Goal: Transaction & Acquisition: Download file/media

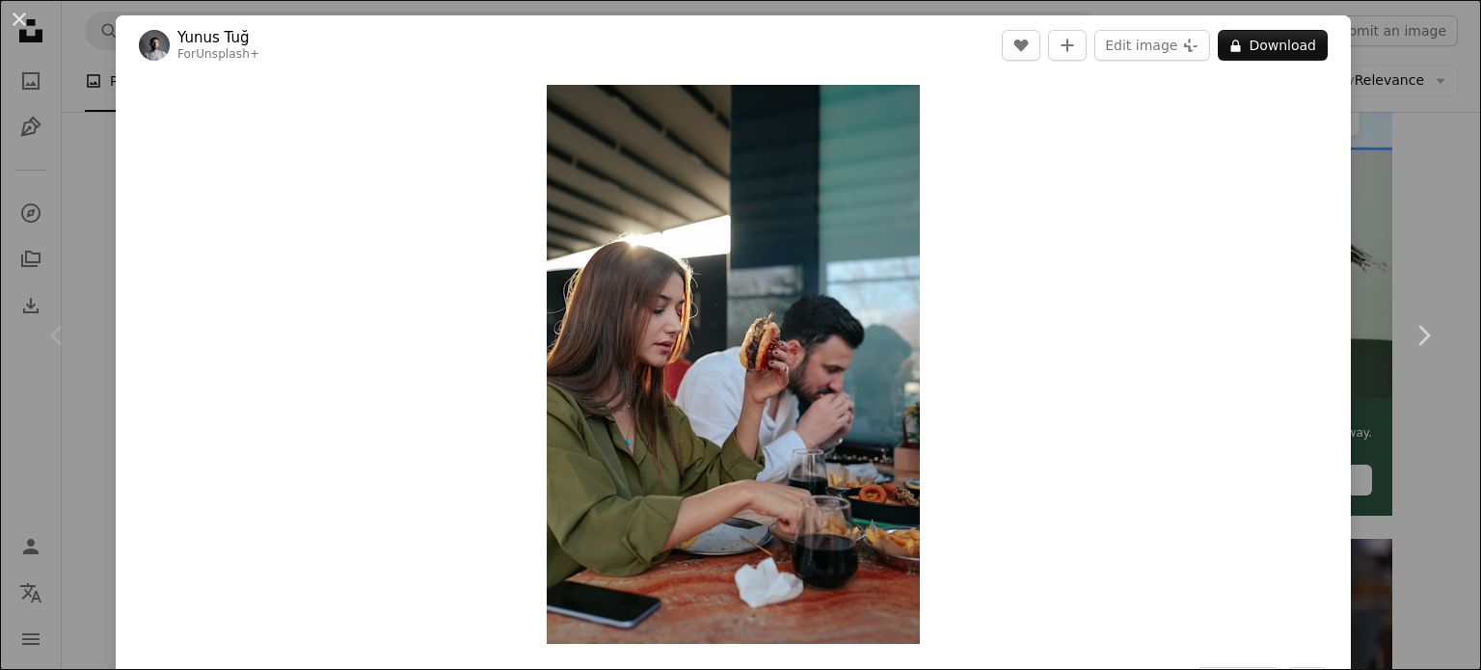
click at [1424, 107] on div "An X shape Chevron left Chevron right Yunus Tuğ For Unsplash+ A heart A plus si…" at bounding box center [740, 335] width 1481 height 670
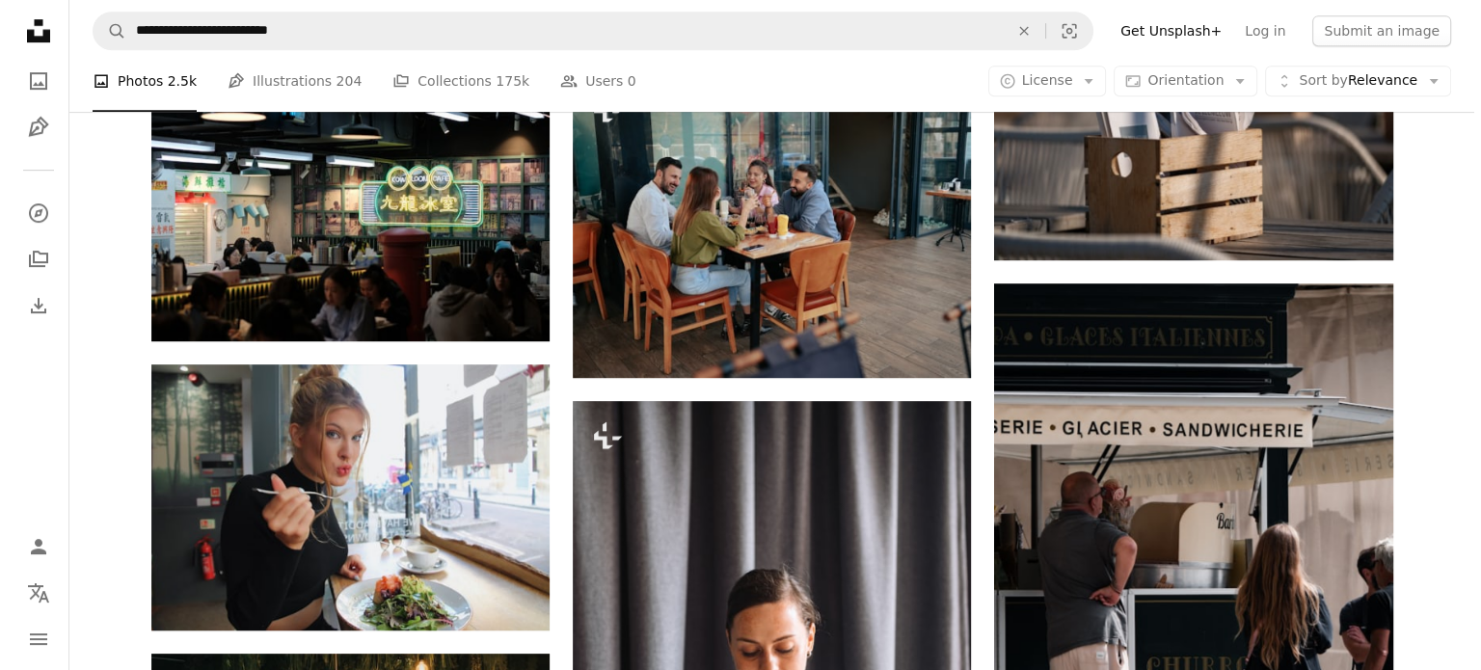
scroll to position [1157, 0]
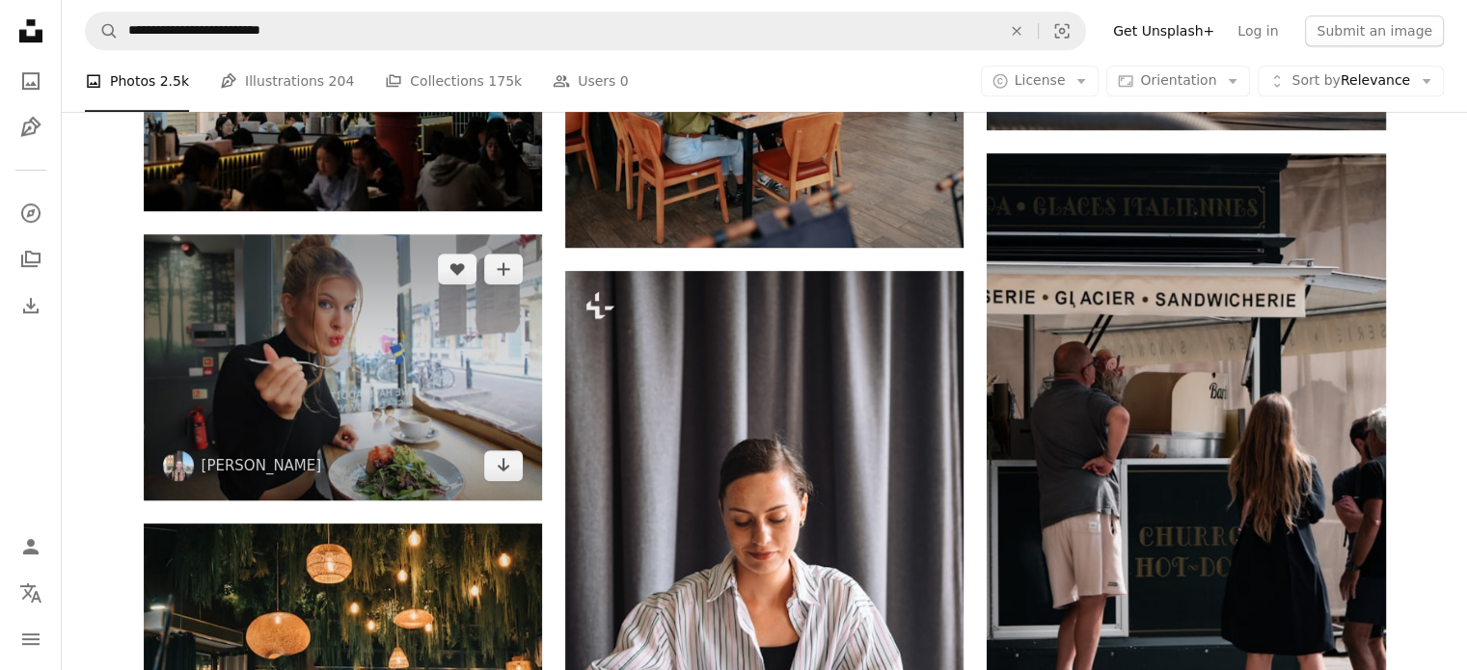
click at [346, 331] on img at bounding box center [343, 366] width 398 height 265
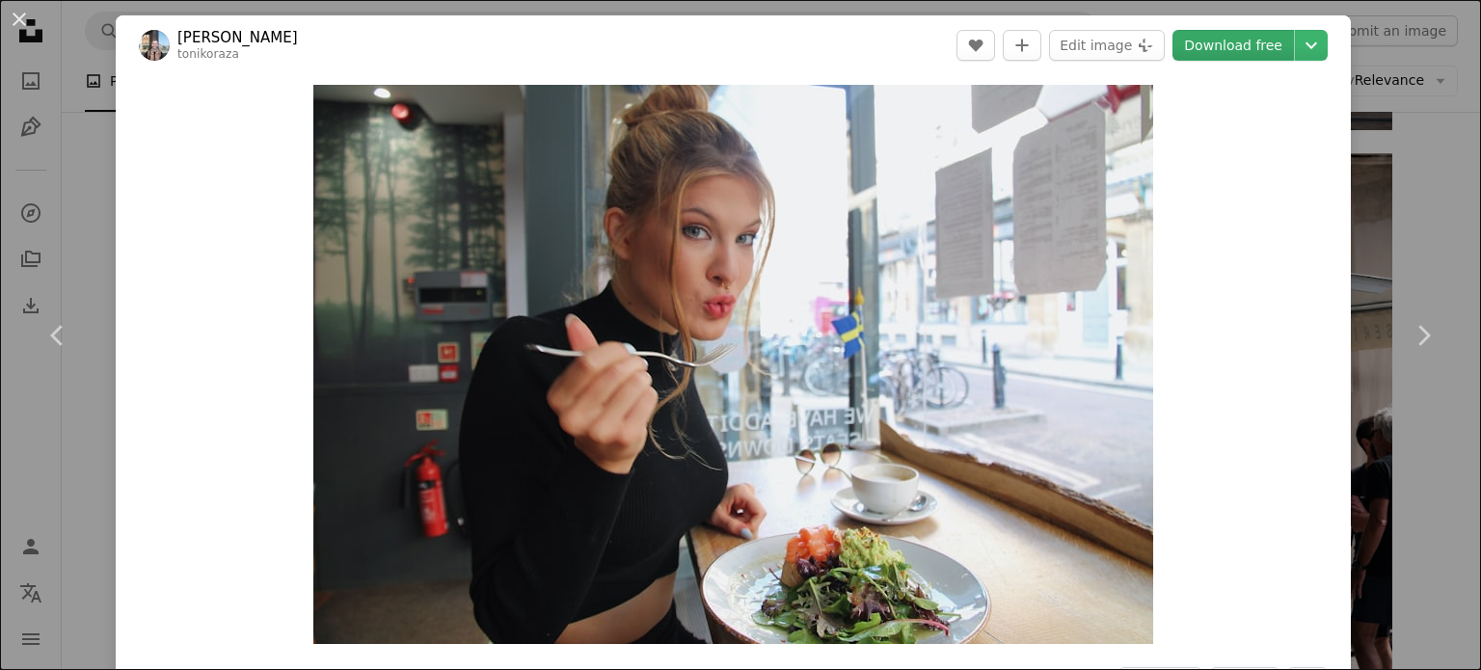
click at [1237, 52] on link "Download free" at bounding box center [1234, 45] width 122 height 31
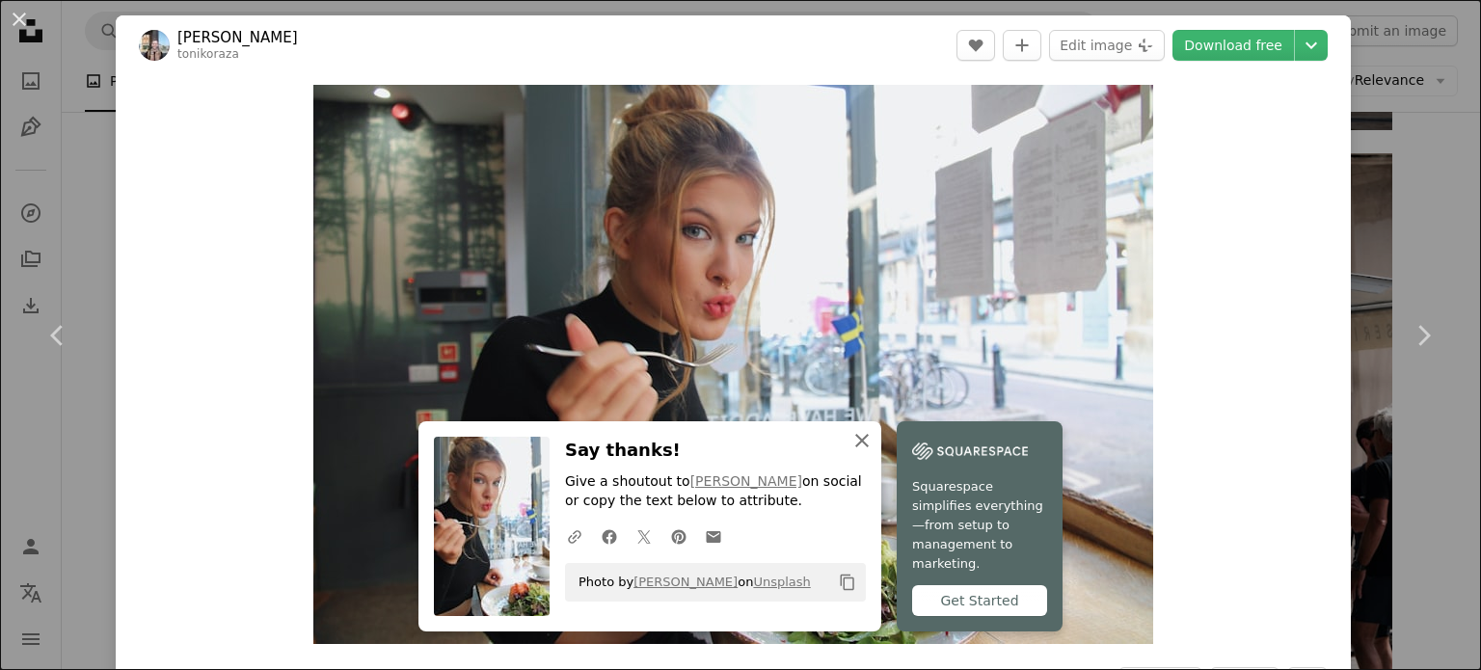
click at [851, 452] on icon "An X shape" at bounding box center [862, 440] width 23 height 23
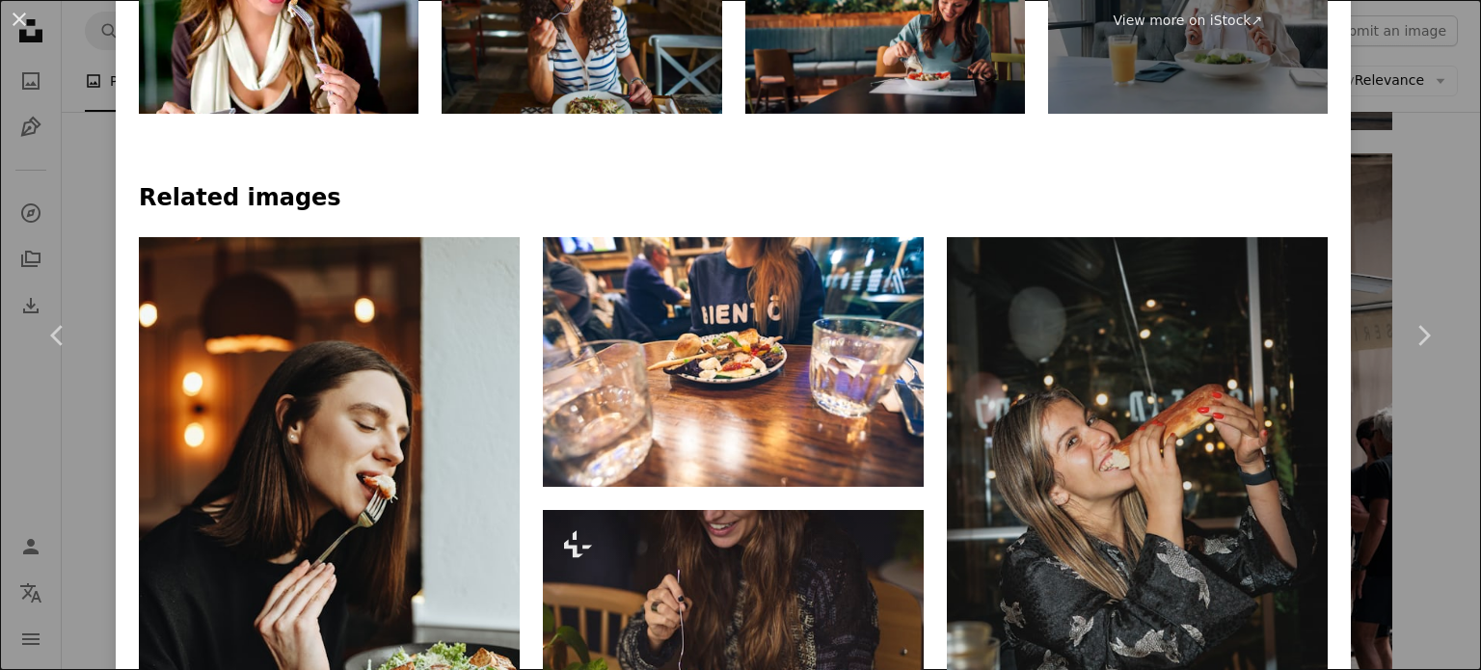
scroll to position [1254, 0]
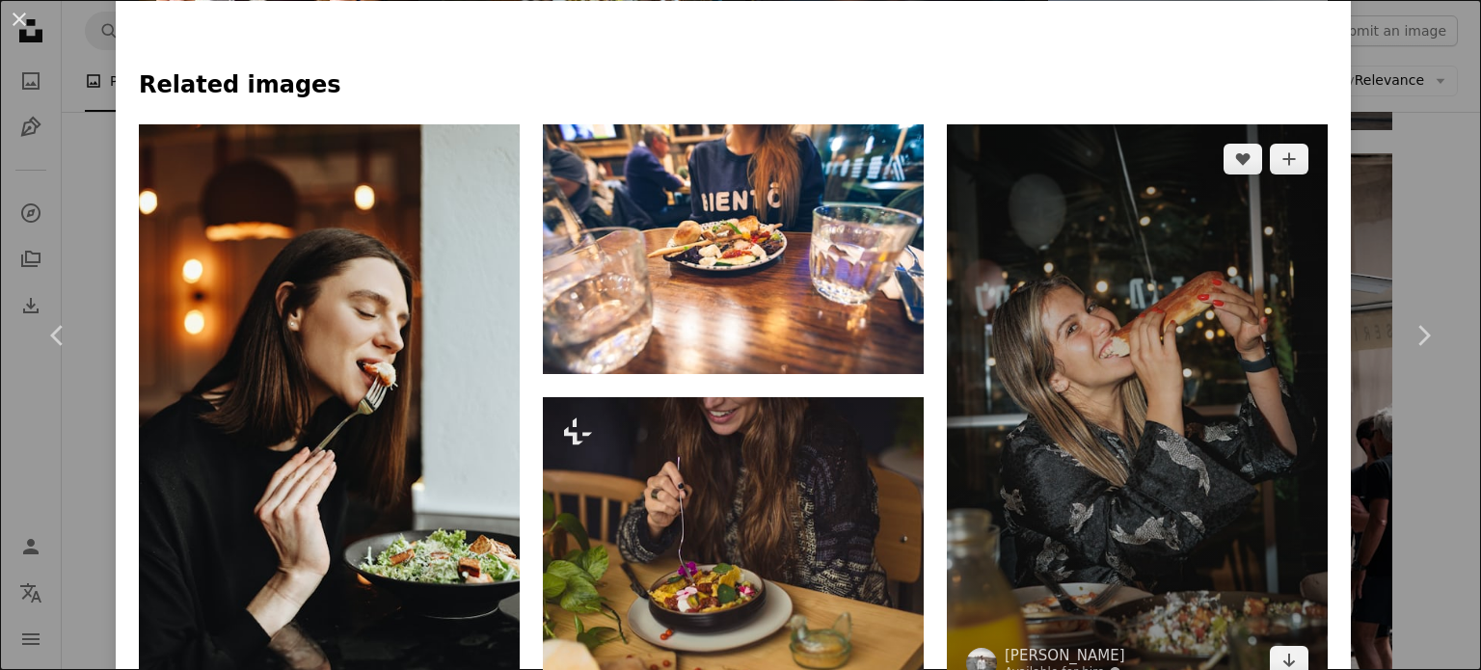
click at [1163, 380] on img at bounding box center [1137, 410] width 381 height 572
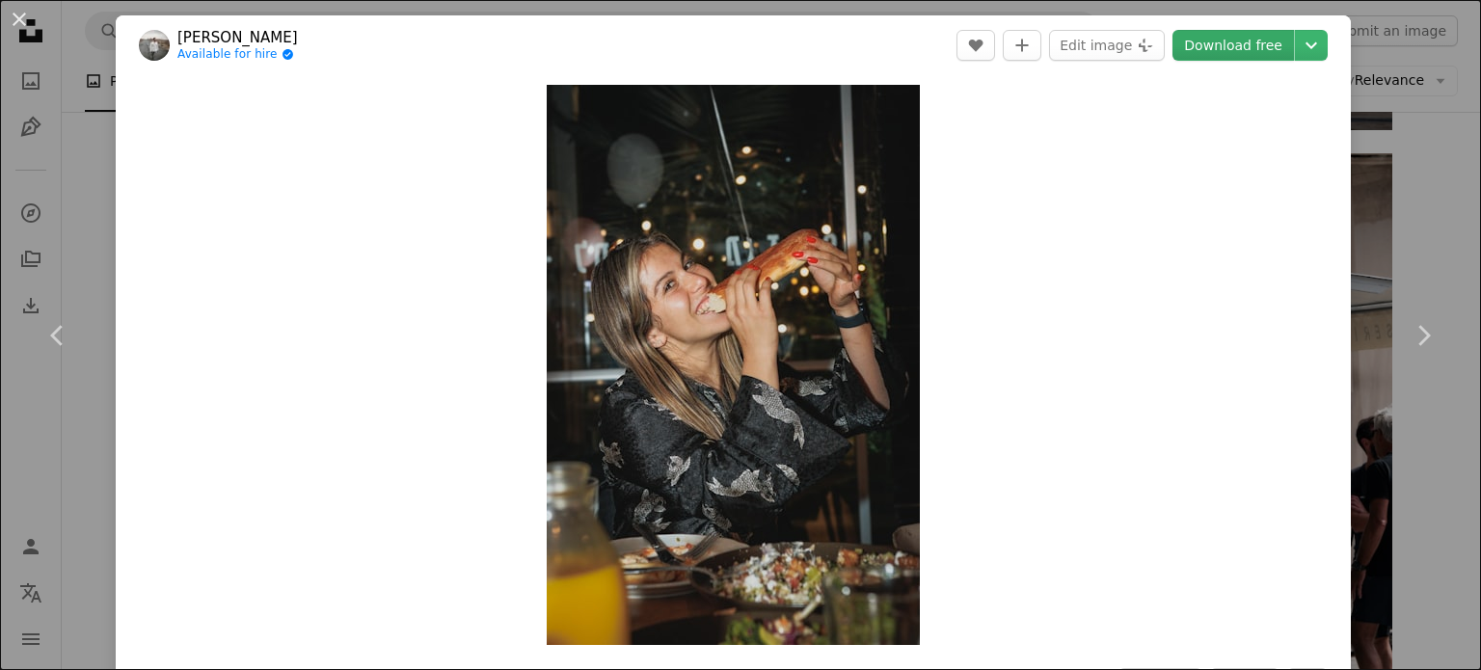
click at [1223, 46] on link "Download free" at bounding box center [1234, 45] width 122 height 31
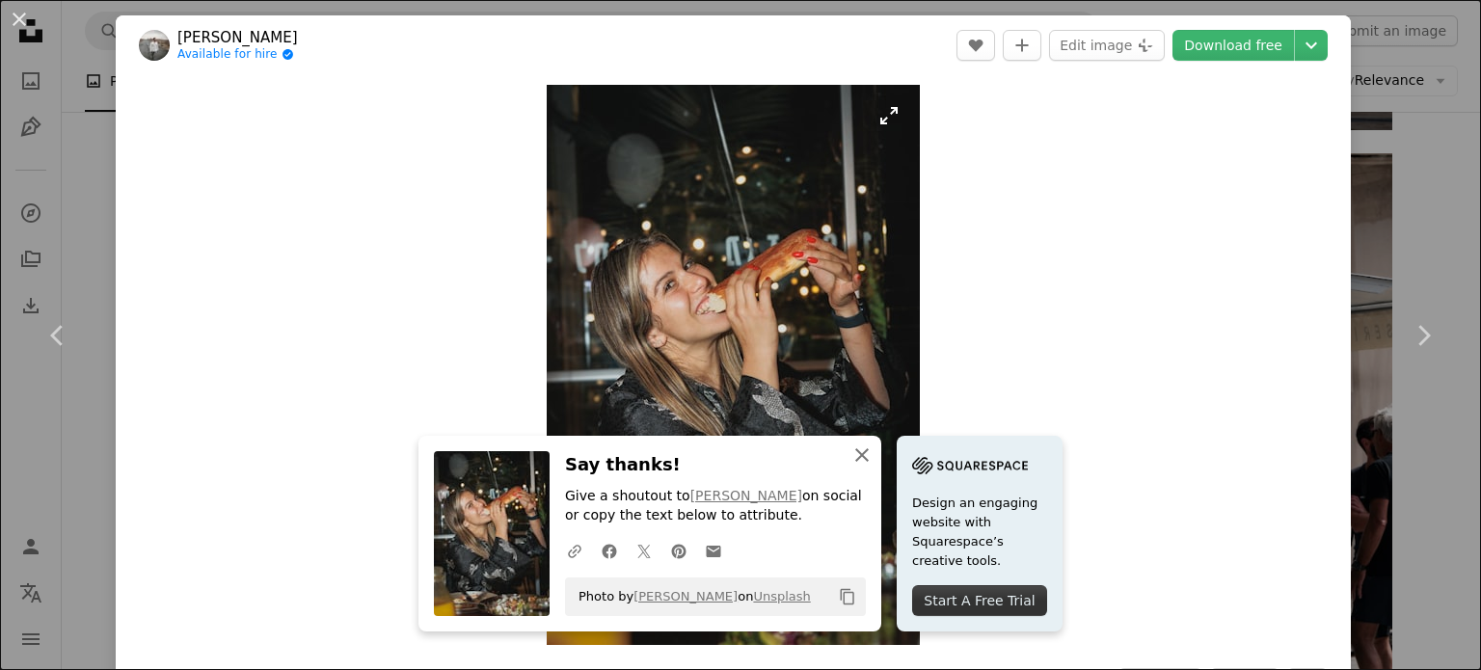
drag, startPoint x: 861, startPoint y: 453, endPoint x: 906, endPoint y: 423, distance: 53.5
click at [861, 453] on icon "An X shape" at bounding box center [862, 455] width 23 height 23
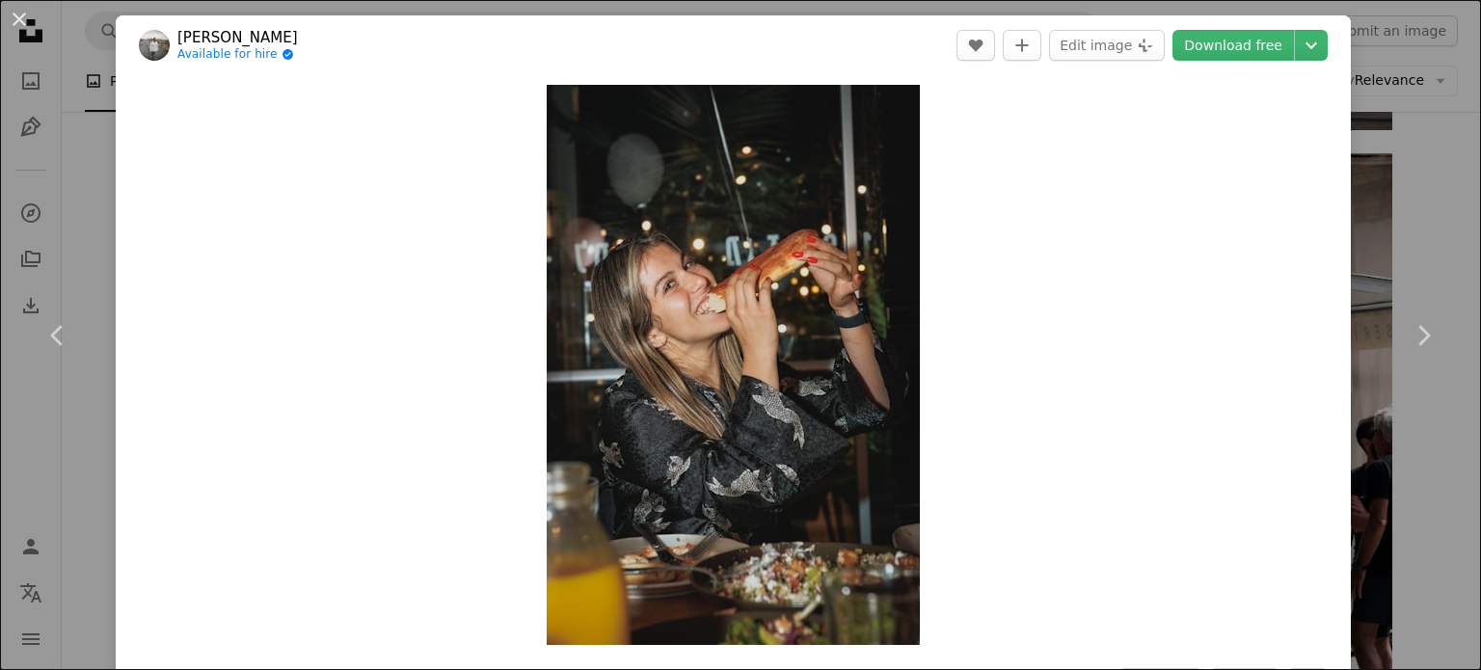
drag, startPoint x: 1403, startPoint y: 88, endPoint x: 1418, endPoint y: 230, distance: 143.5
click at [1403, 88] on div "An X shape Chevron left Chevron right Shoham Avisrur Available for hire A check…" at bounding box center [740, 335] width 1481 height 670
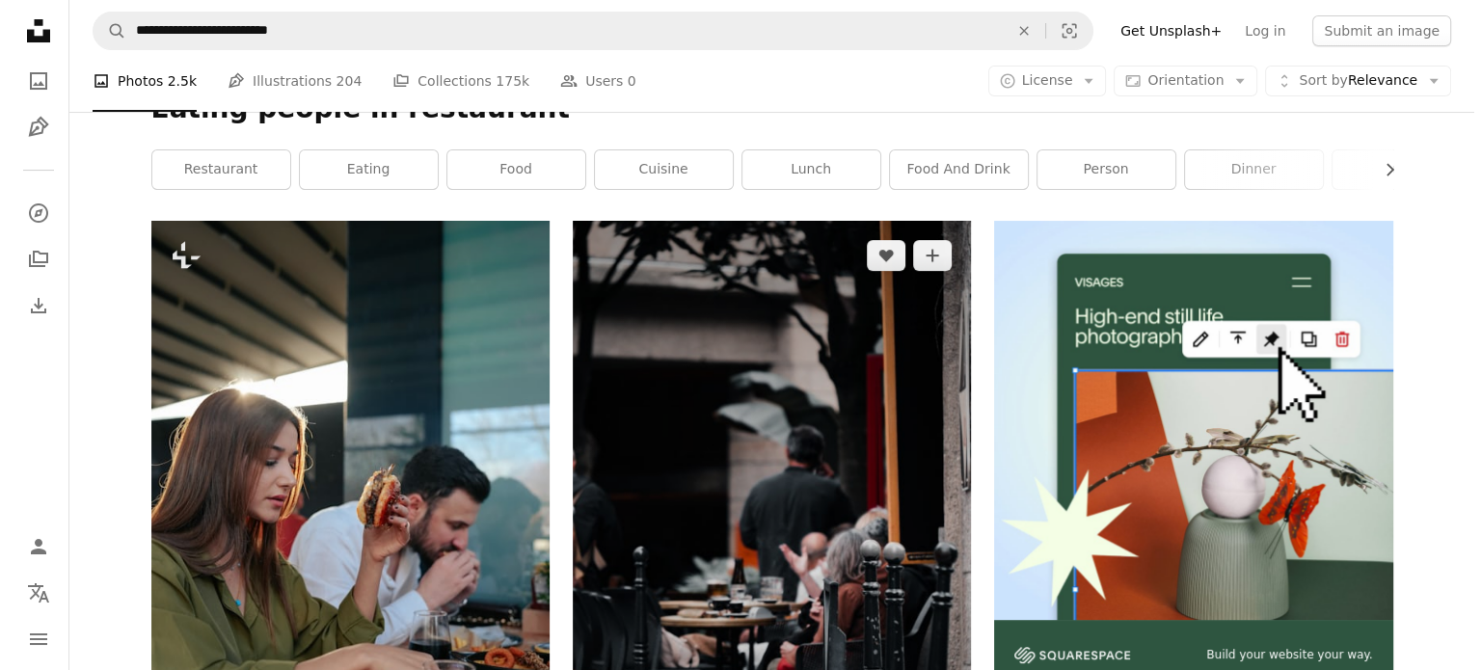
scroll to position [386, 0]
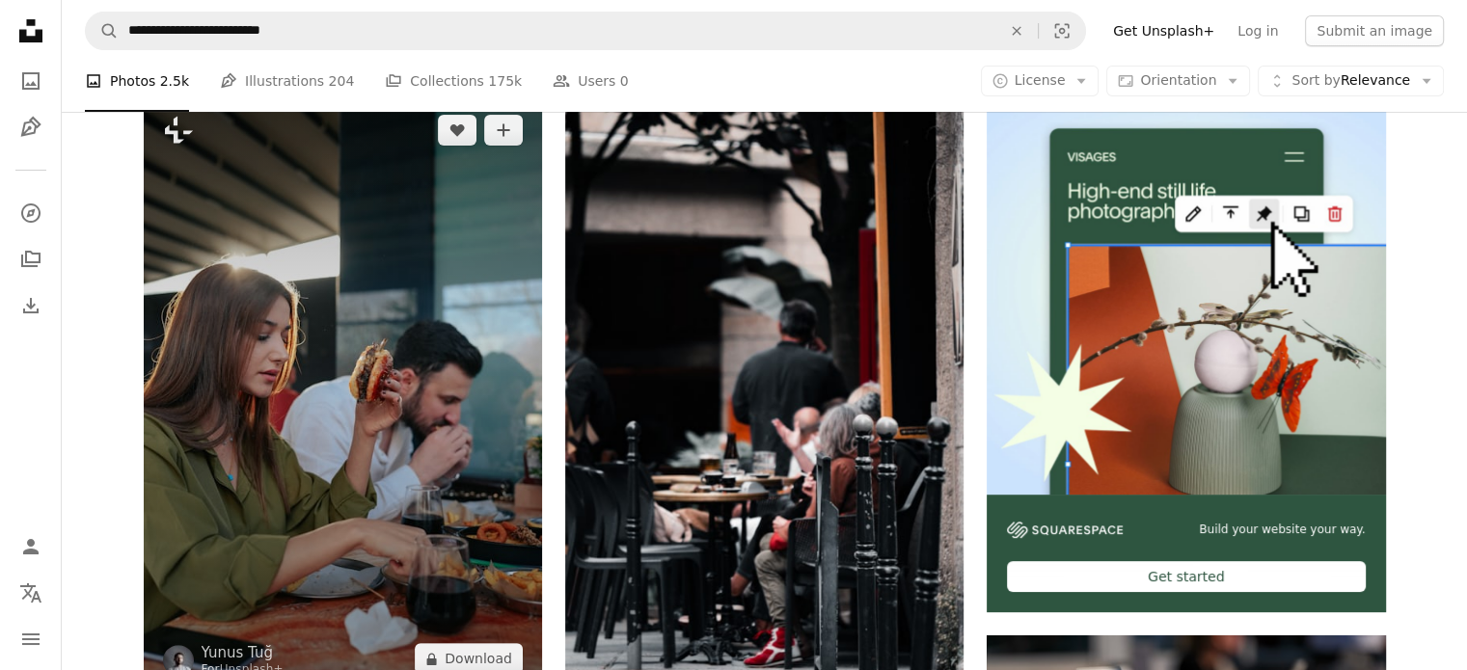
click at [350, 345] on img at bounding box center [343, 394] width 398 height 598
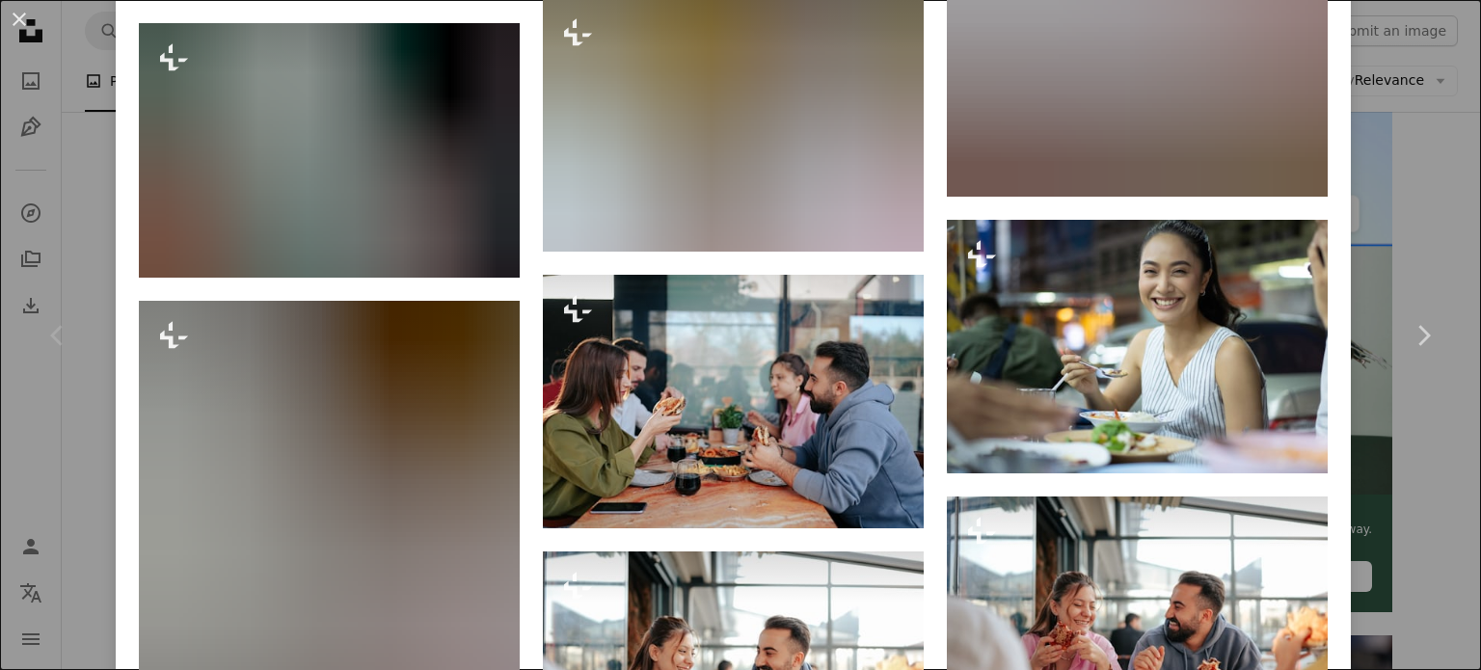
scroll to position [6487, 0]
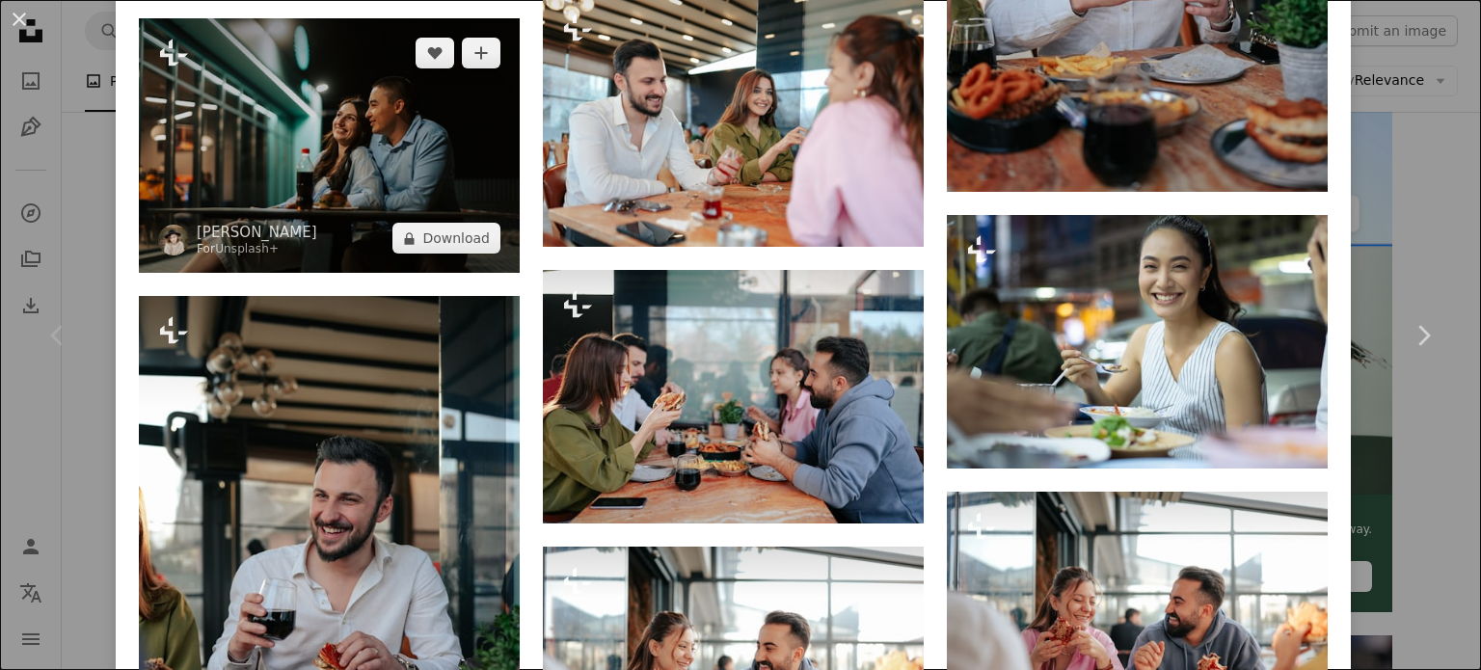
click at [452, 129] on img at bounding box center [329, 145] width 381 height 255
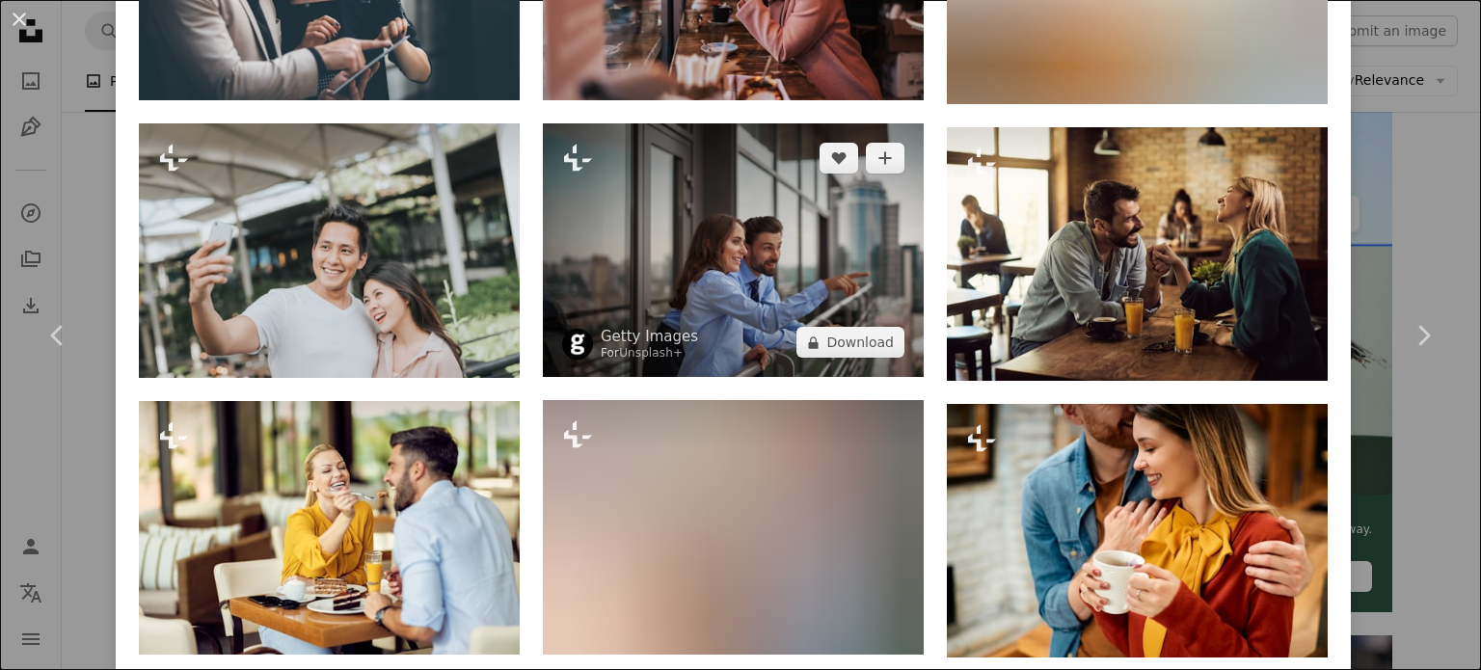
scroll to position [2990, 0]
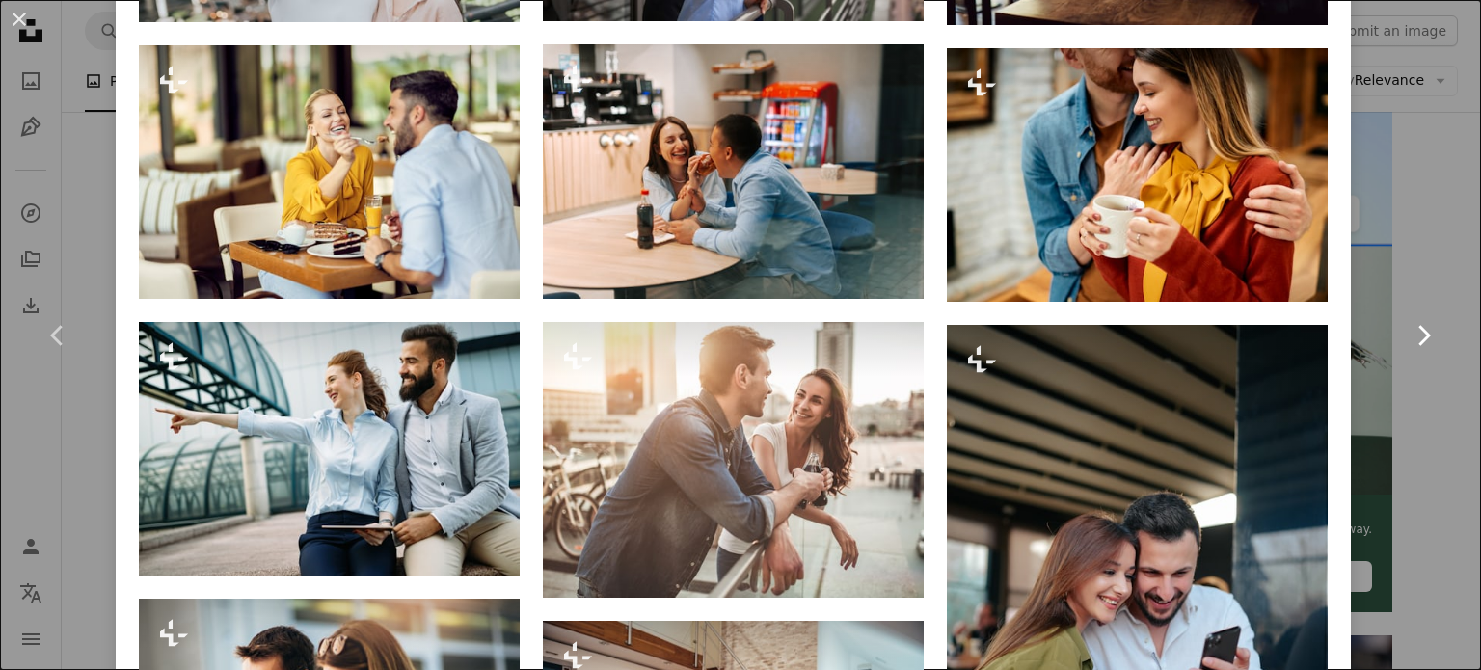
click at [1410, 299] on link "Chevron right" at bounding box center [1424, 335] width 116 height 185
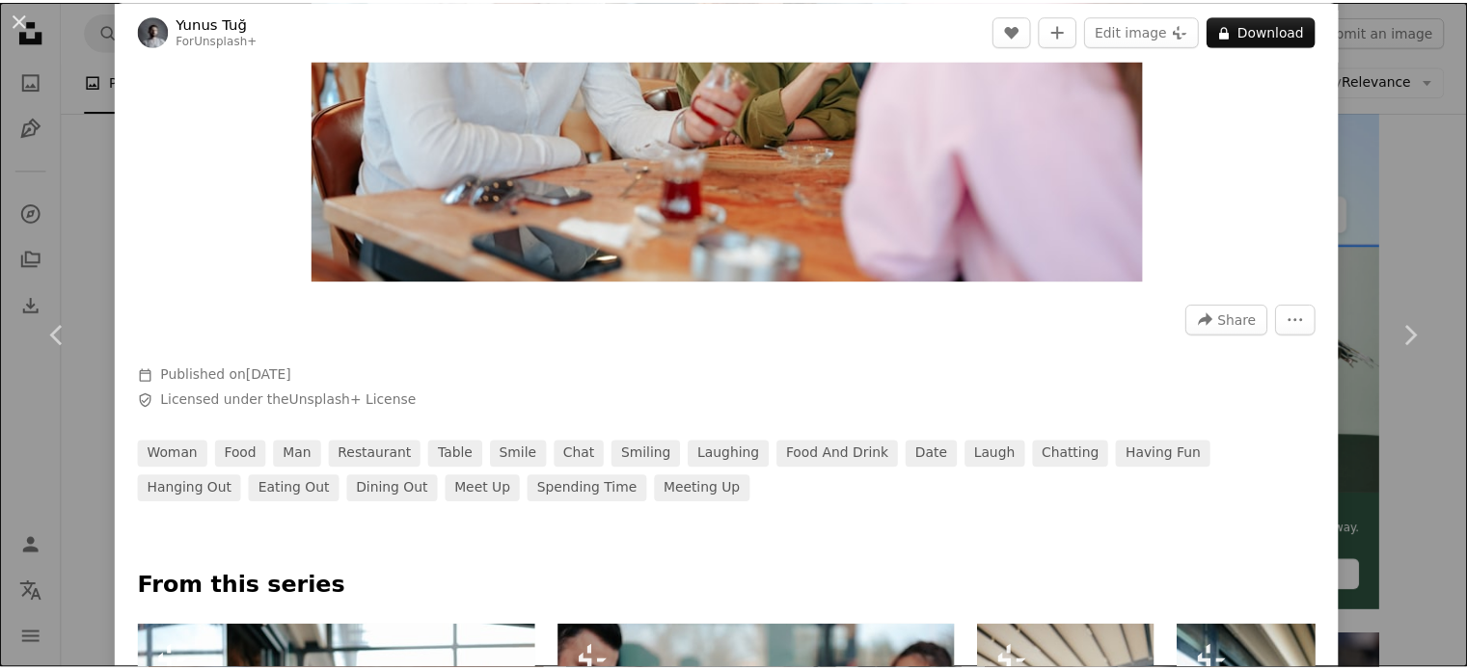
scroll to position [1208, 0]
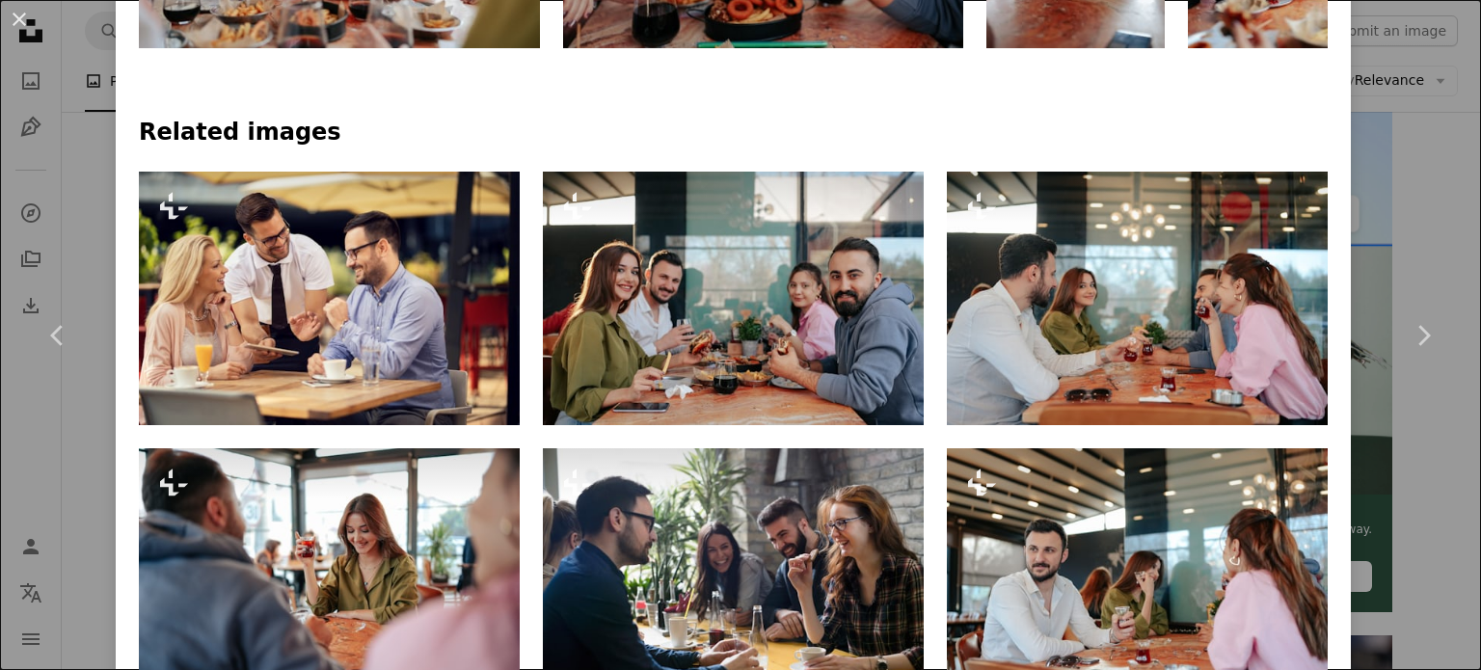
click at [1420, 462] on div "An X shape Chevron left Chevron right Yunus Tuğ For Unsplash+ A heart A plus si…" at bounding box center [740, 335] width 1481 height 670
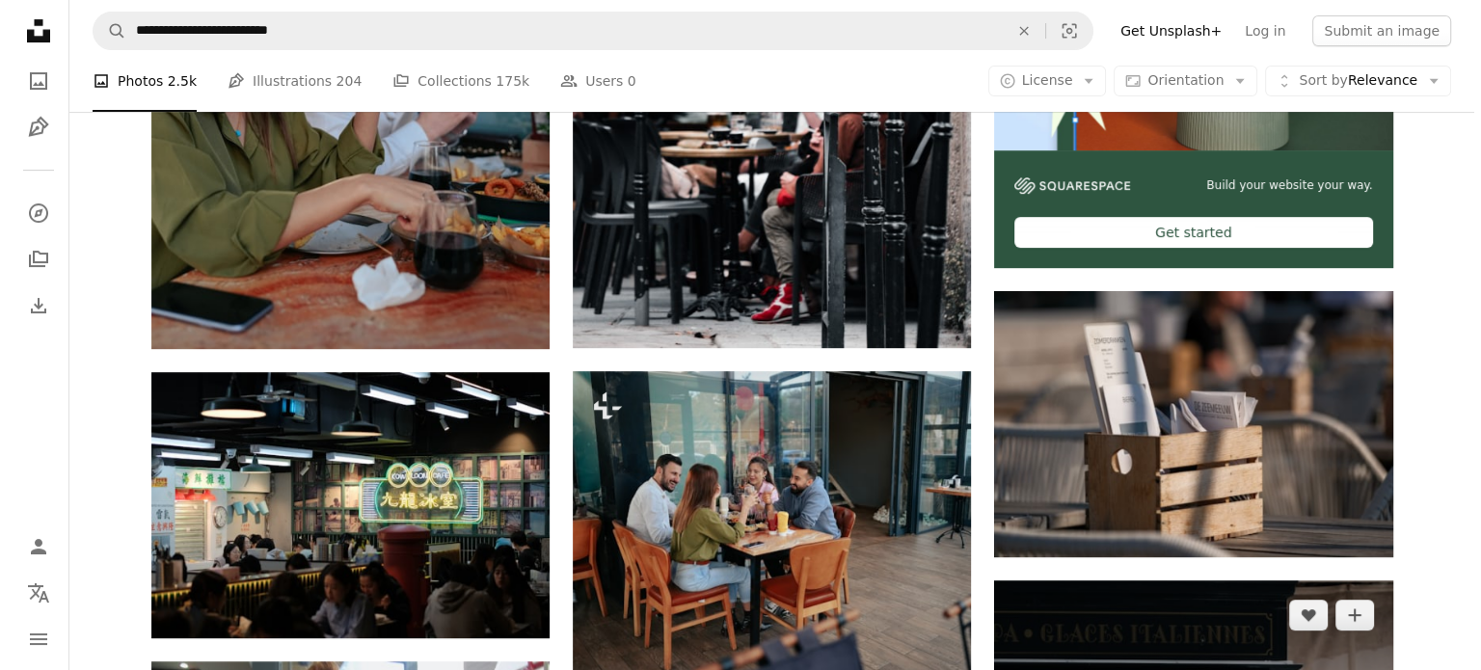
scroll to position [579, 0]
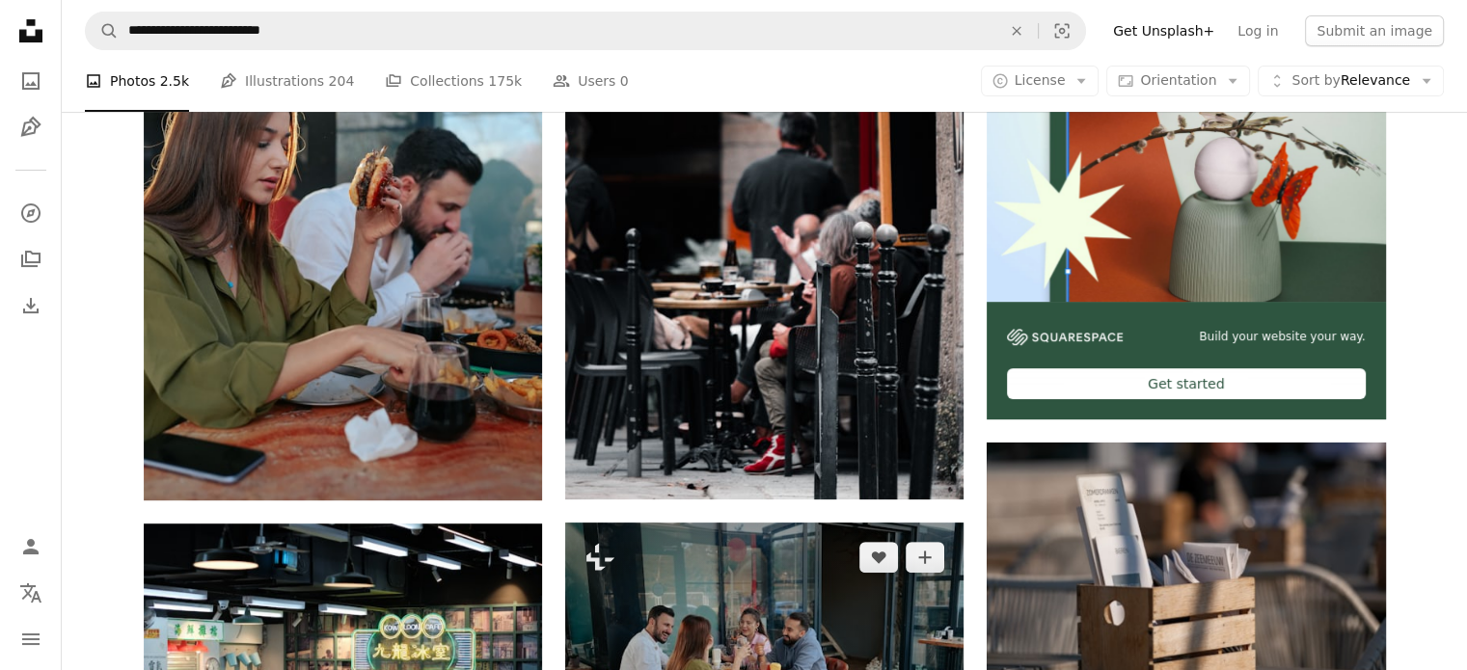
click at [763, 603] on img at bounding box center [764, 675] width 398 height 304
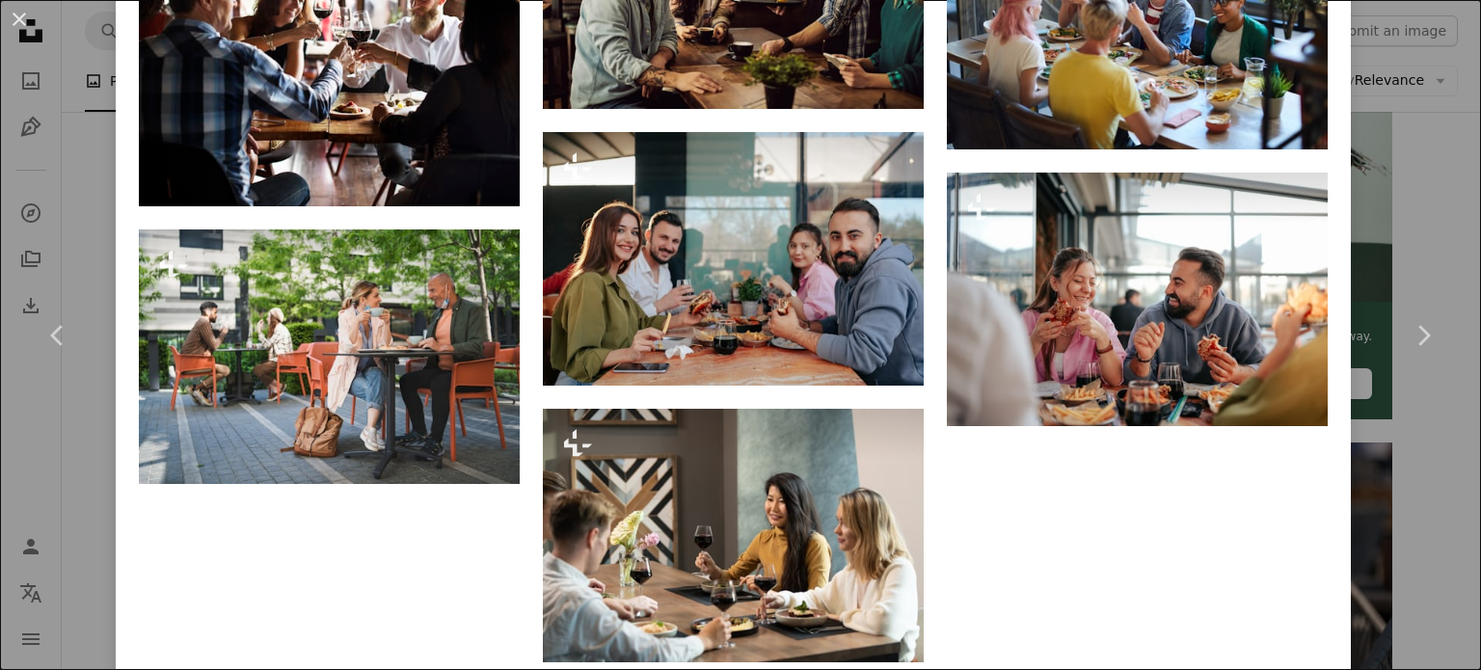
scroll to position [2893, 0]
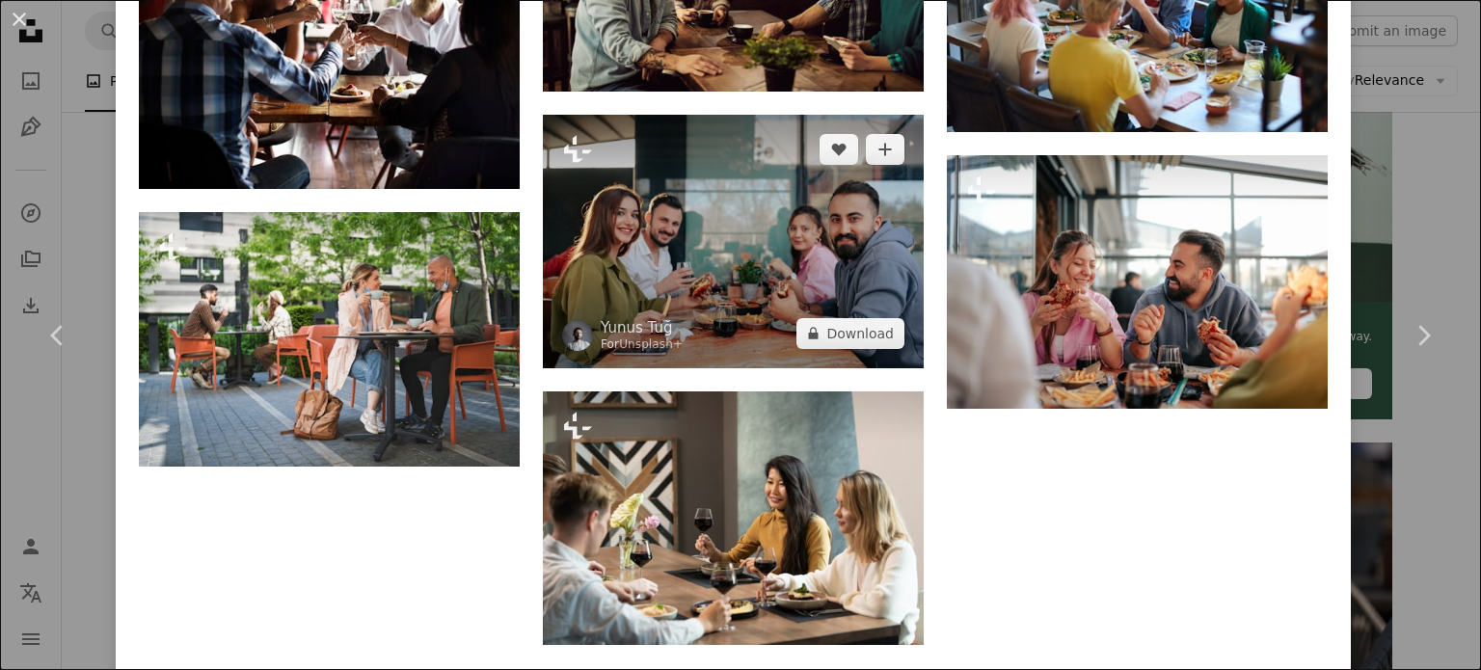
click at [740, 208] on img at bounding box center [733, 242] width 381 height 254
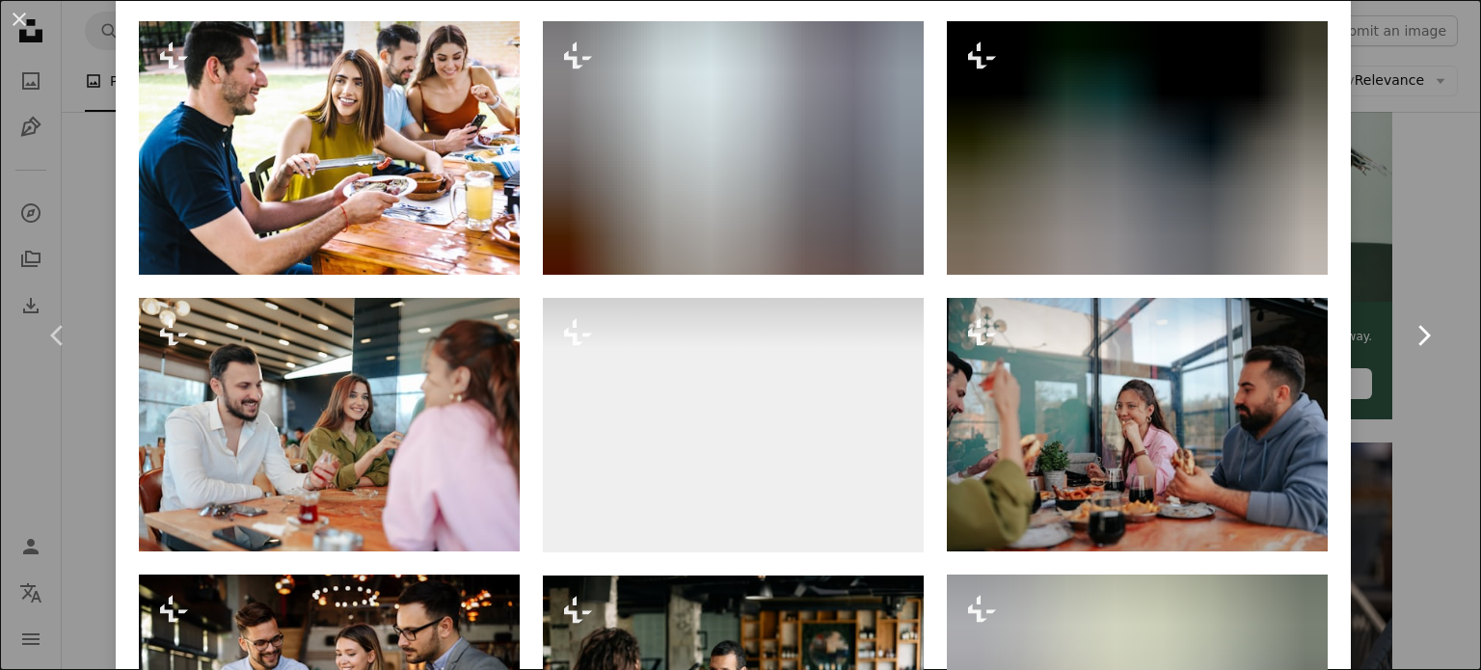
scroll to position [1736, 0]
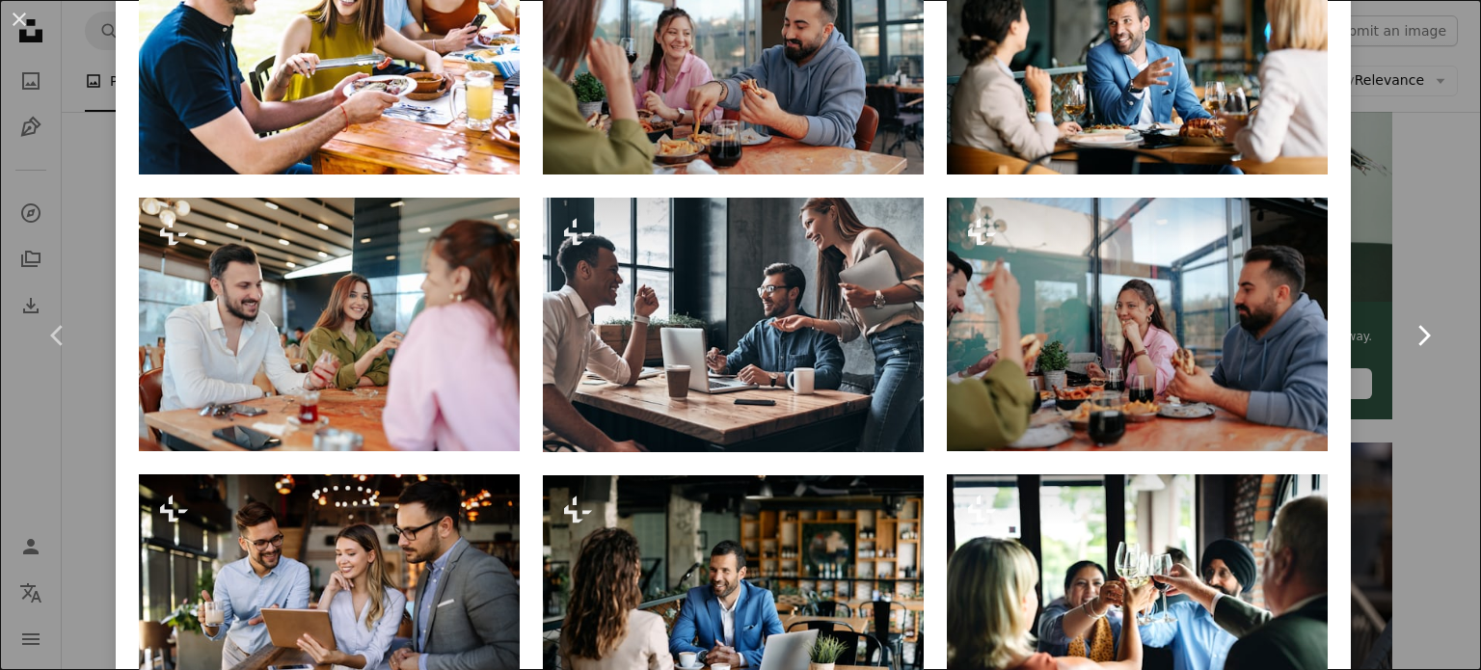
click at [1442, 383] on link "Chevron right" at bounding box center [1424, 335] width 116 height 185
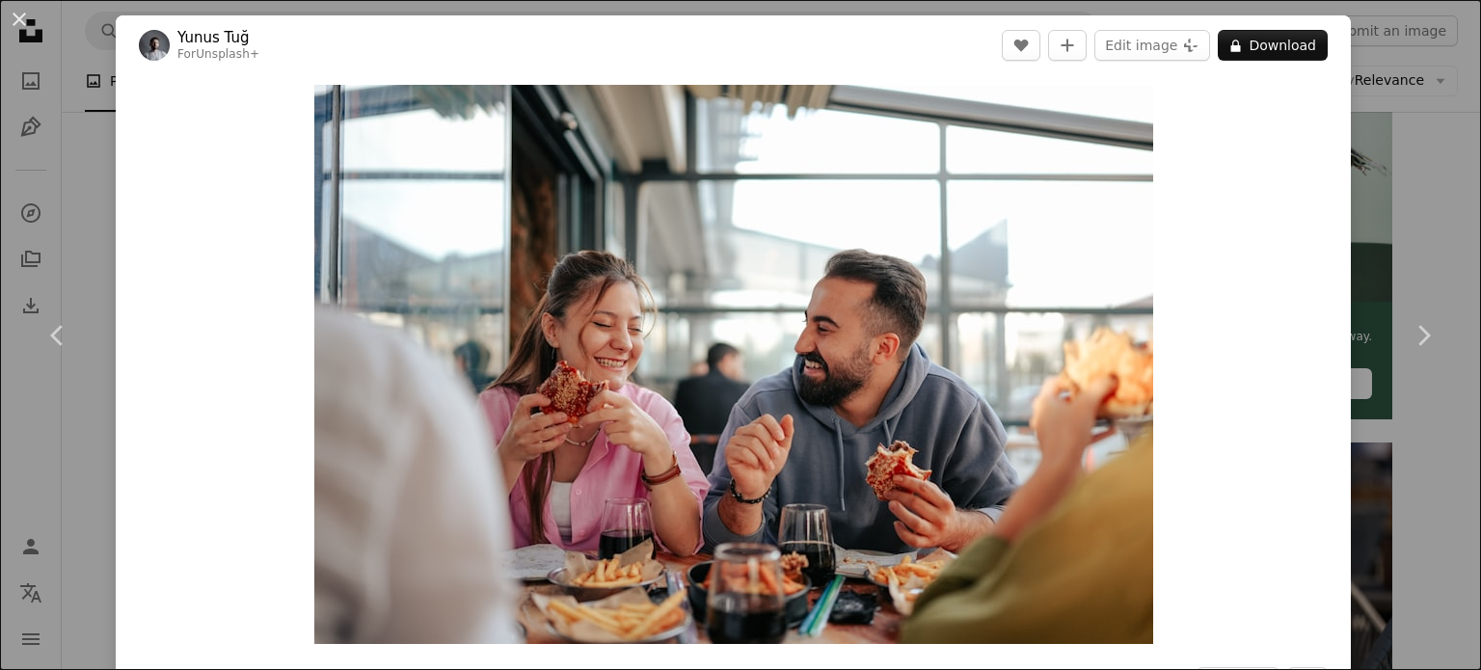
click at [1430, 428] on div "An X shape Chevron left Chevron right Yunus Tuğ For Unsplash+ A heart A plus si…" at bounding box center [740, 335] width 1481 height 670
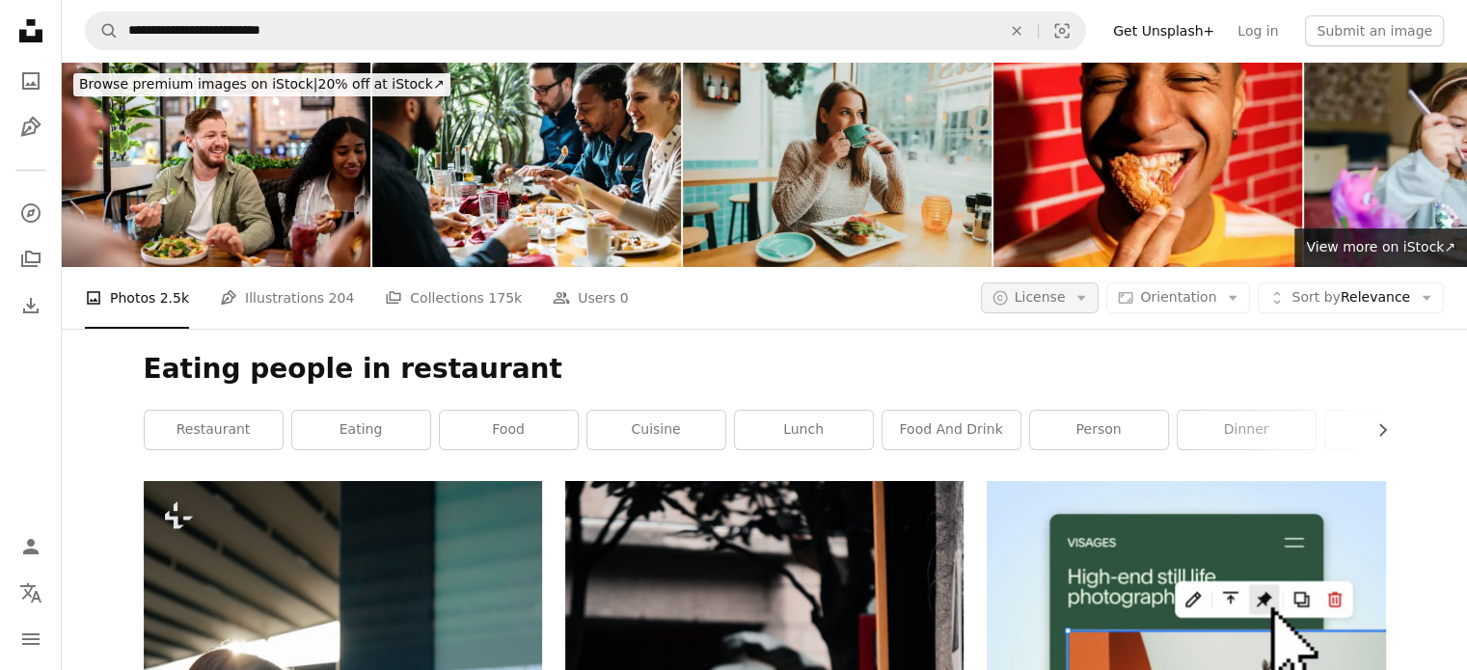
click at [1086, 304] on button "A copyright icon © License Arrow down" at bounding box center [1040, 298] width 119 height 31
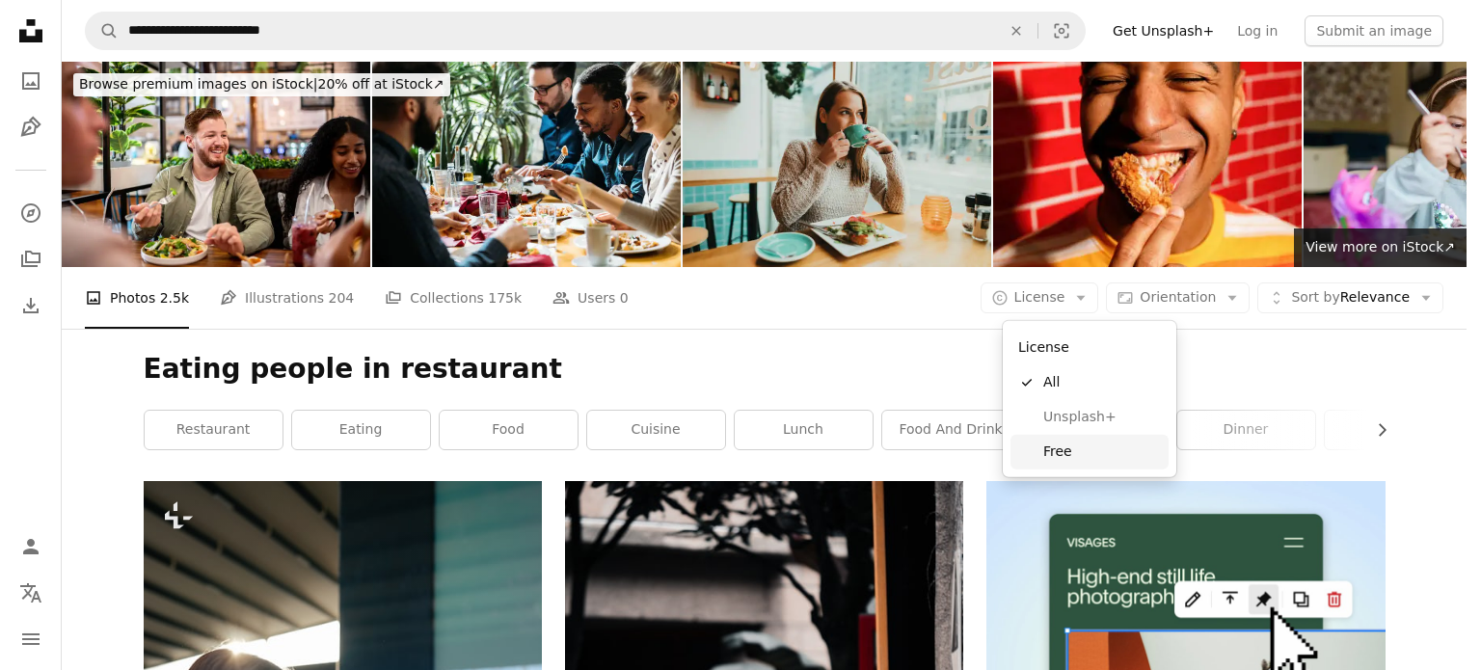
click at [1073, 443] on span "Free" at bounding box center [1103, 452] width 118 height 19
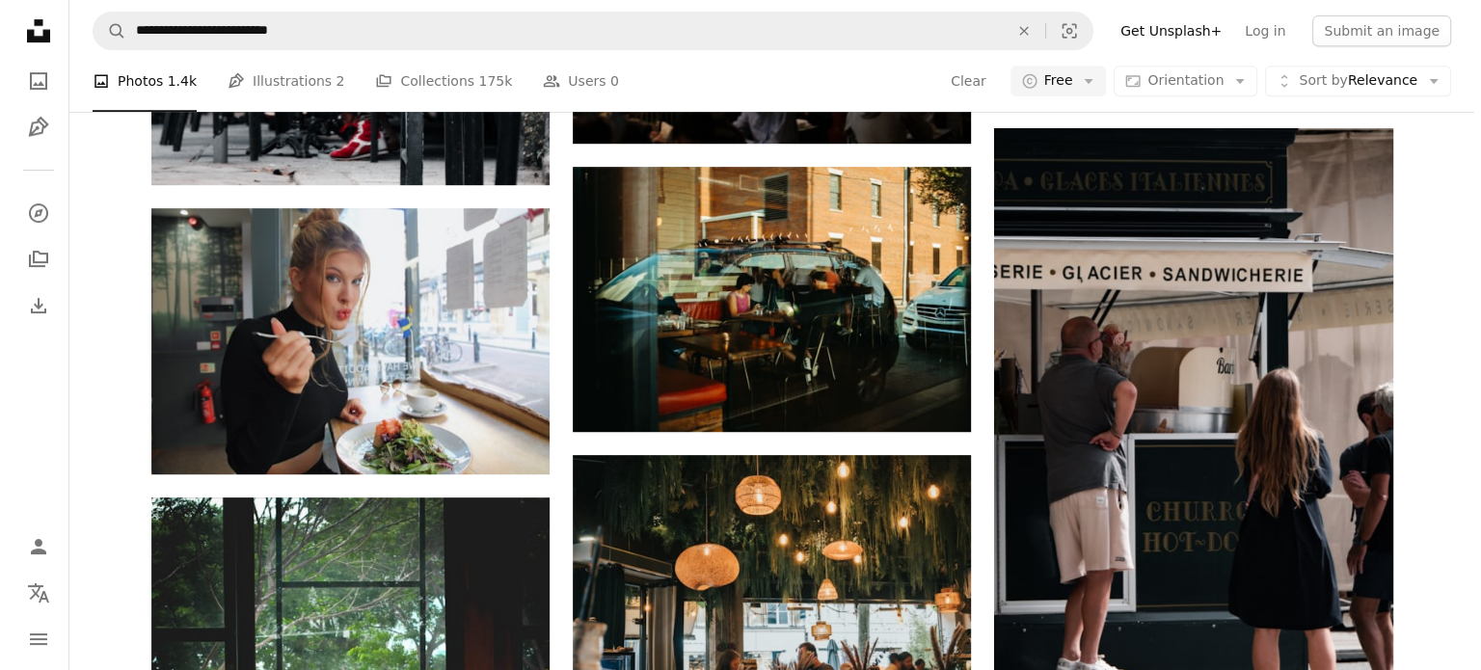
scroll to position [1061, 0]
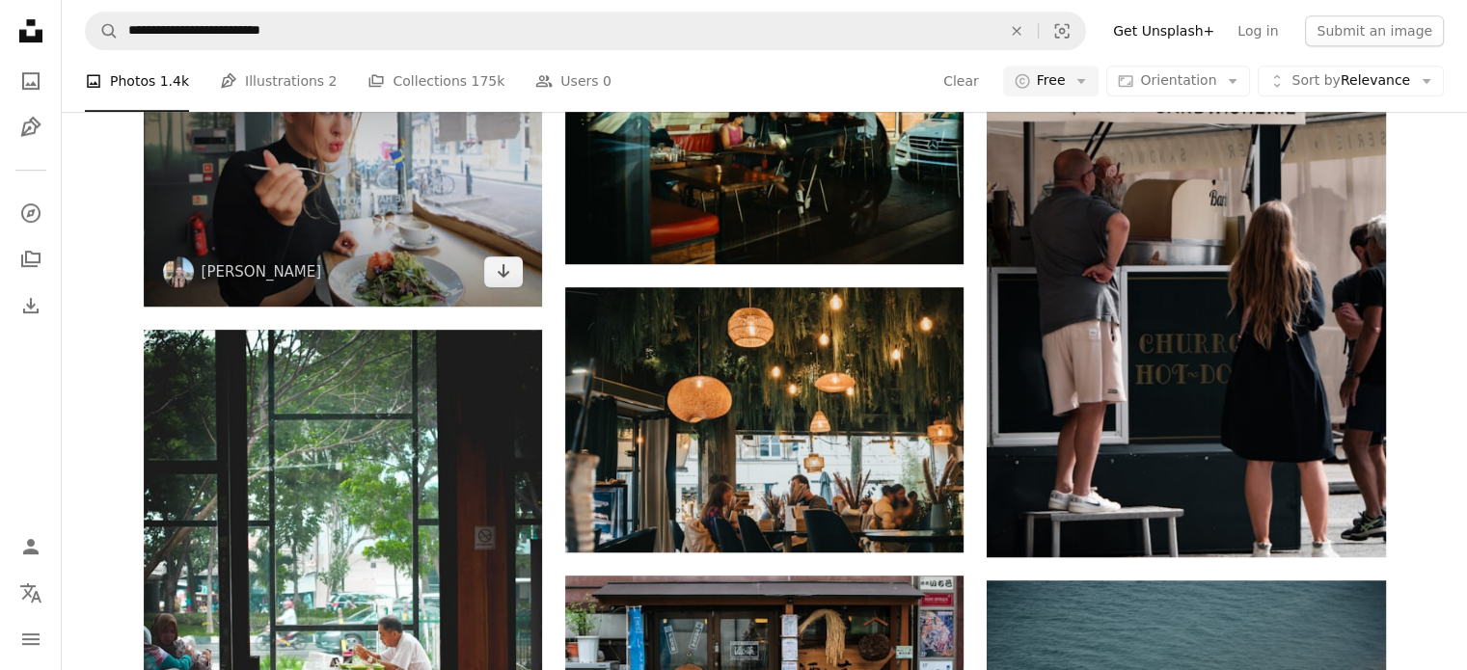
click at [281, 151] on img at bounding box center [343, 173] width 398 height 265
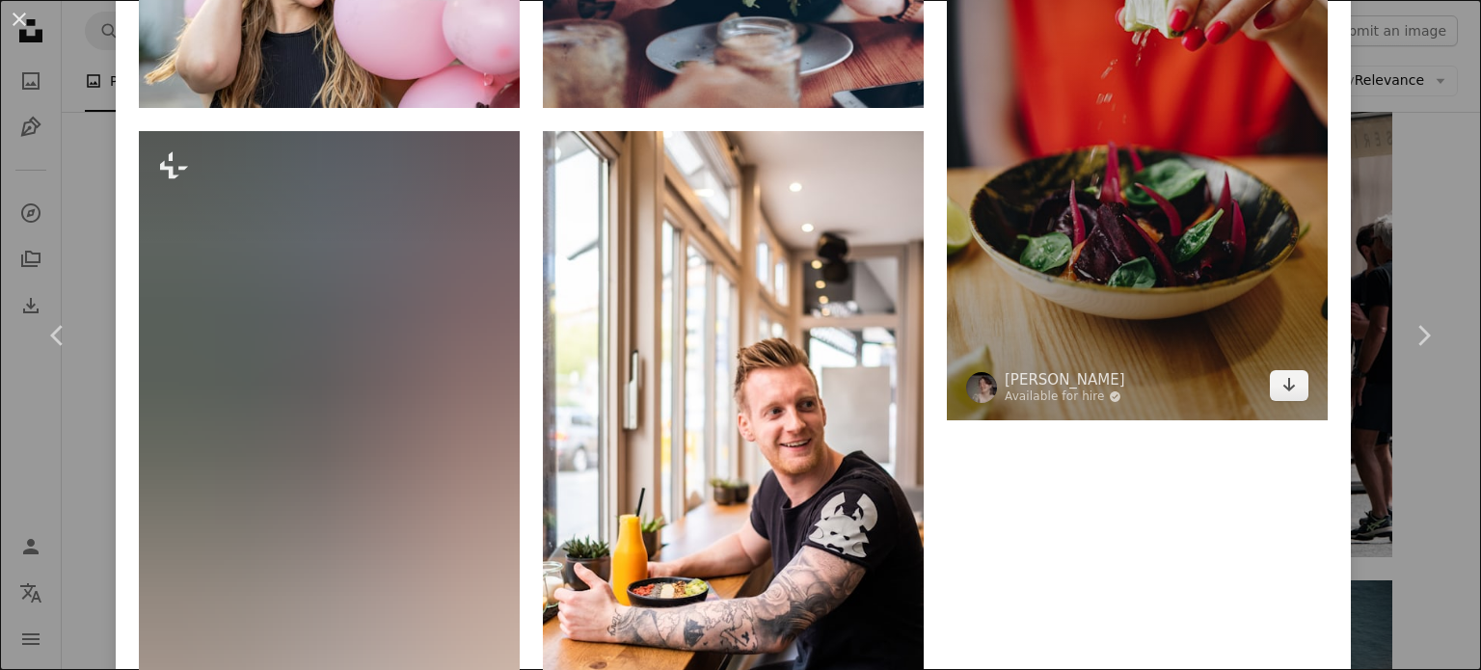
scroll to position [3279, 0]
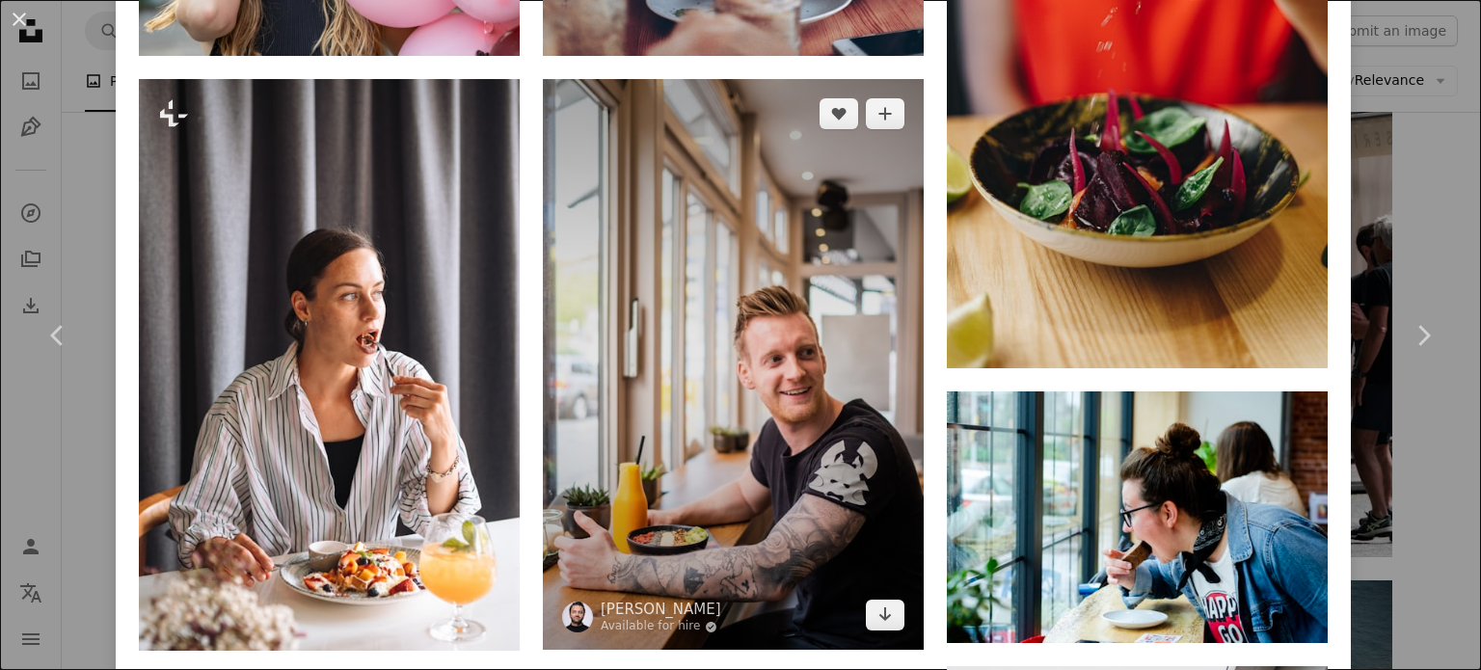
click at [719, 292] on img at bounding box center [733, 365] width 381 height 572
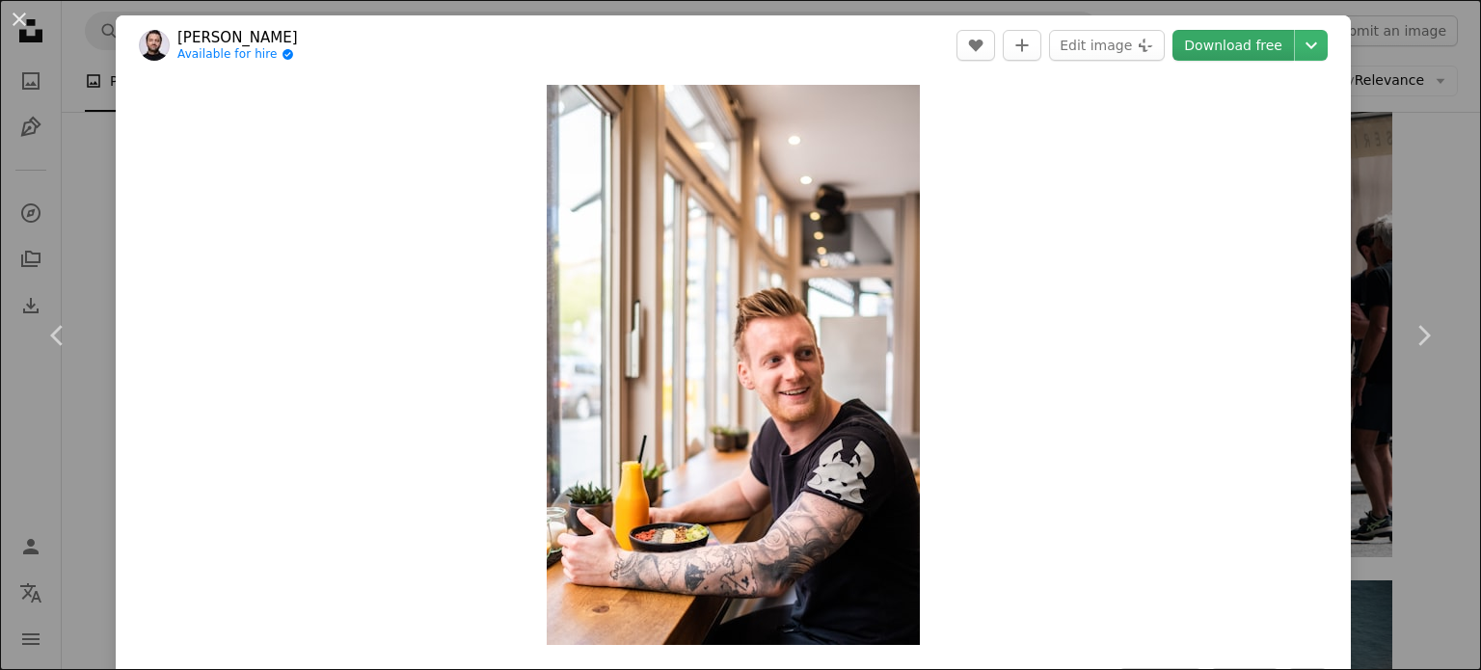
click at [1241, 42] on link "Download free" at bounding box center [1234, 45] width 122 height 31
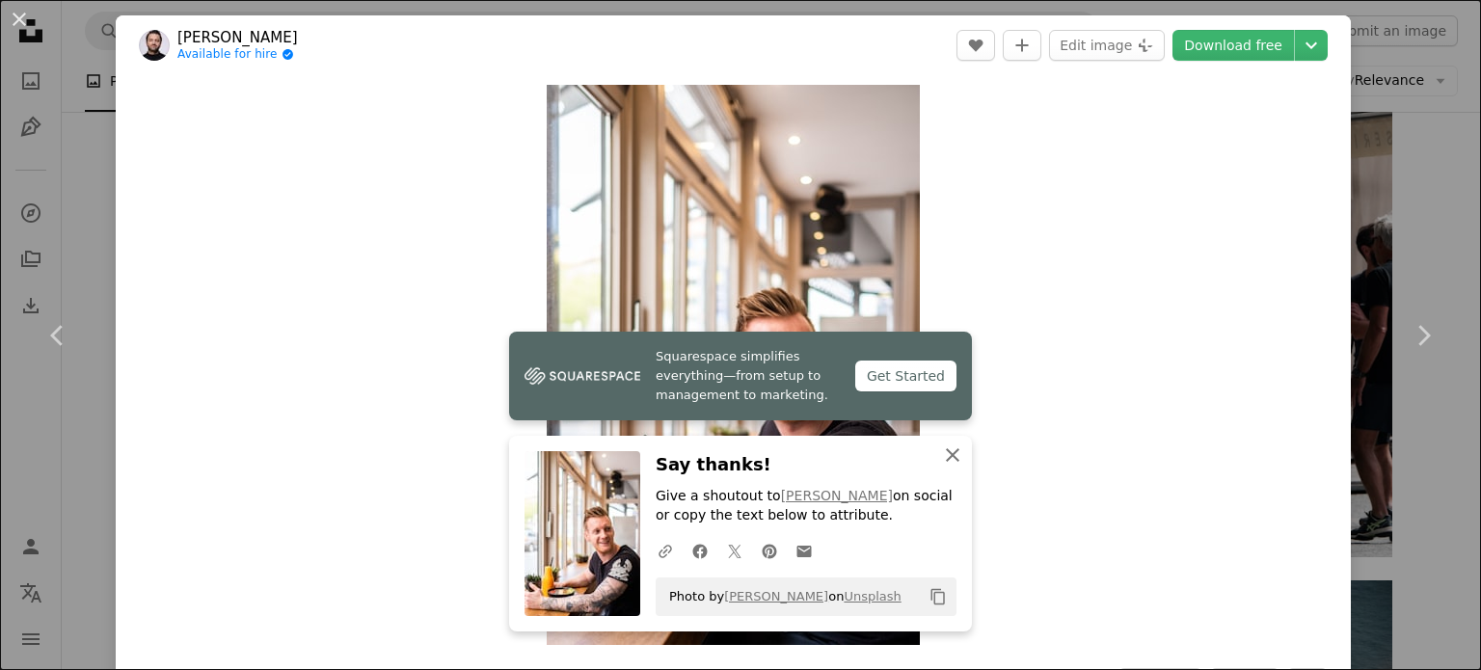
click at [950, 449] on icon "button" at bounding box center [953, 455] width 14 height 14
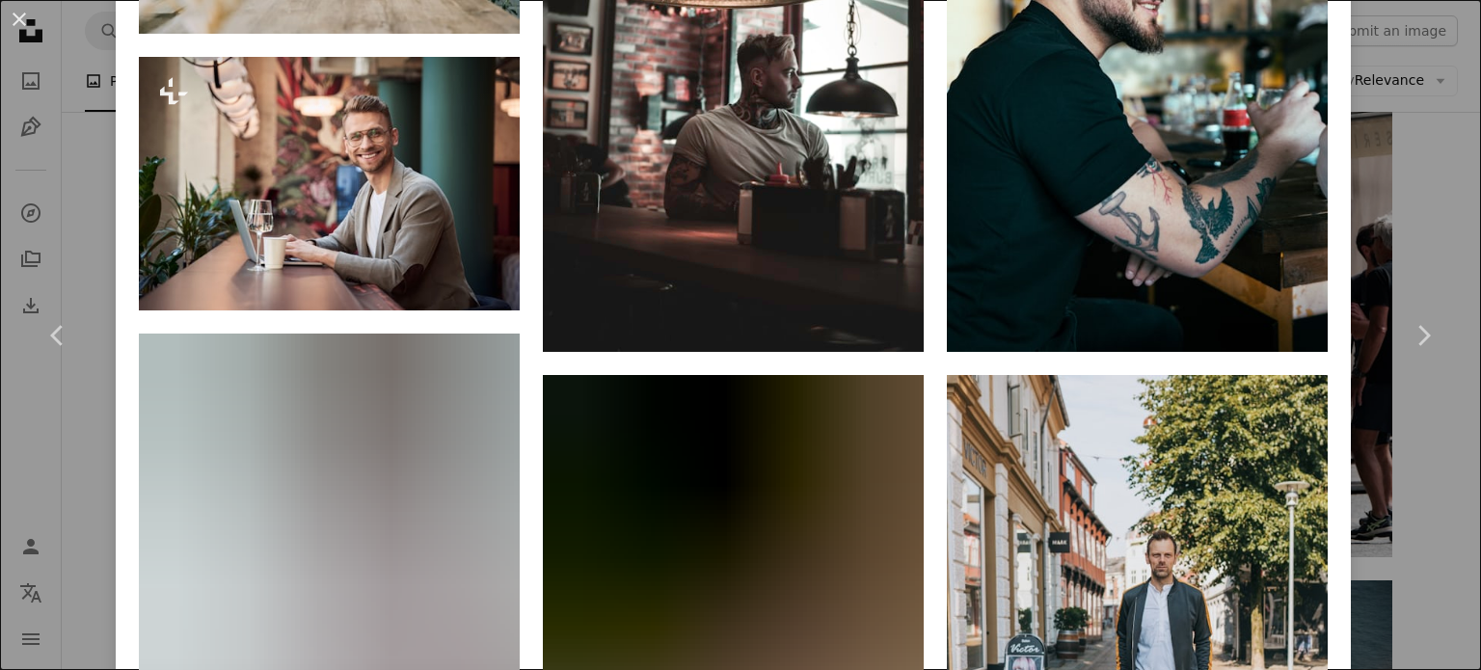
scroll to position [1640, 0]
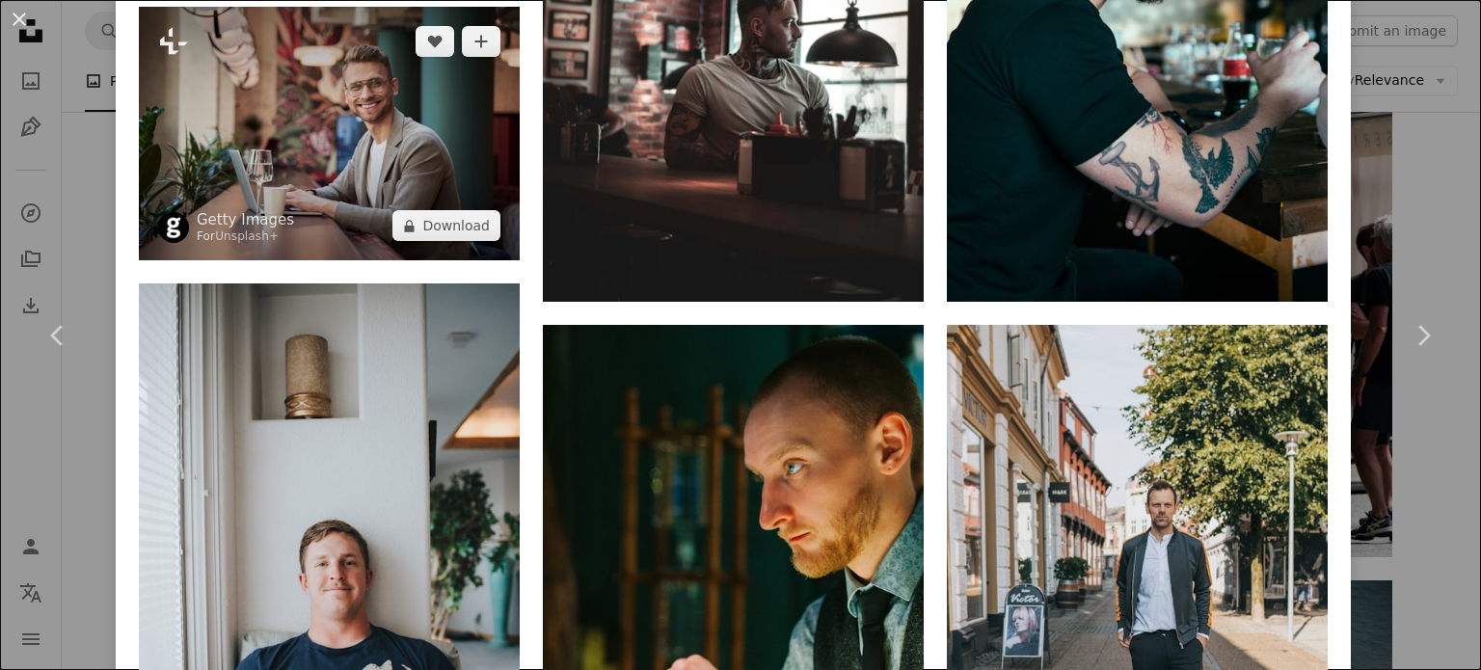
click at [364, 141] on img at bounding box center [329, 134] width 381 height 254
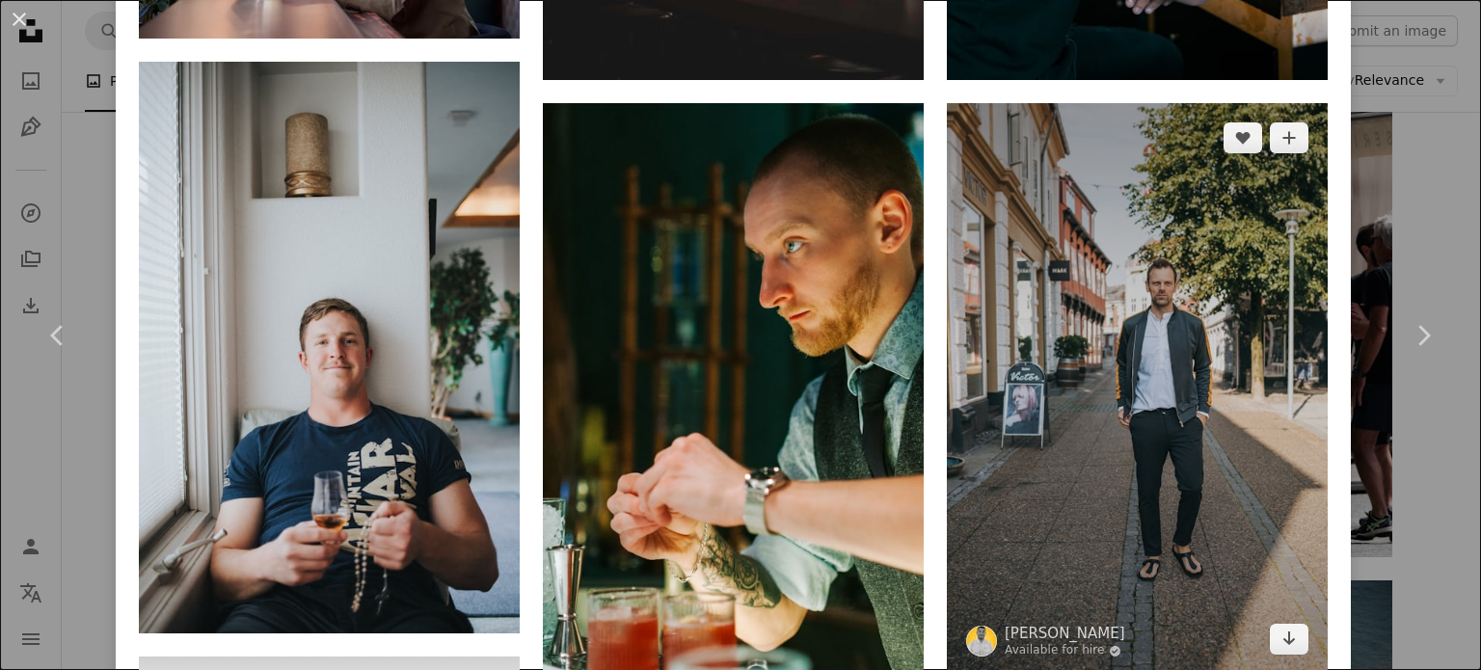
scroll to position [1929, 0]
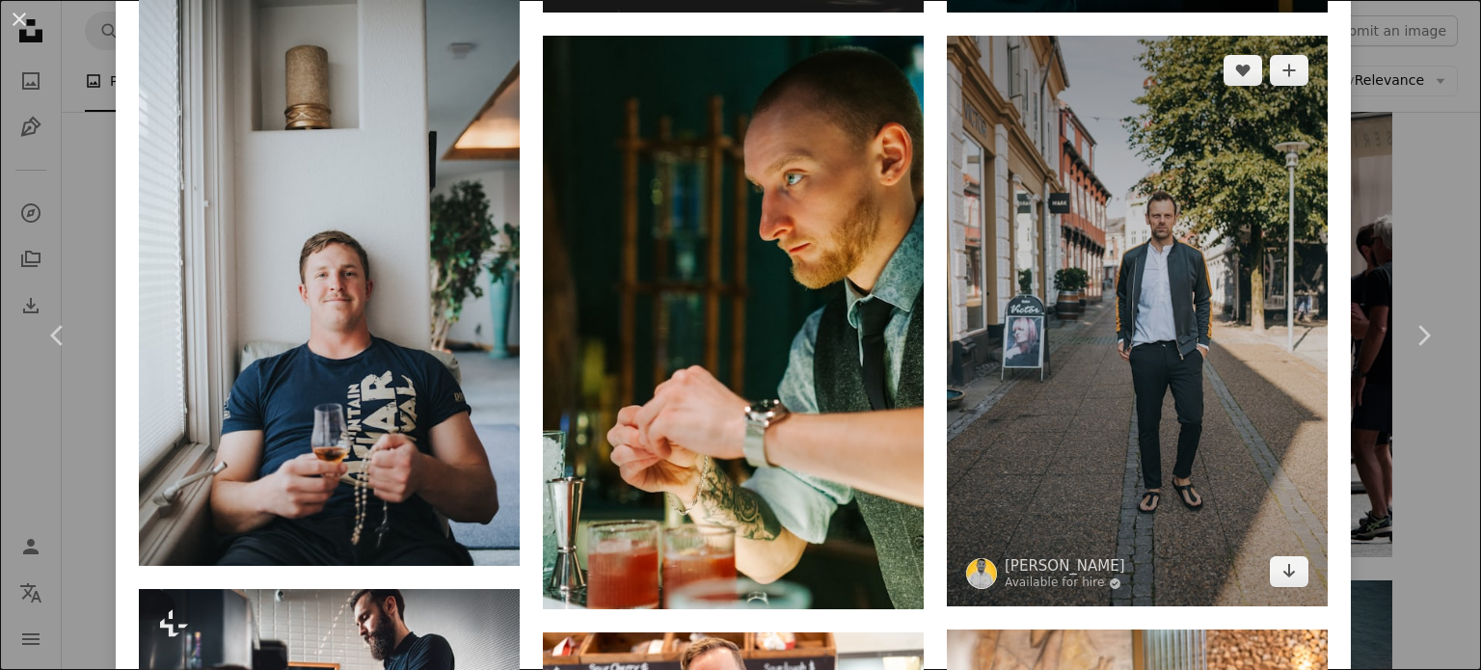
click at [1272, 291] on img at bounding box center [1137, 322] width 381 height 572
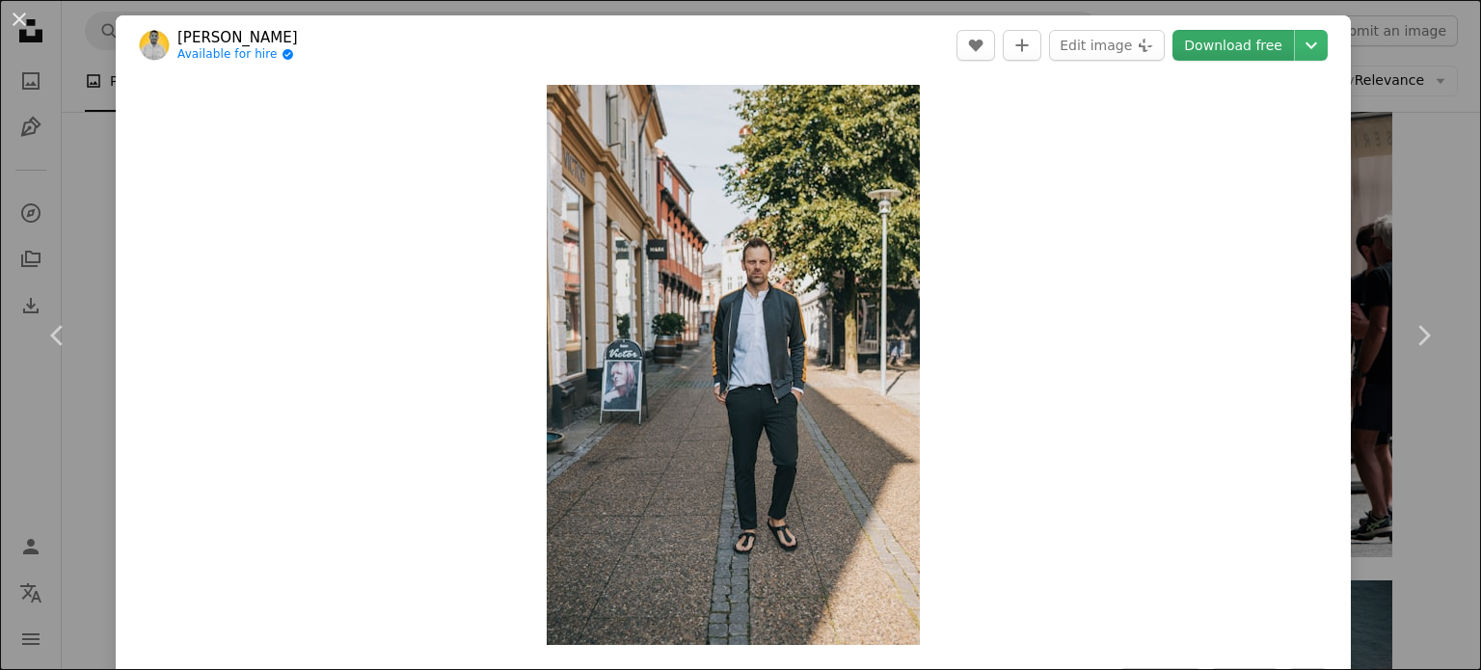
click at [1207, 45] on link "Download free" at bounding box center [1234, 45] width 122 height 31
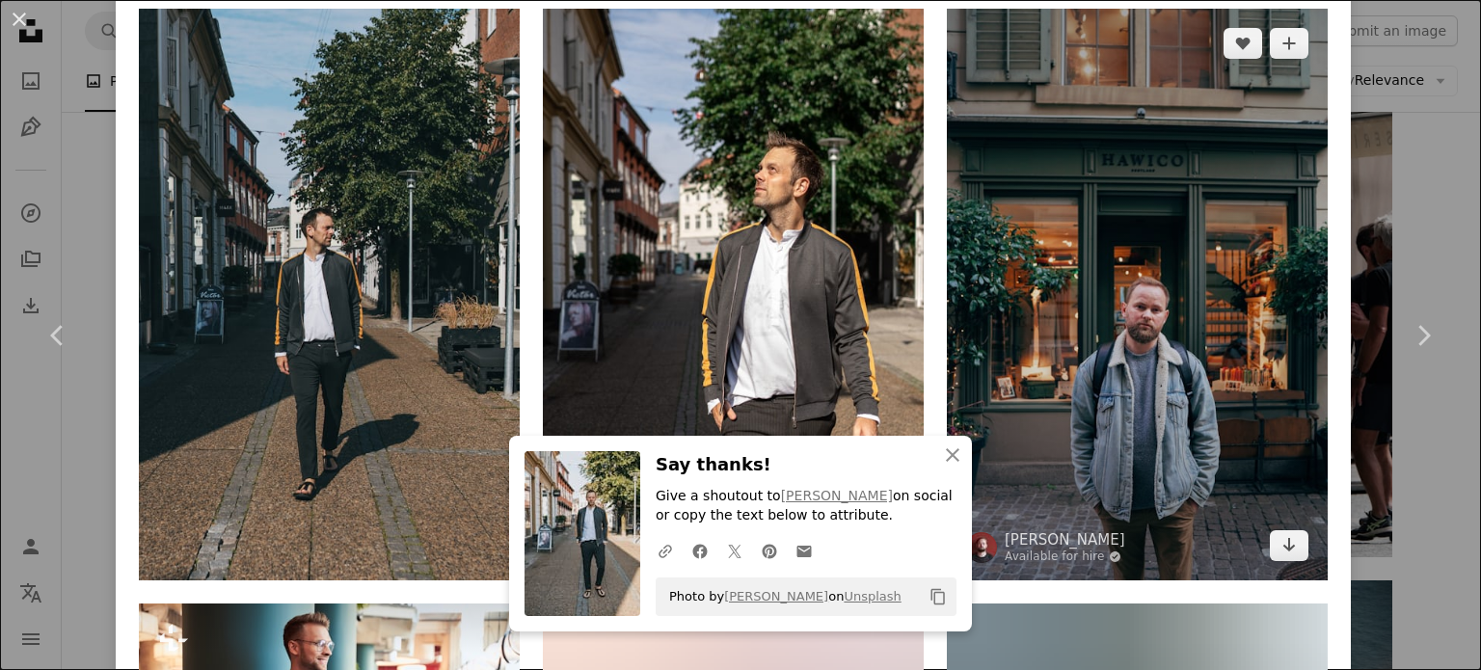
scroll to position [1350, 0]
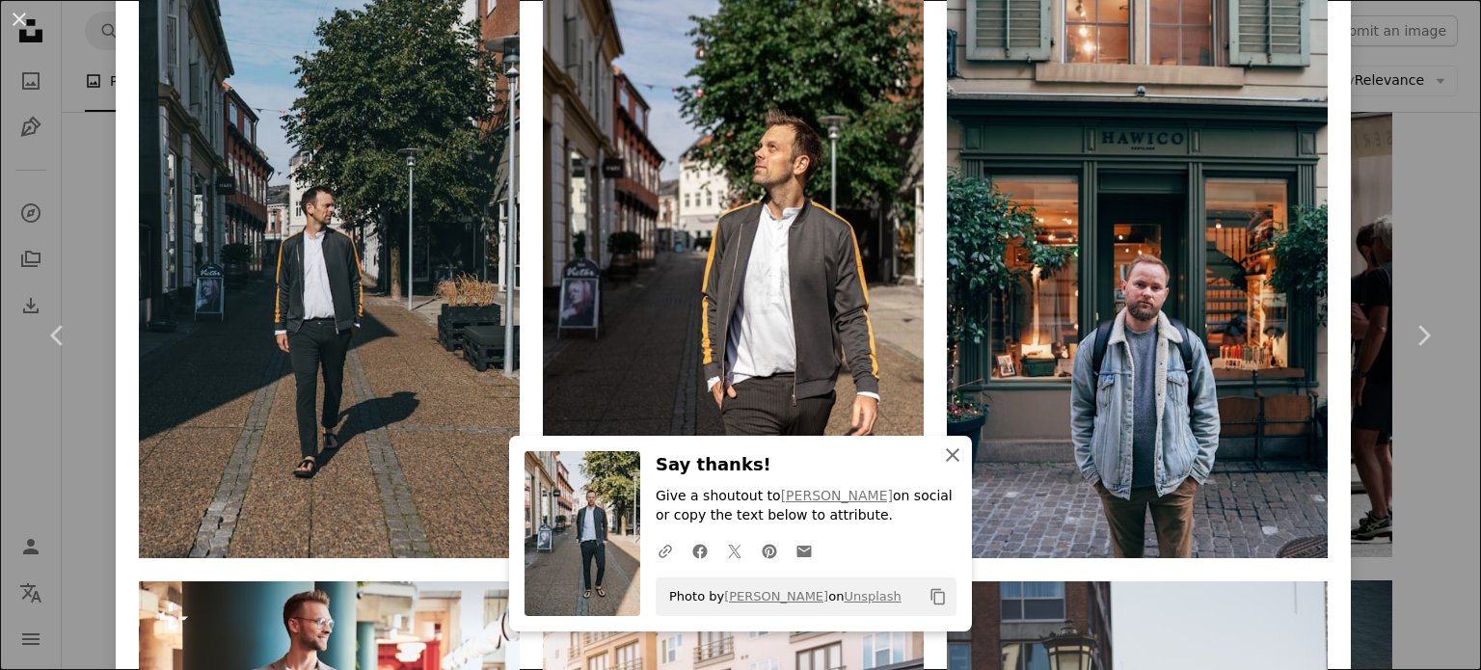
click at [951, 454] on icon "An X shape" at bounding box center [952, 455] width 23 height 23
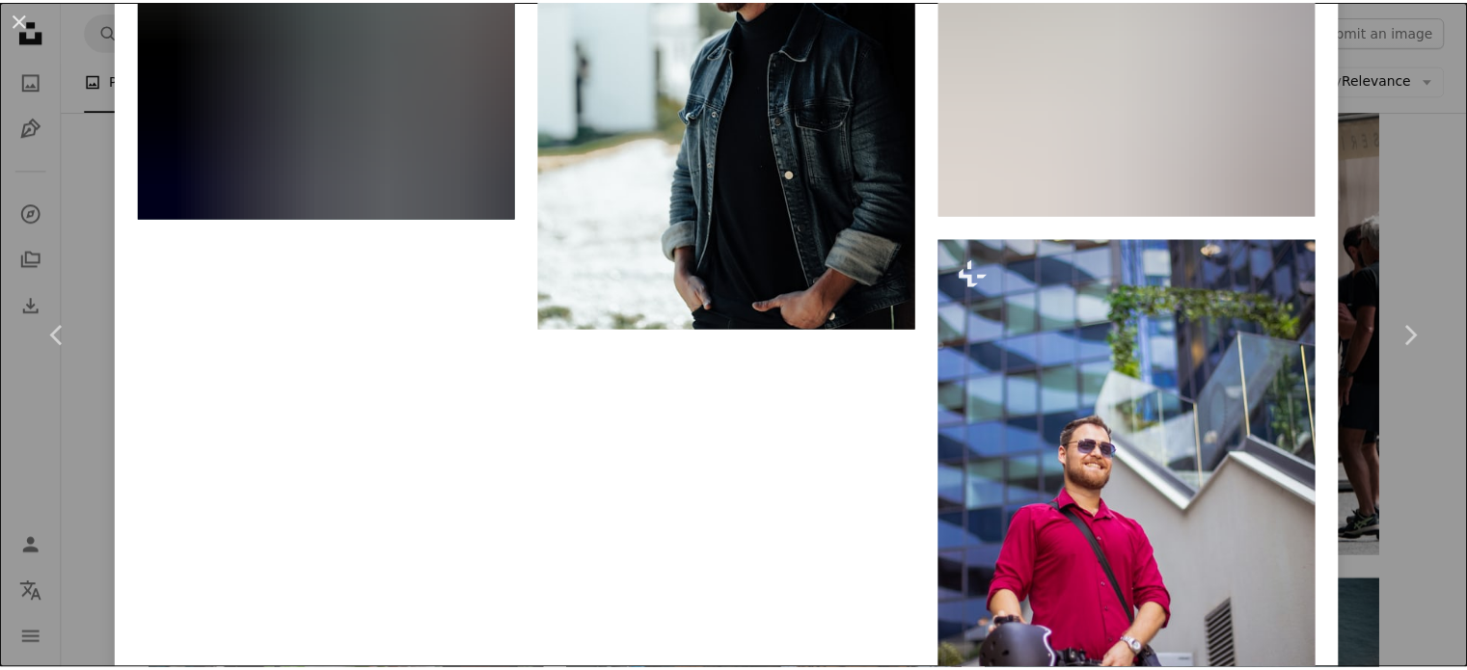
scroll to position [4533, 0]
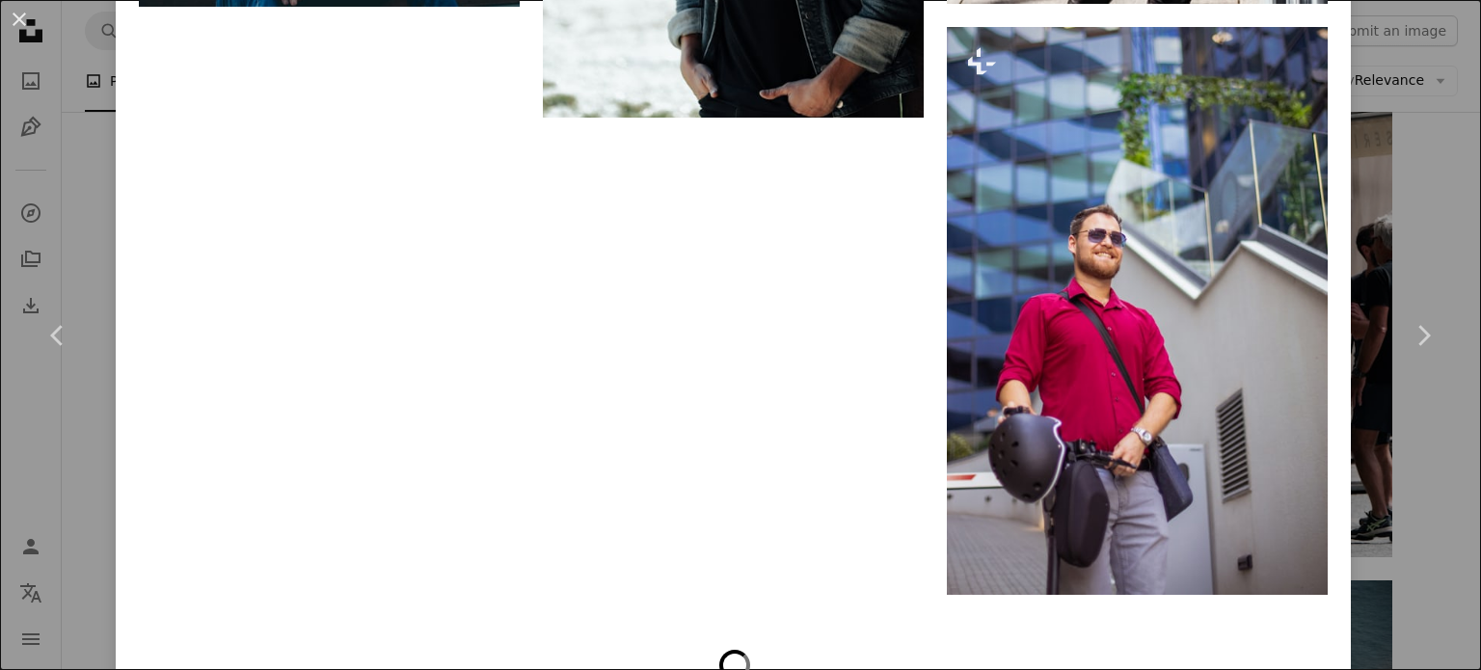
click at [1388, 454] on div "An X shape Chevron left Chevron right Jeppe Mønster Available for hire A checkm…" at bounding box center [740, 335] width 1481 height 670
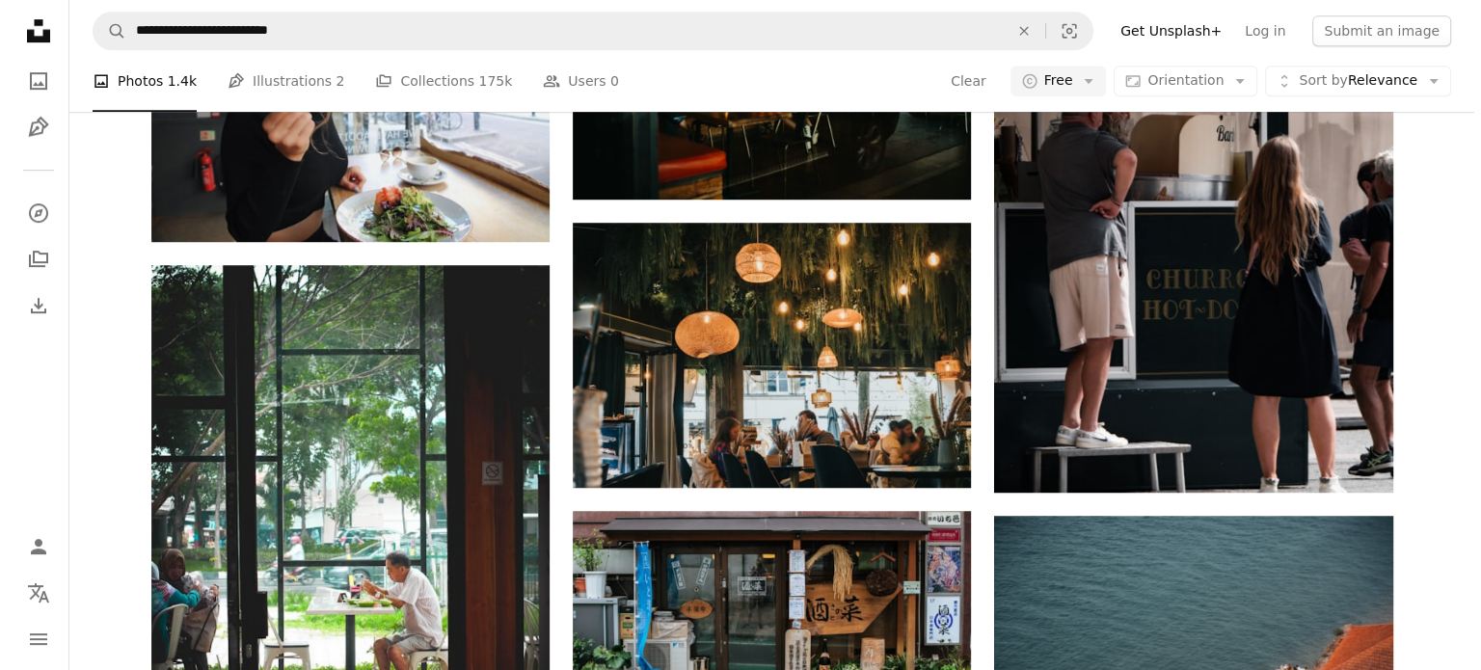
scroll to position [1157, 0]
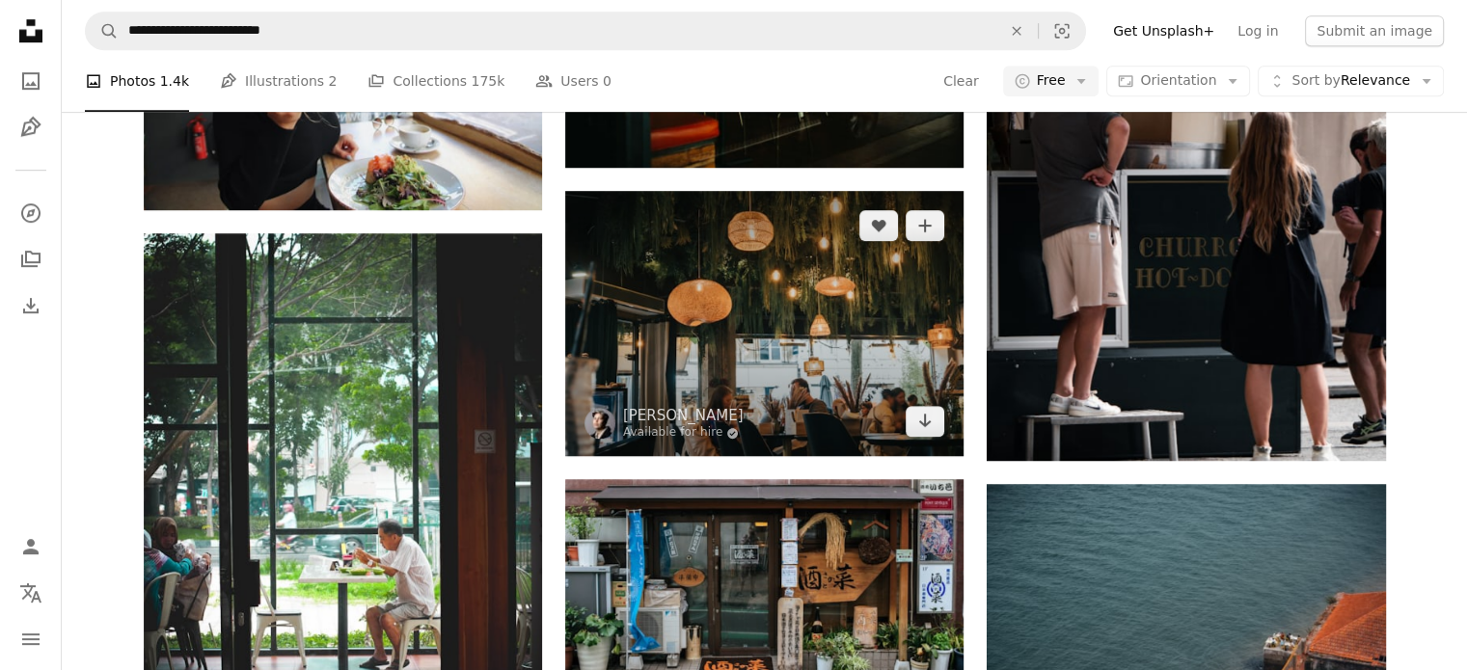
click at [828, 342] on img at bounding box center [764, 323] width 398 height 265
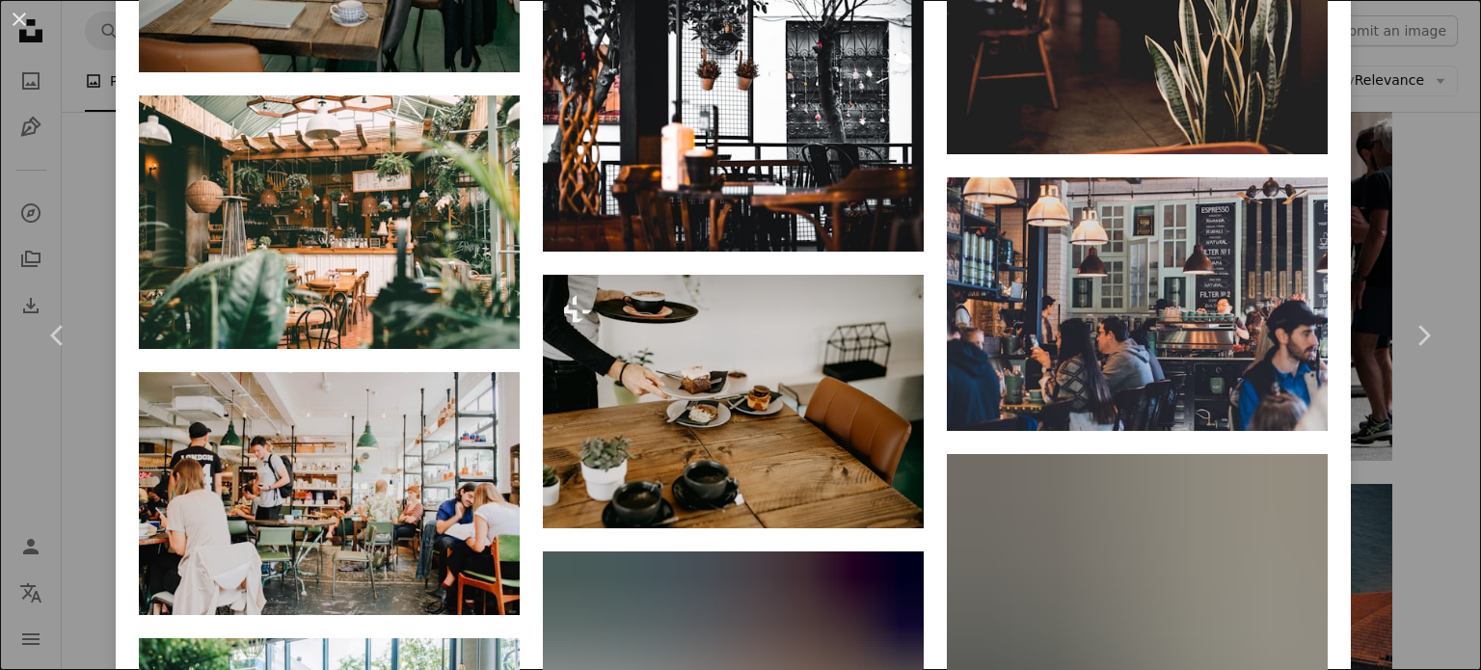
scroll to position [3783, 0]
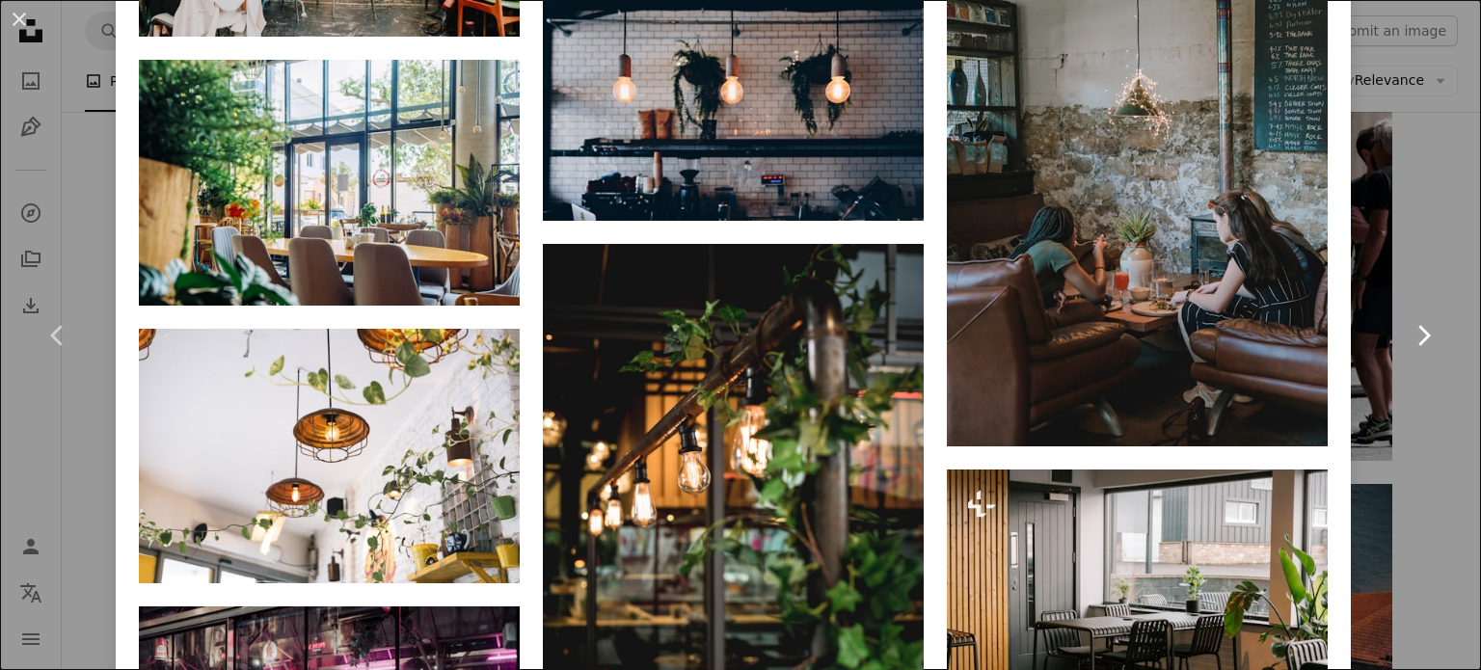
click at [1415, 245] on link "Chevron right" at bounding box center [1424, 335] width 116 height 185
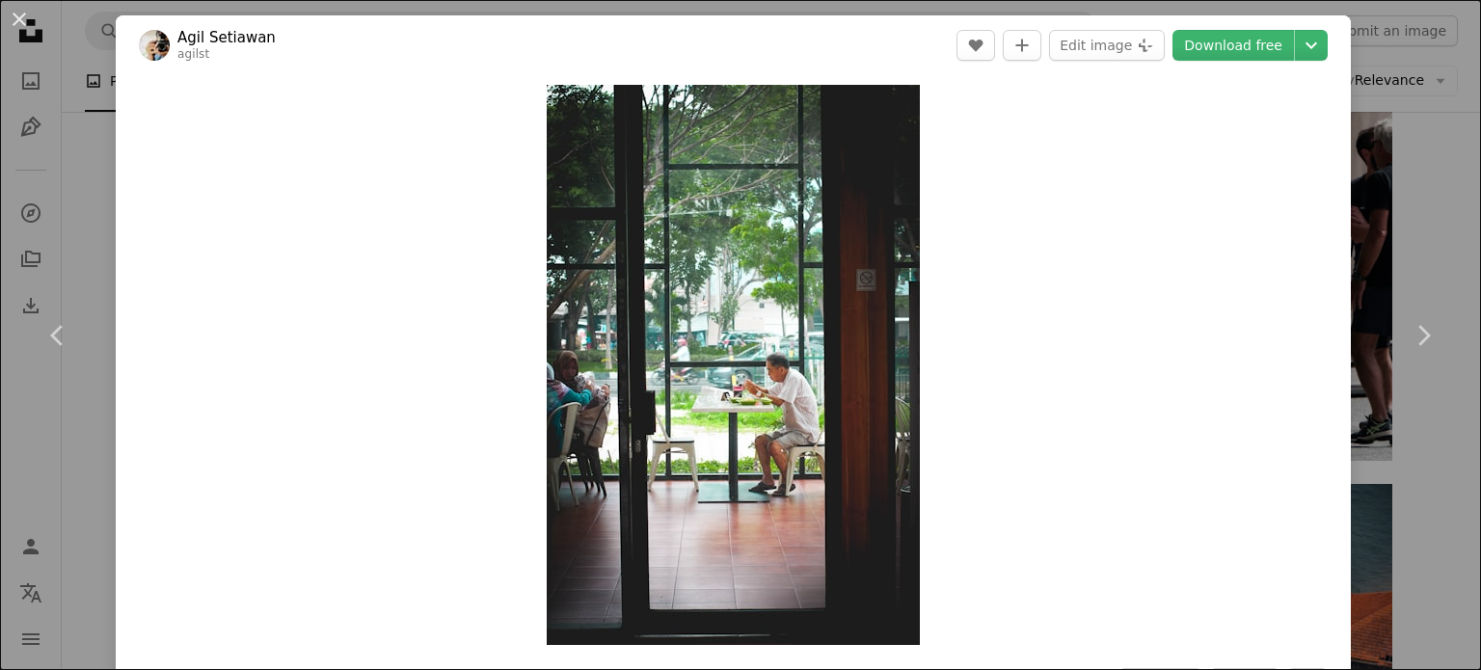
click at [1401, 129] on div "An X shape Chevron left Chevron right Agil Setiawan agilst A heart A plus sign …" at bounding box center [740, 335] width 1481 height 670
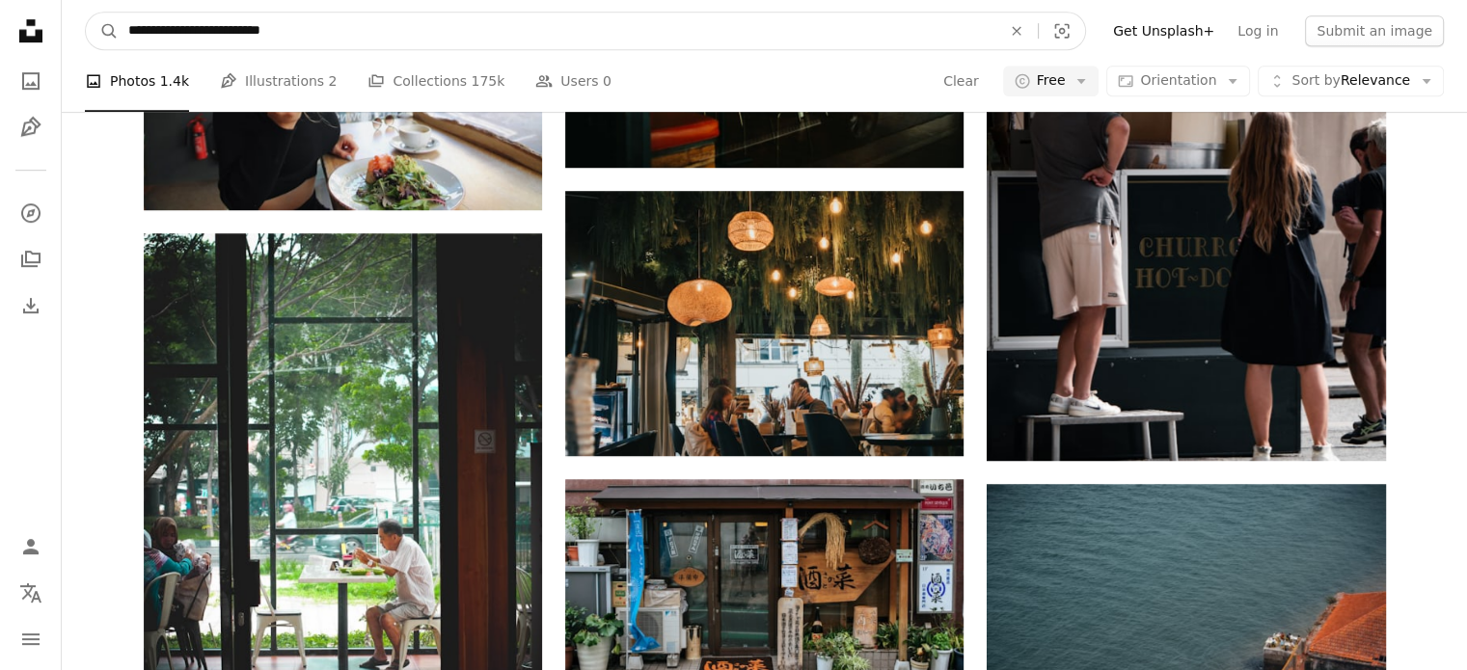
drag, startPoint x: 167, startPoint y: 33, endPoint x: 213, endPoint y: 41, distance: 46.9
click at [213, 41] on input "**********" at bounding box center [557, 31] width 877 height 37
type input "**********"
click at [86, 13] on button "A magnifying glass" at bounding box center [102, 31] width 33 height 37
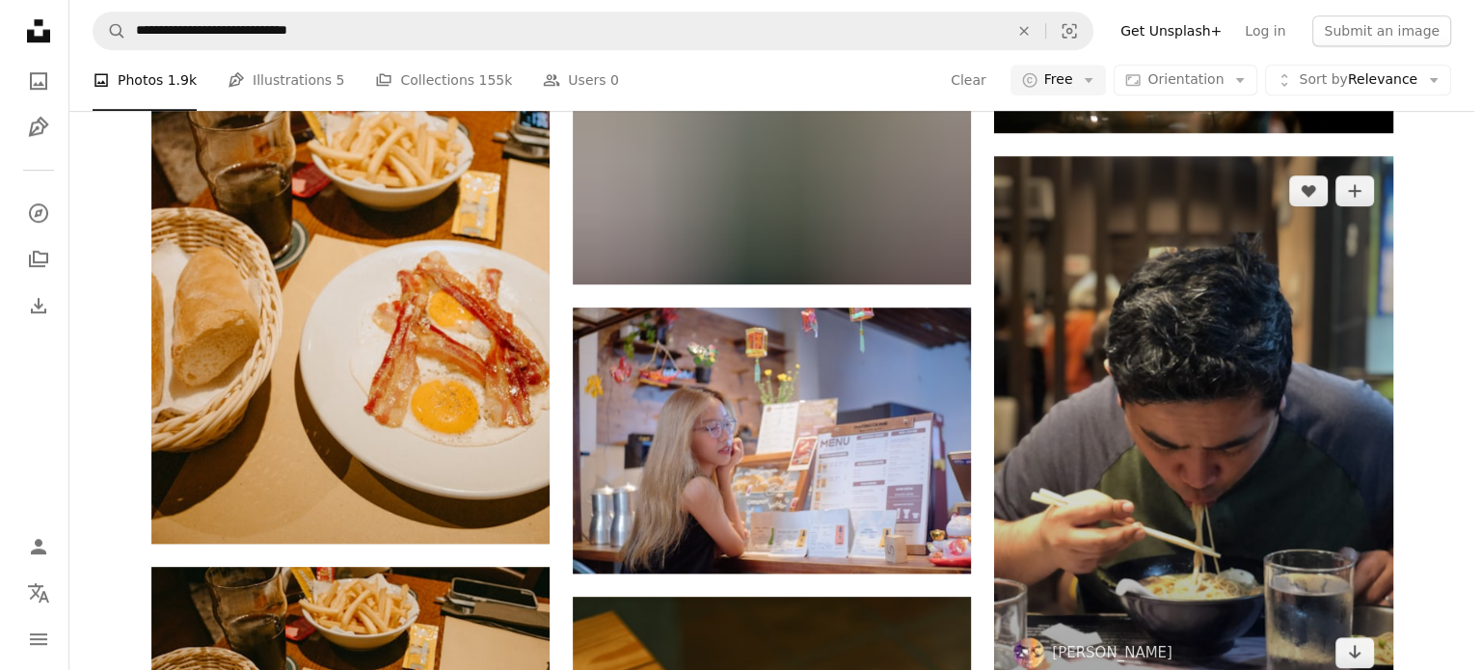
scroll to position [1543, 0]
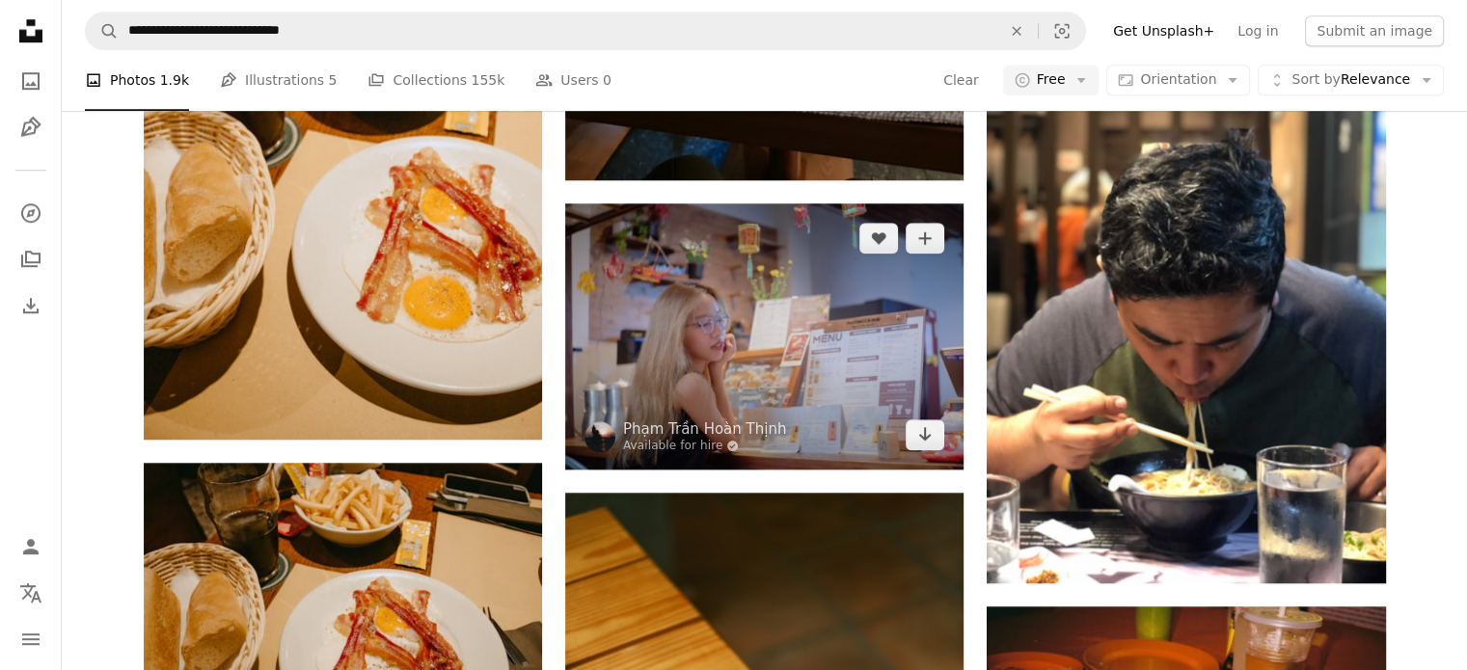
click at [851, 381] on img at bounding box center [764, 335] width 398 height 265
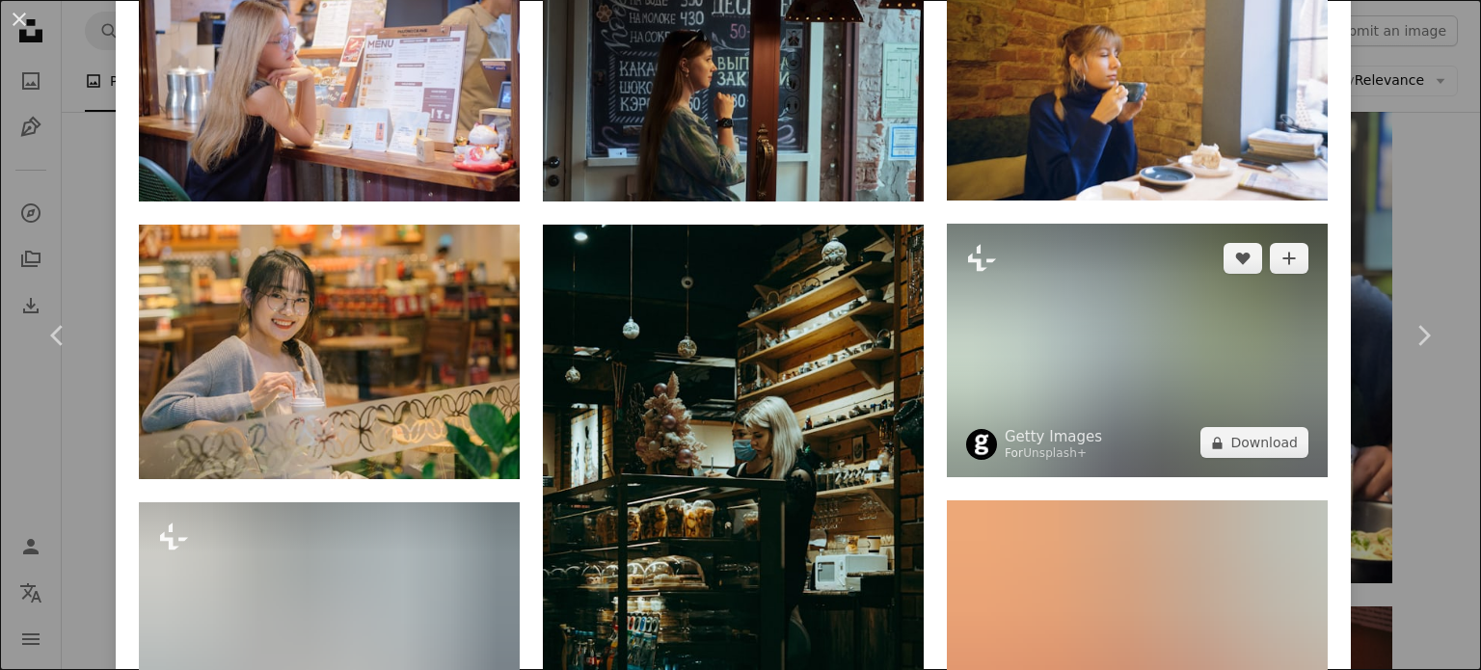
scroll to position [1447, 0]
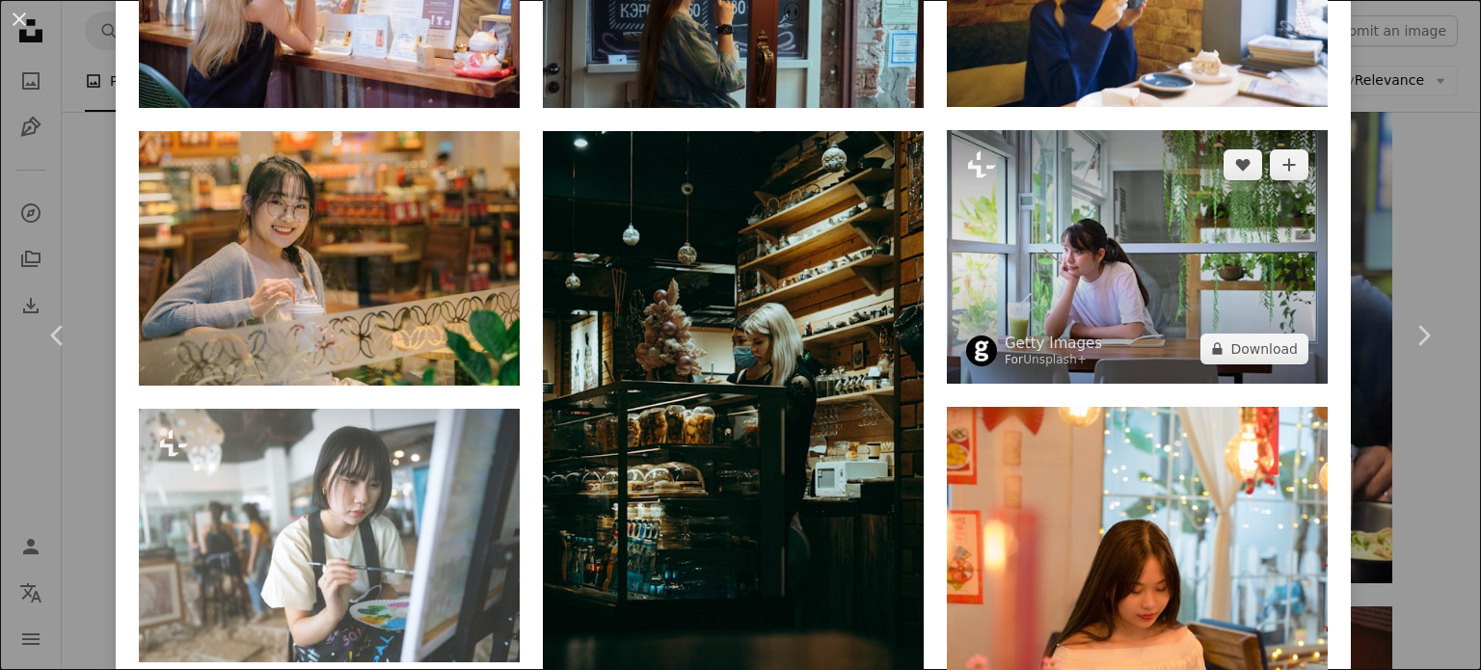
click at [1120, 264] on img at bounding box center [1137, 257] width 381 height 254
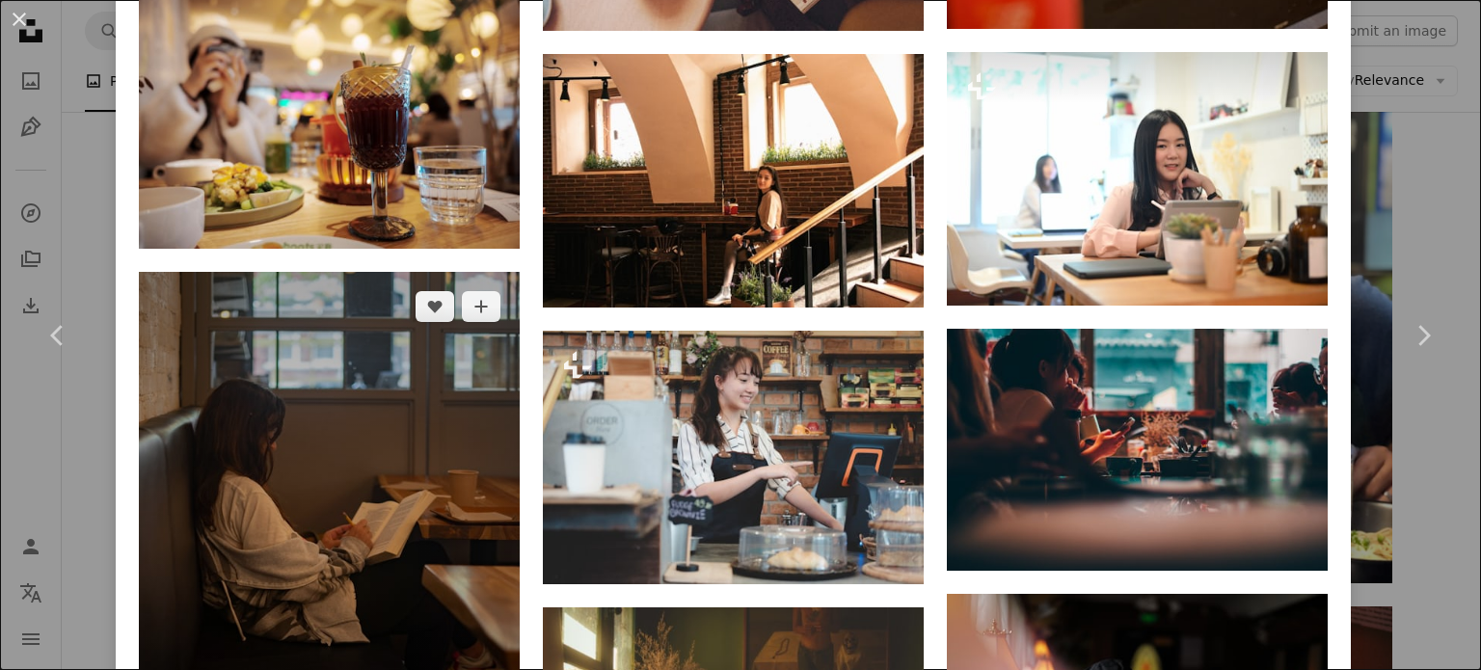
scroll to position [2411, 0]
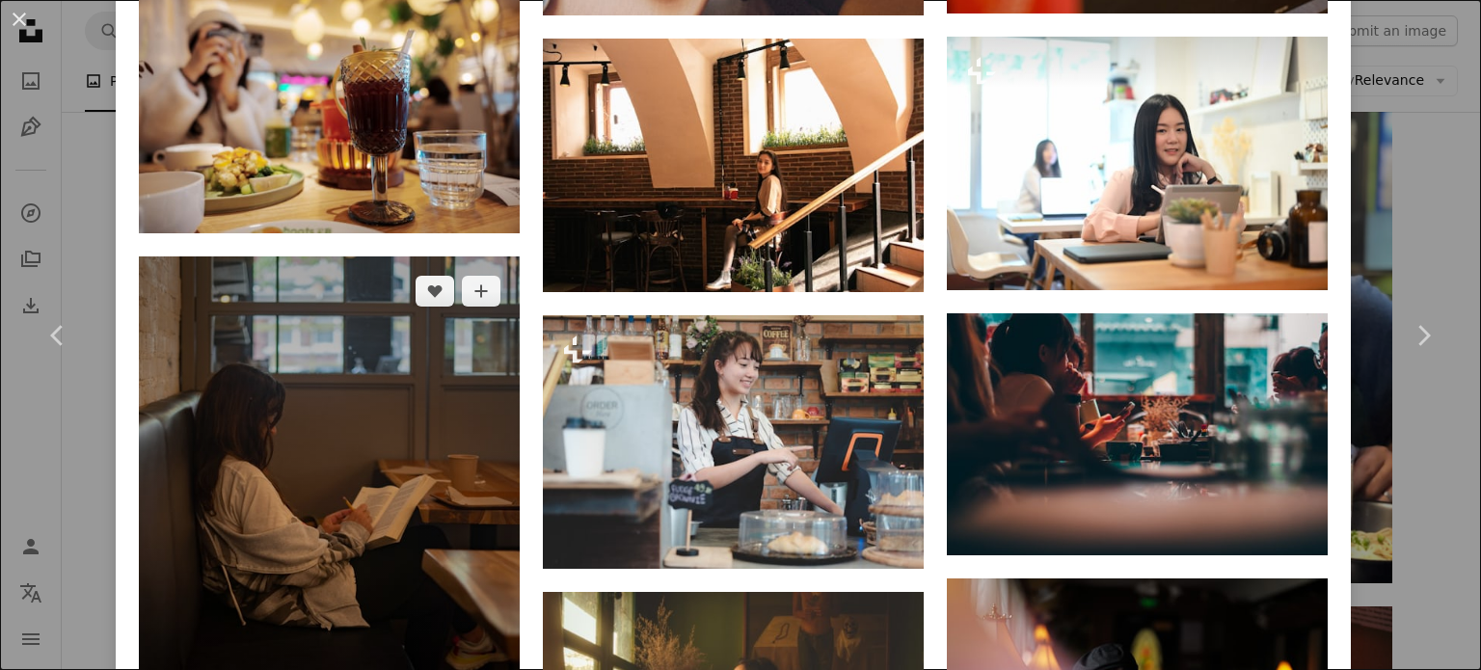
click at [339, 477] on img at bounding box center [329, 543] width 381 height 572
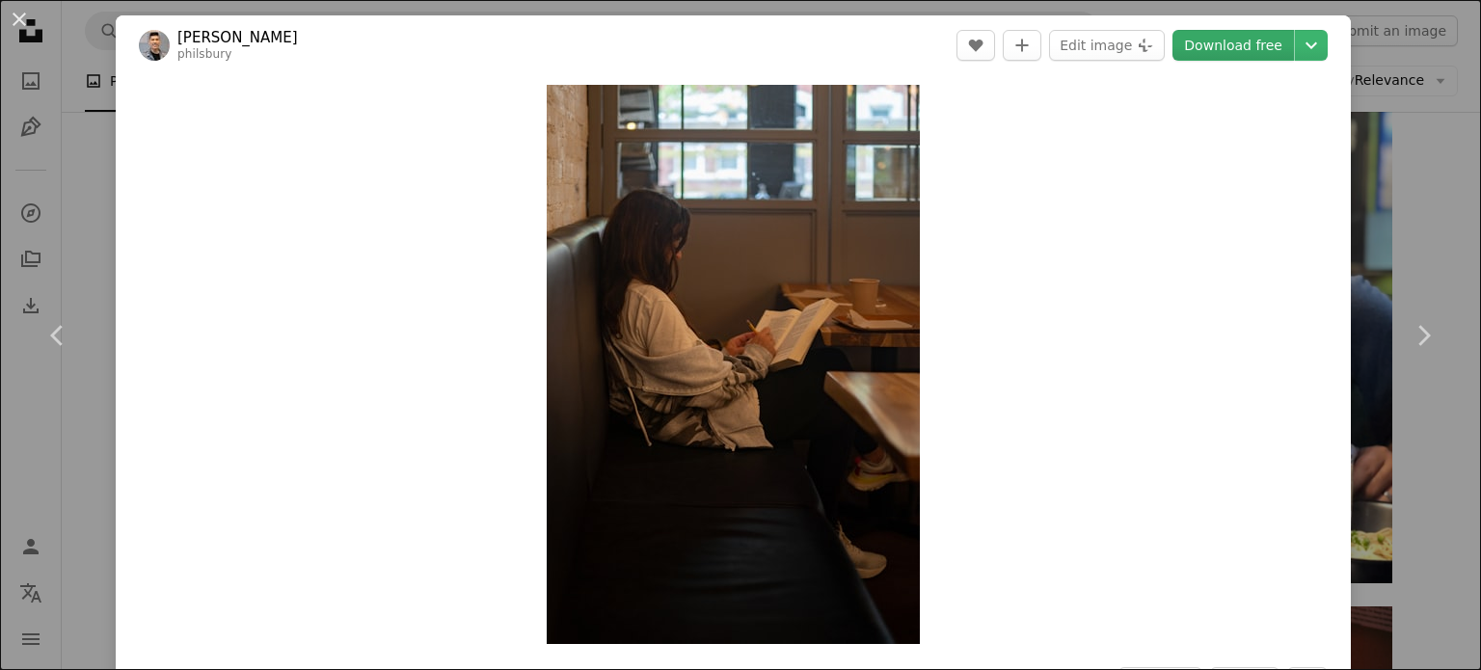
click at [1224, 49] on link "Download free" at bounding box center [1234, 45] width 122 height 31
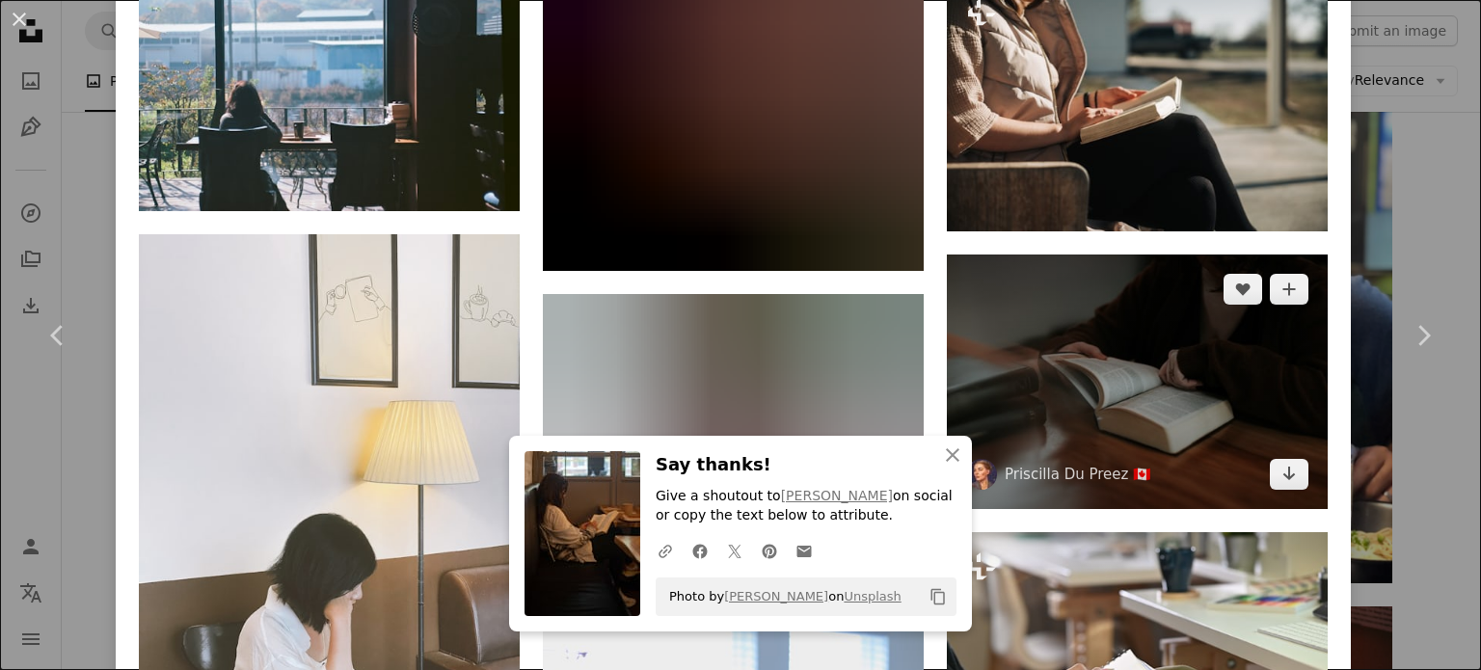
scroll to position [3954, 0]
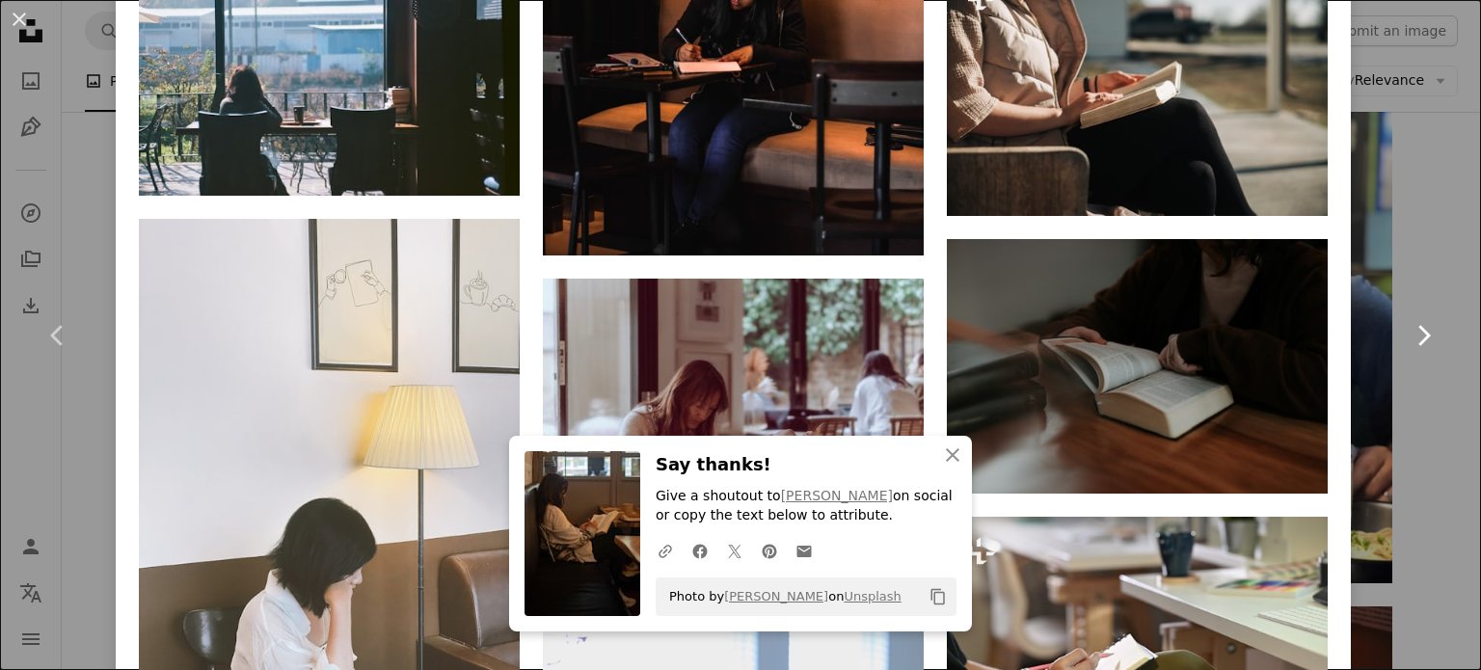
click at [1402, 391] on link "Chevron right" at bounding box center [1424, 335] width 116 height 185
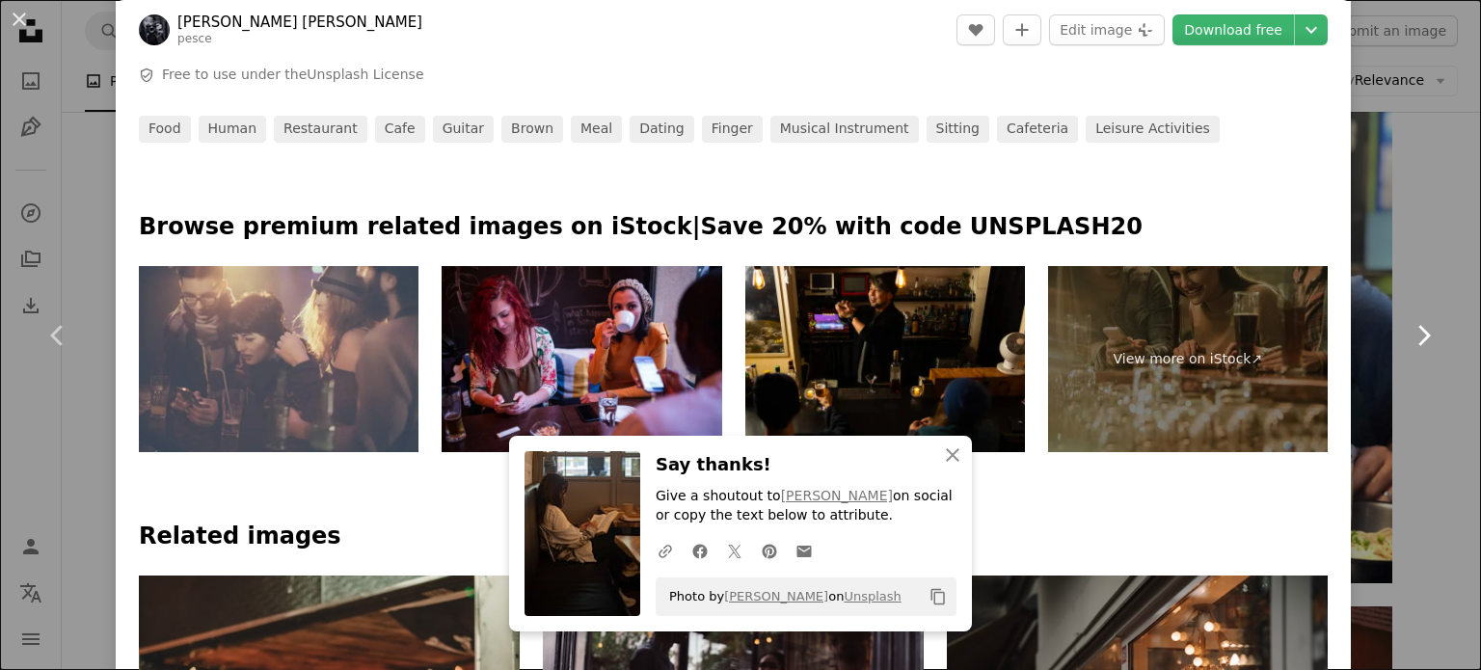
scroll to position [772, 0]
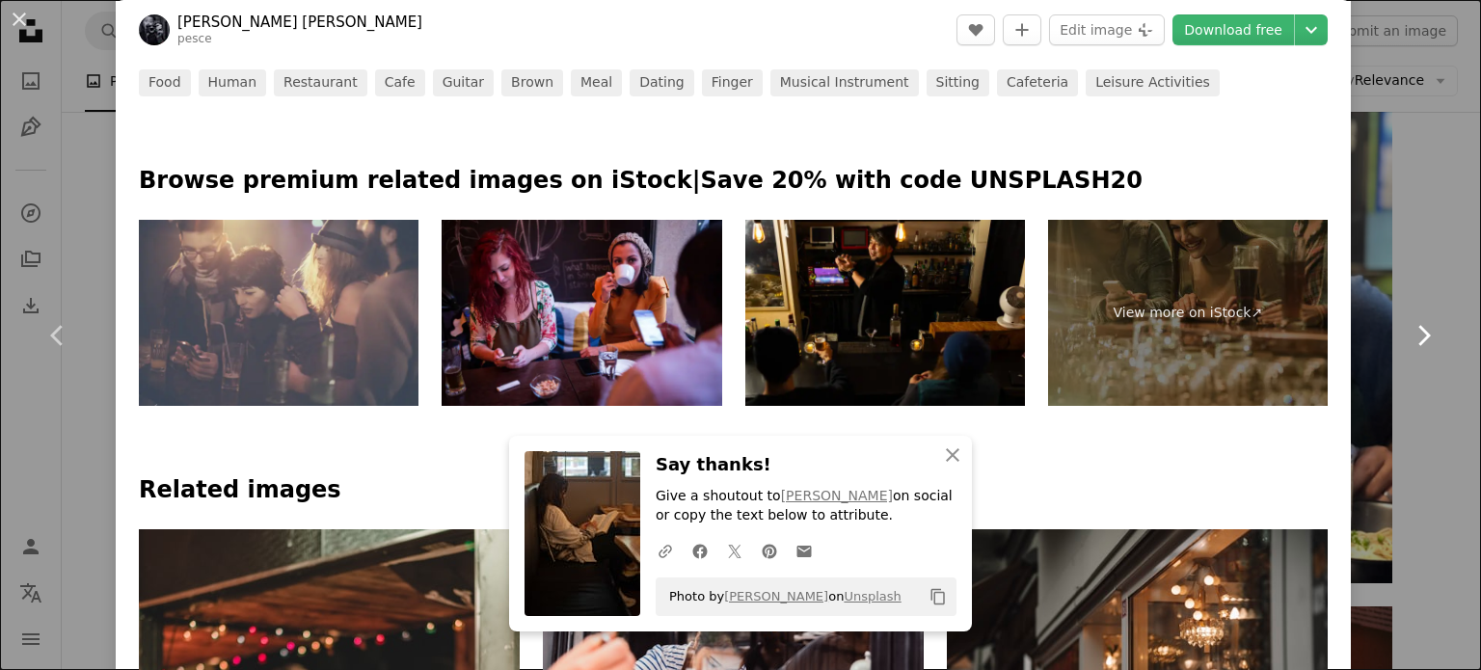
click at [1393, 396] on link "Chevron right" at bounding box center [1424, 335] width 116 height 185
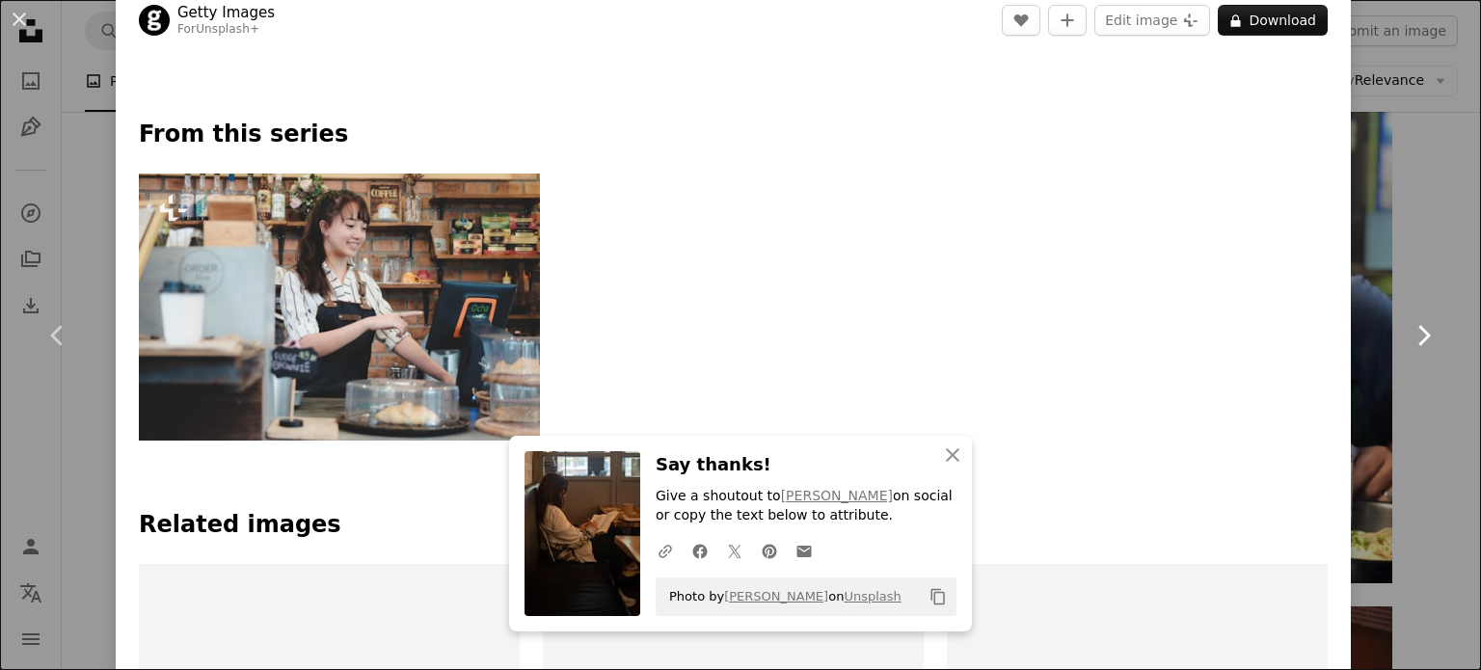
click at [1429, 408] on link "Chevron right" at bounding box center [1424, 335] width 116 height 185
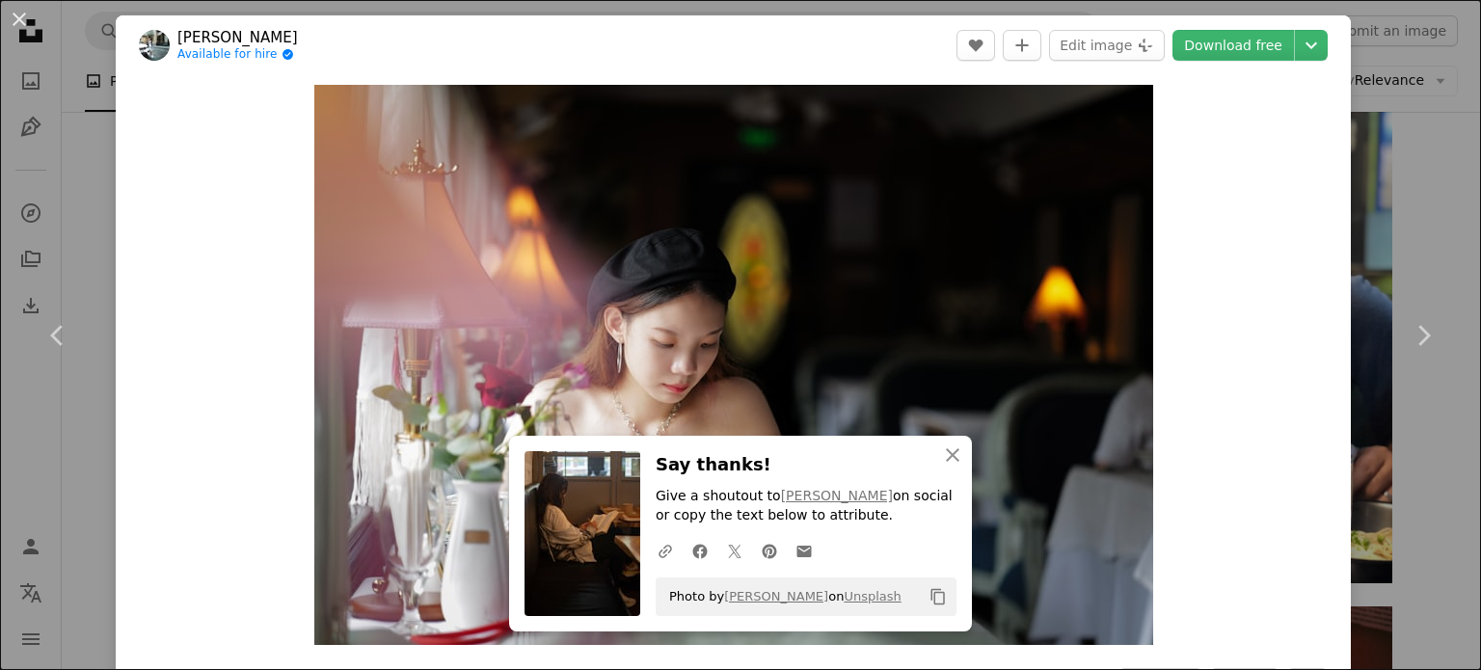
click at [26, 26] on button "An X shape" at bounding box center [19, 19] width 23 height 23
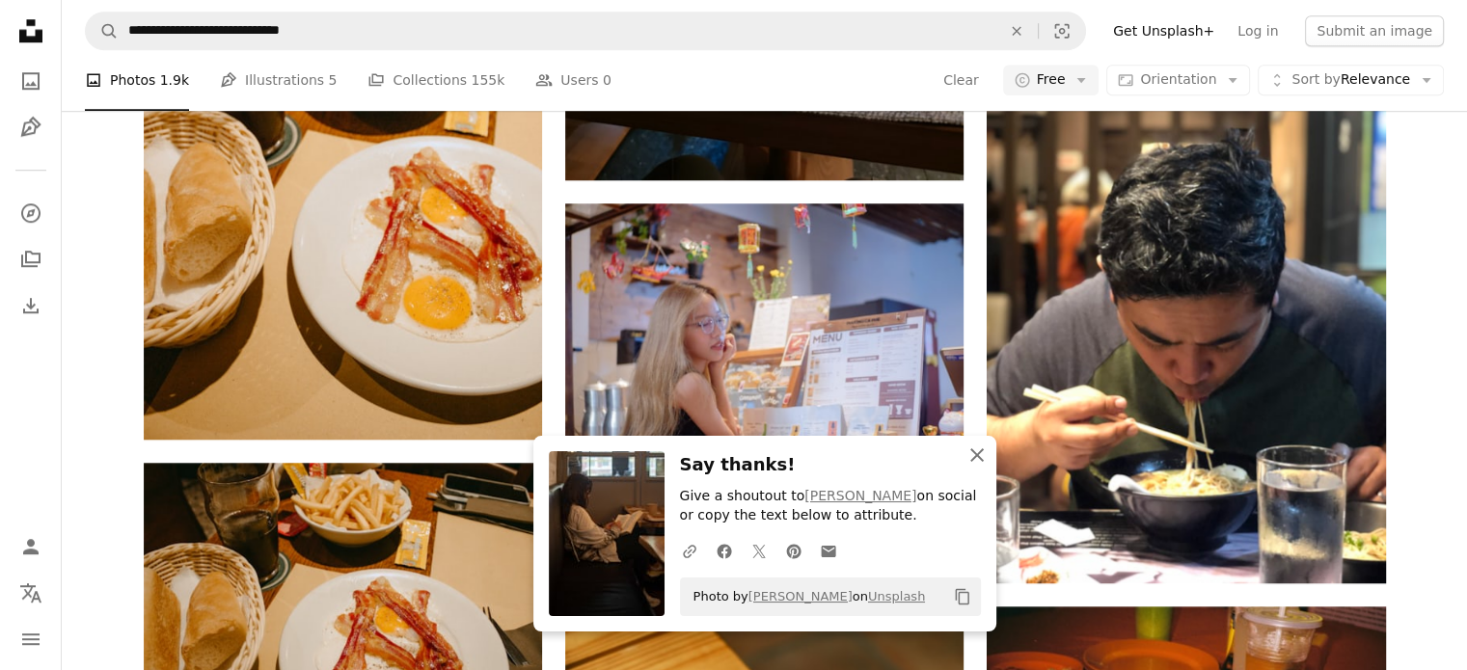
click at [979, 453] on icon "button" at bounding box center [977, 455] width 14 height 14
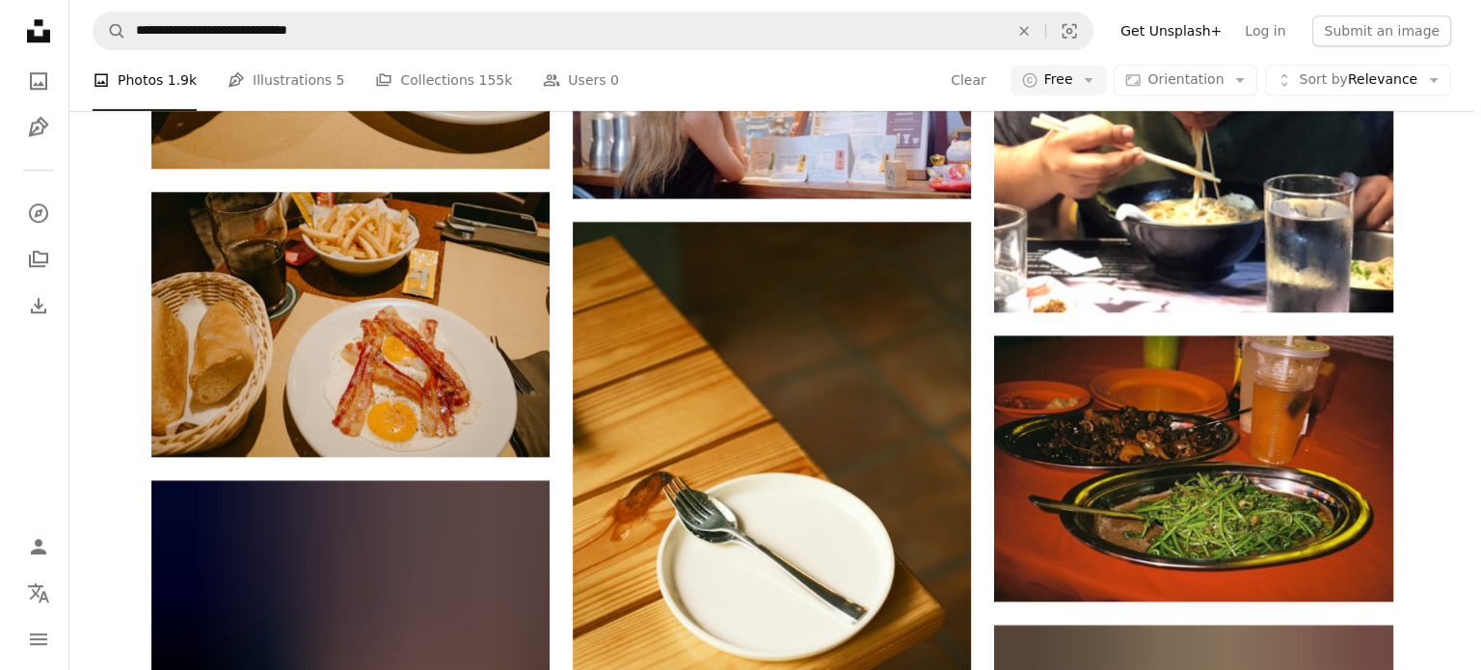
scroll to position [1832, 0]
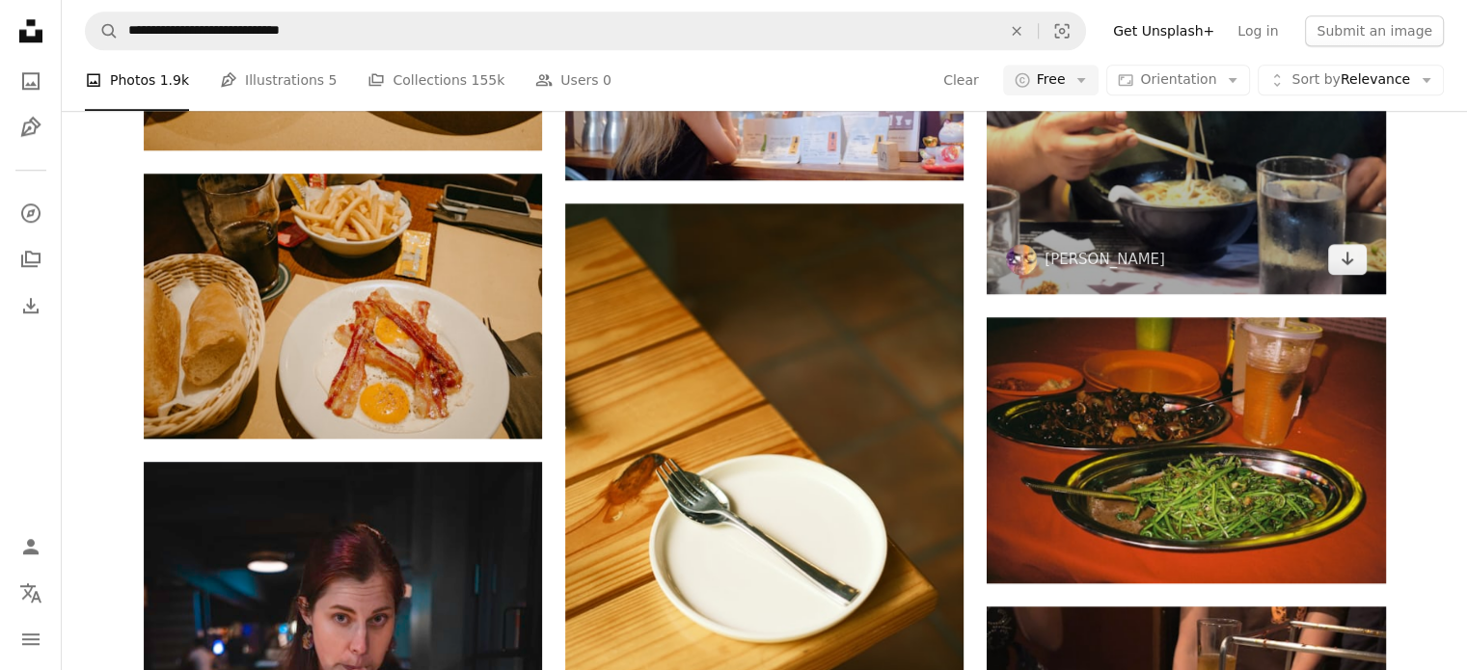
click at [1144, 176] on img at bounding box center [1186, 28] width 398 height 531
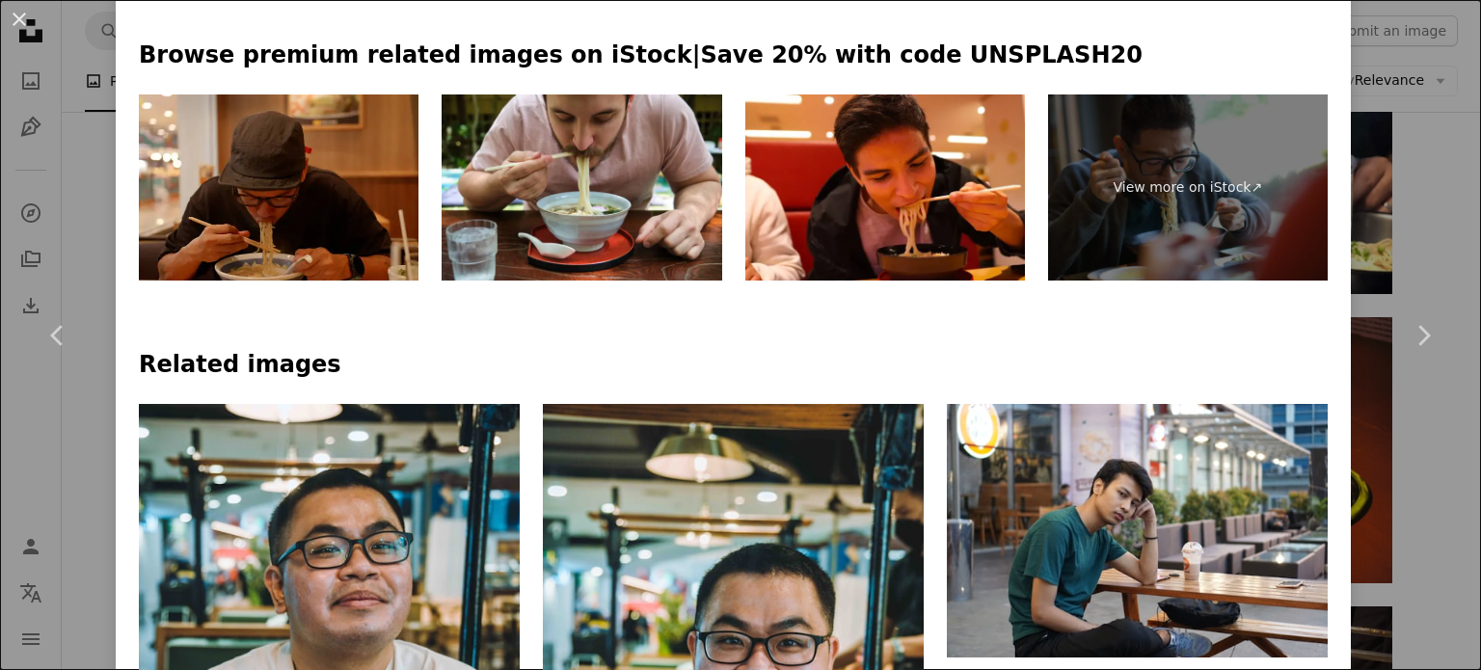
scroll to position [1447, 0]
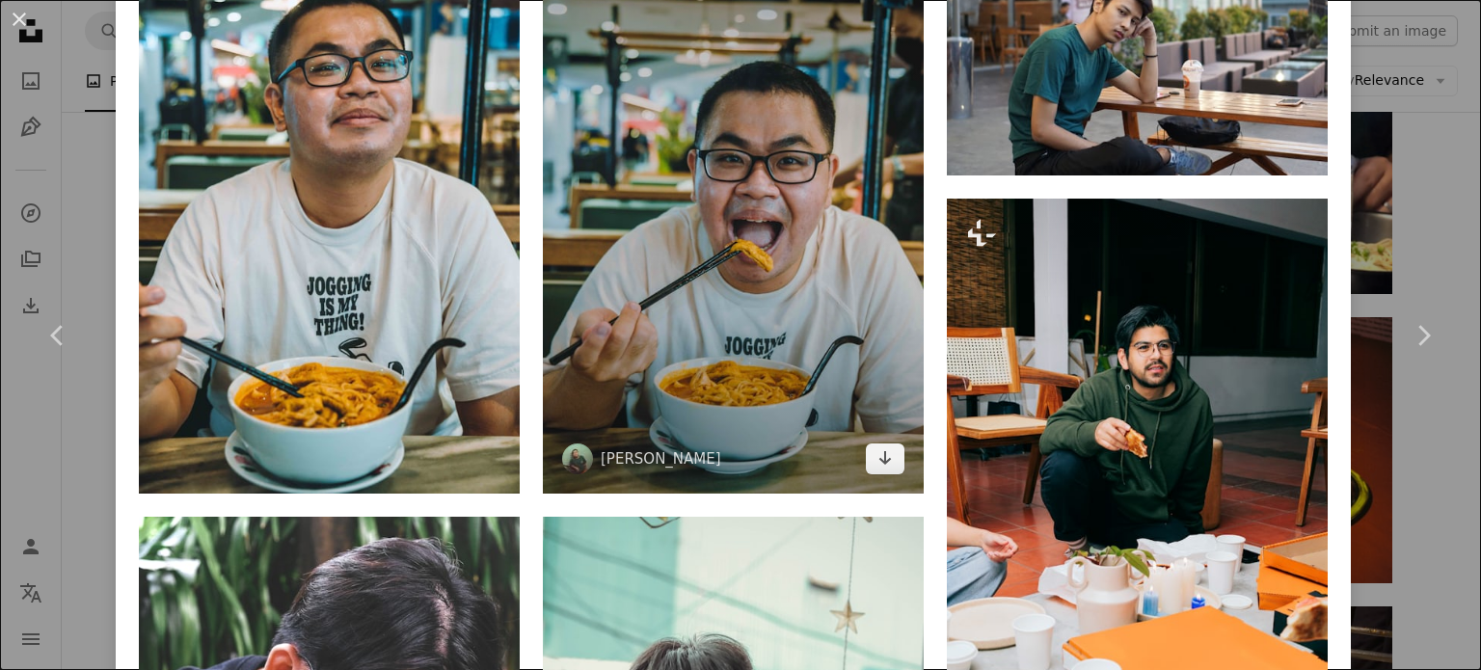
click at [745, 191] on img at bounding box center [733, 208] width 381 height 572
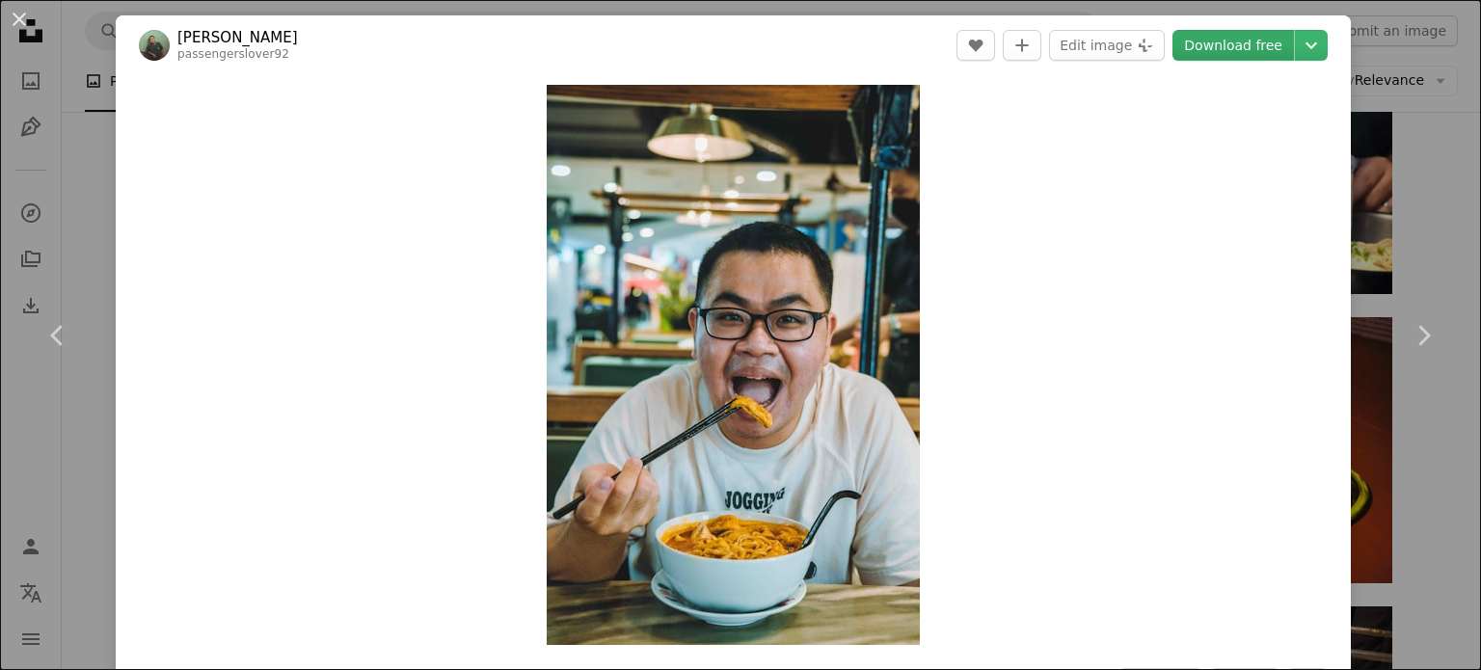
click at [1227, 43] on link "Download free" at bounding box center [1234, 45] width 122 height 31
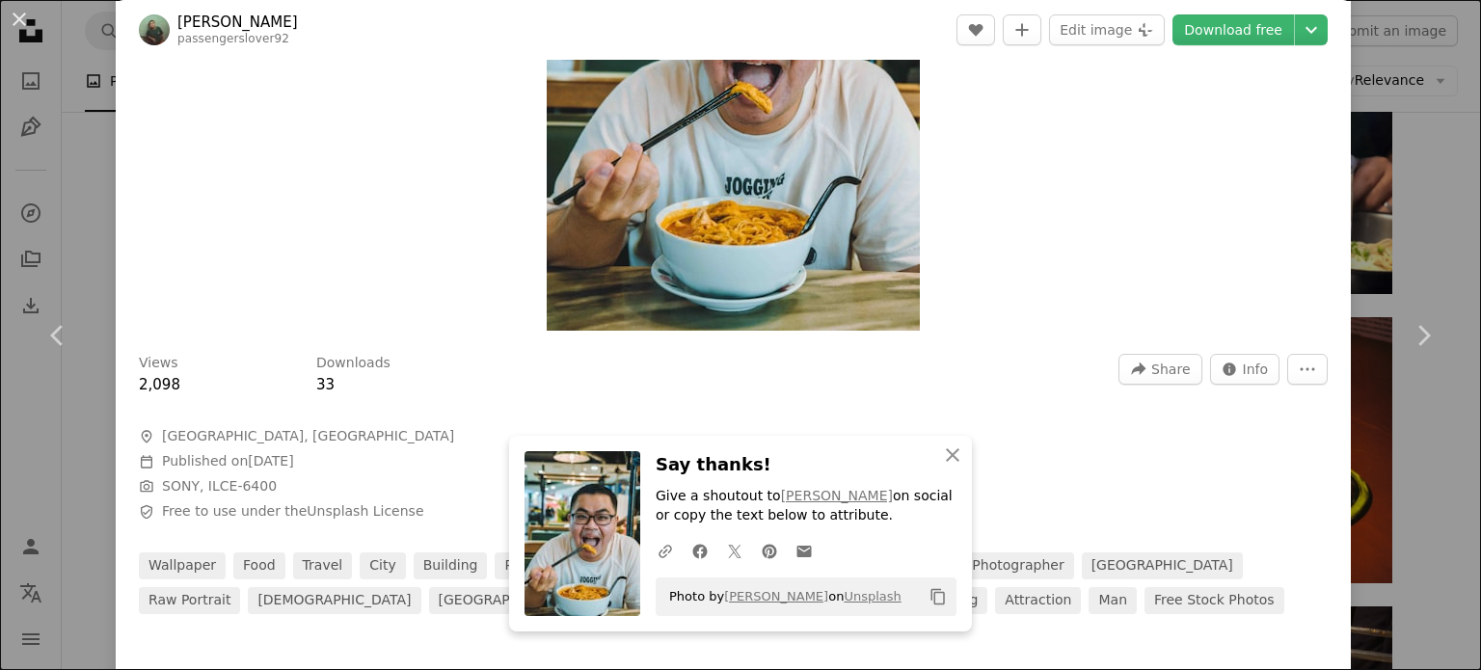
scroll to position [386, 0]
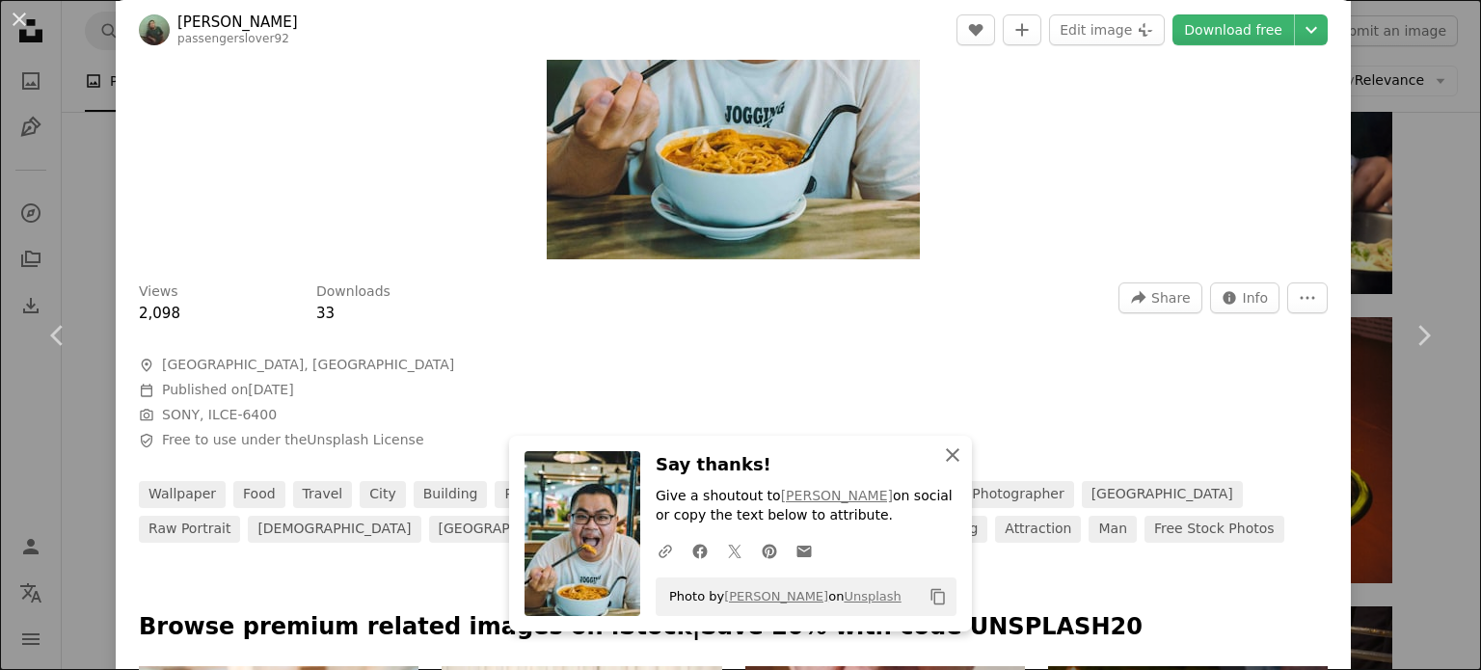
click at [948, 454] on icon "An X shape" at bounding box center [952, 455] width 23 height 23
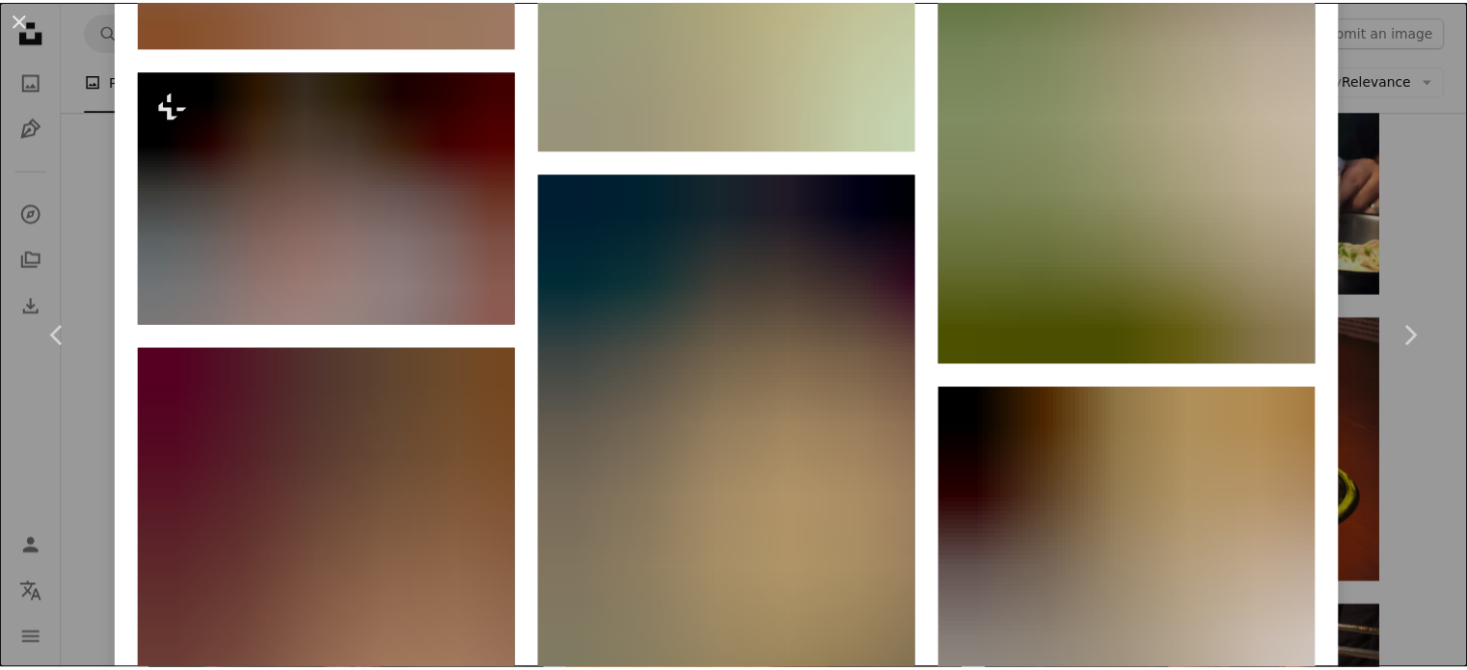
scroll to position [2411, 0]
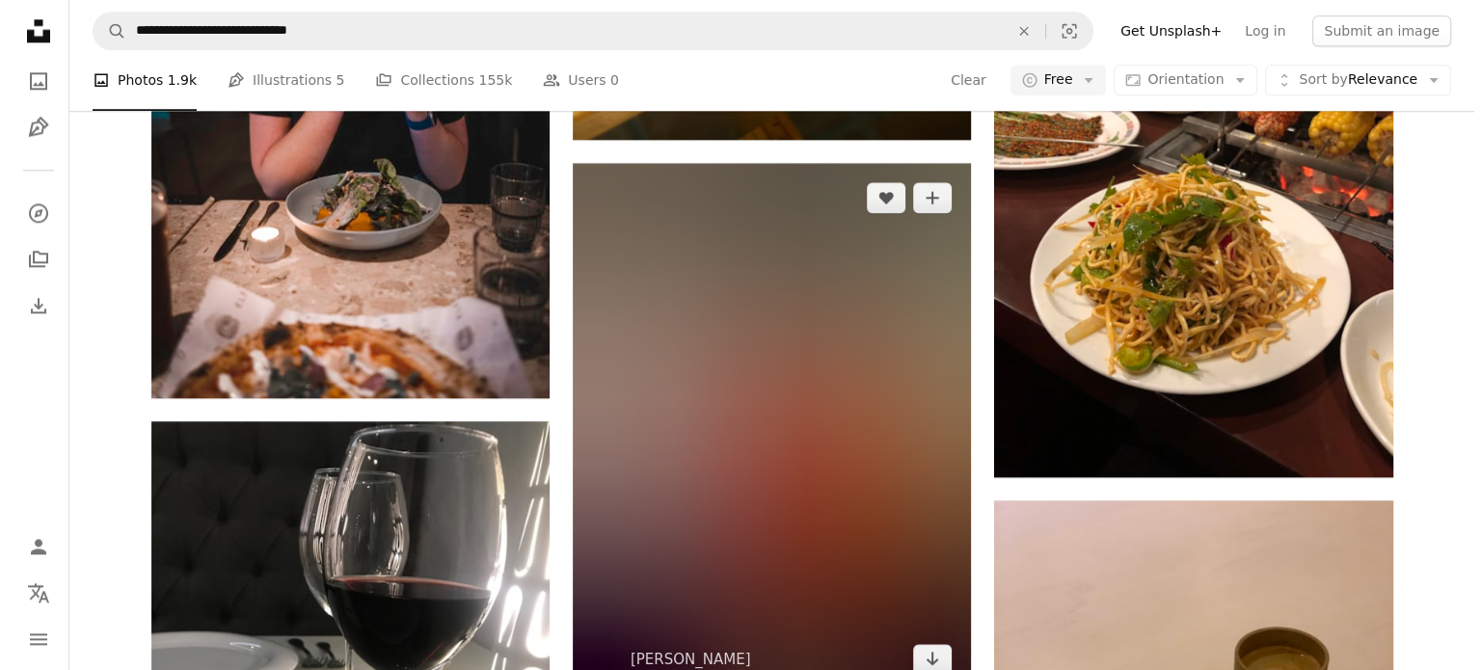
scroll to position [2604, 0]
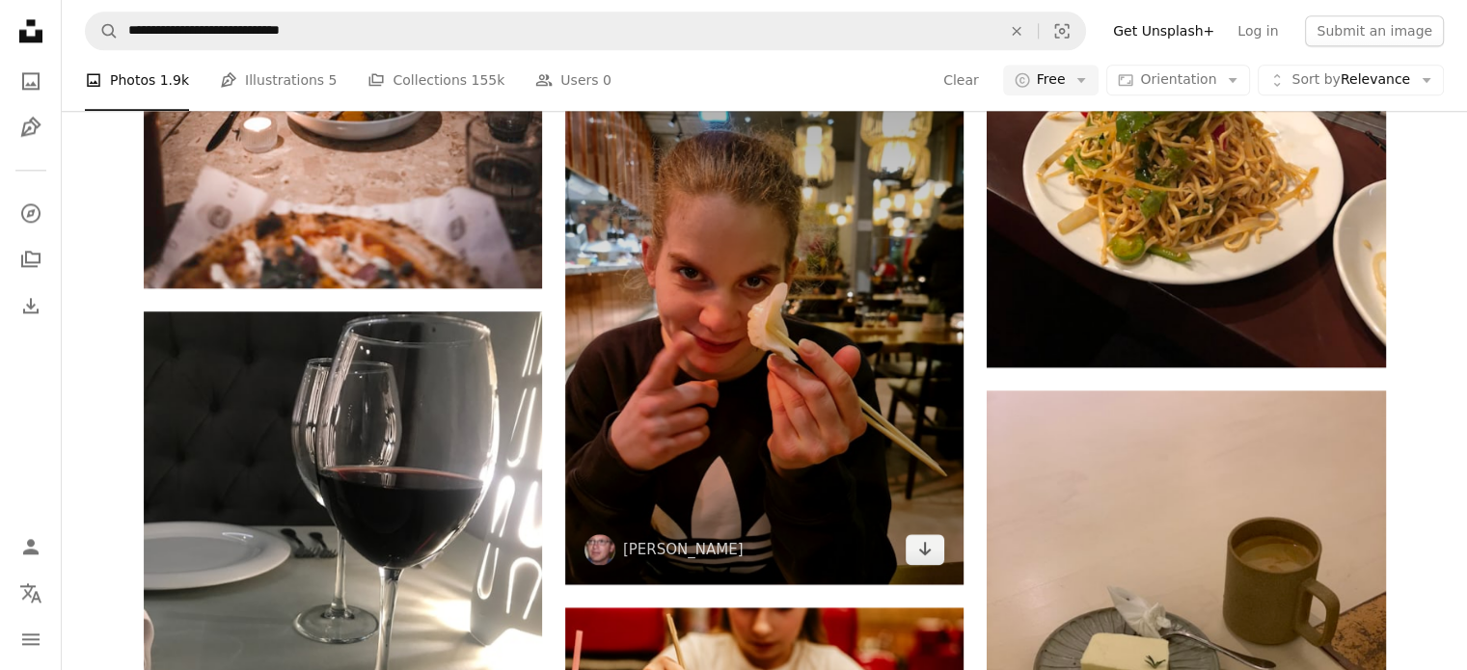
click at [760, 281] on img at bounding box center [764, 318] width 398 height 531
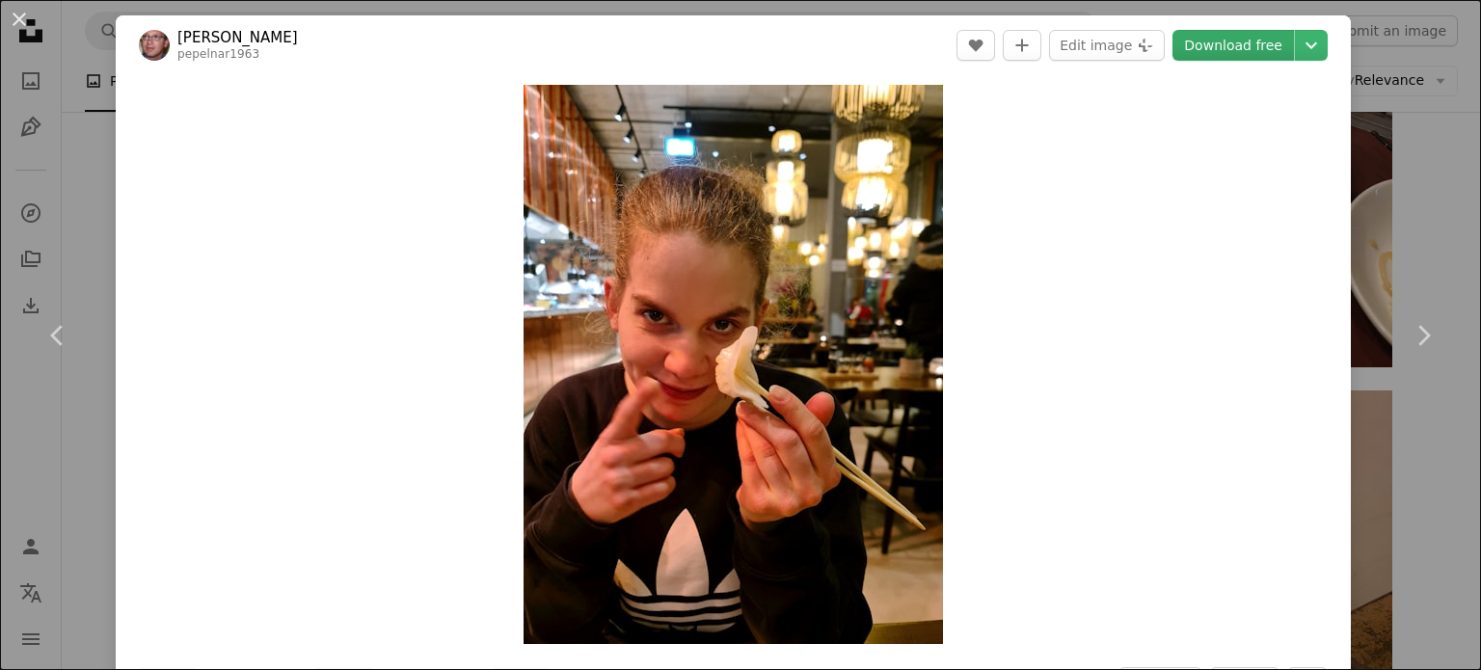
click at [1251, 47] on link "Download free" at bounding box center [1234, 45] width 122 height 31
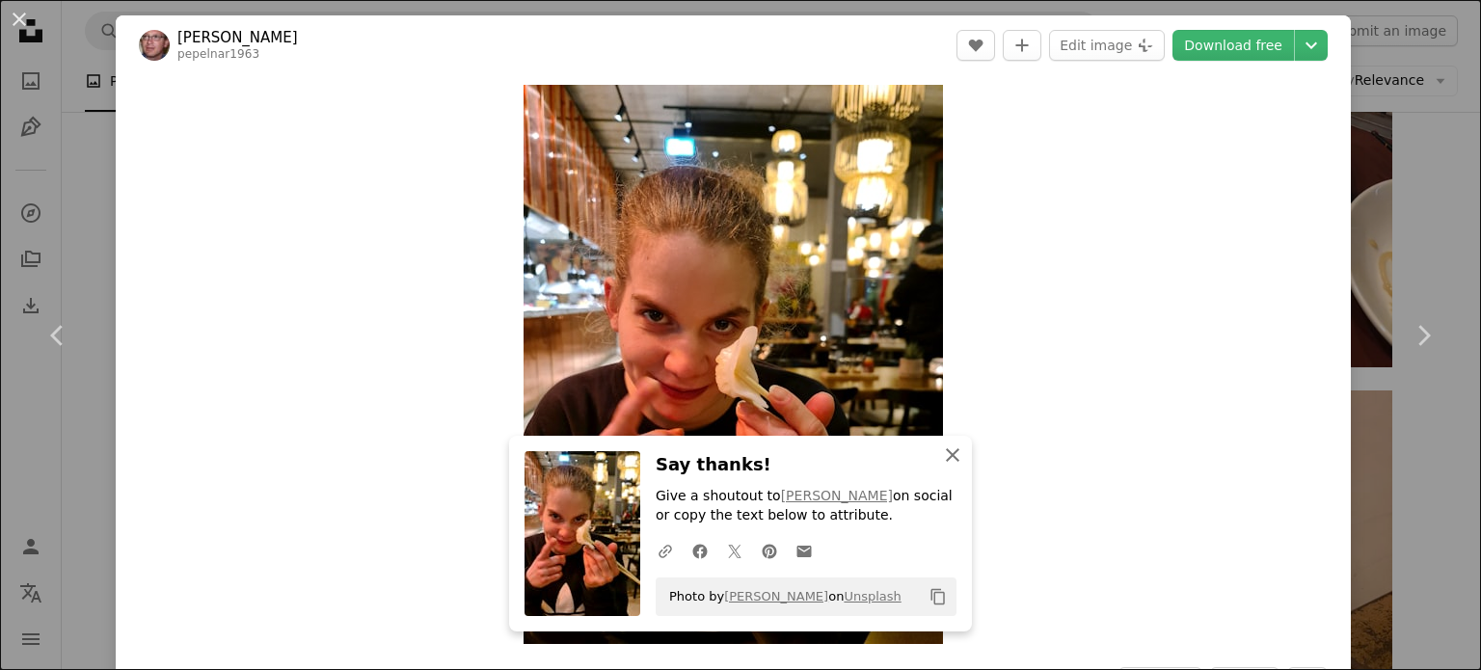
click at [950, 453] on icon "An X shape" at bounding box center [952, 455] width 23 height 23
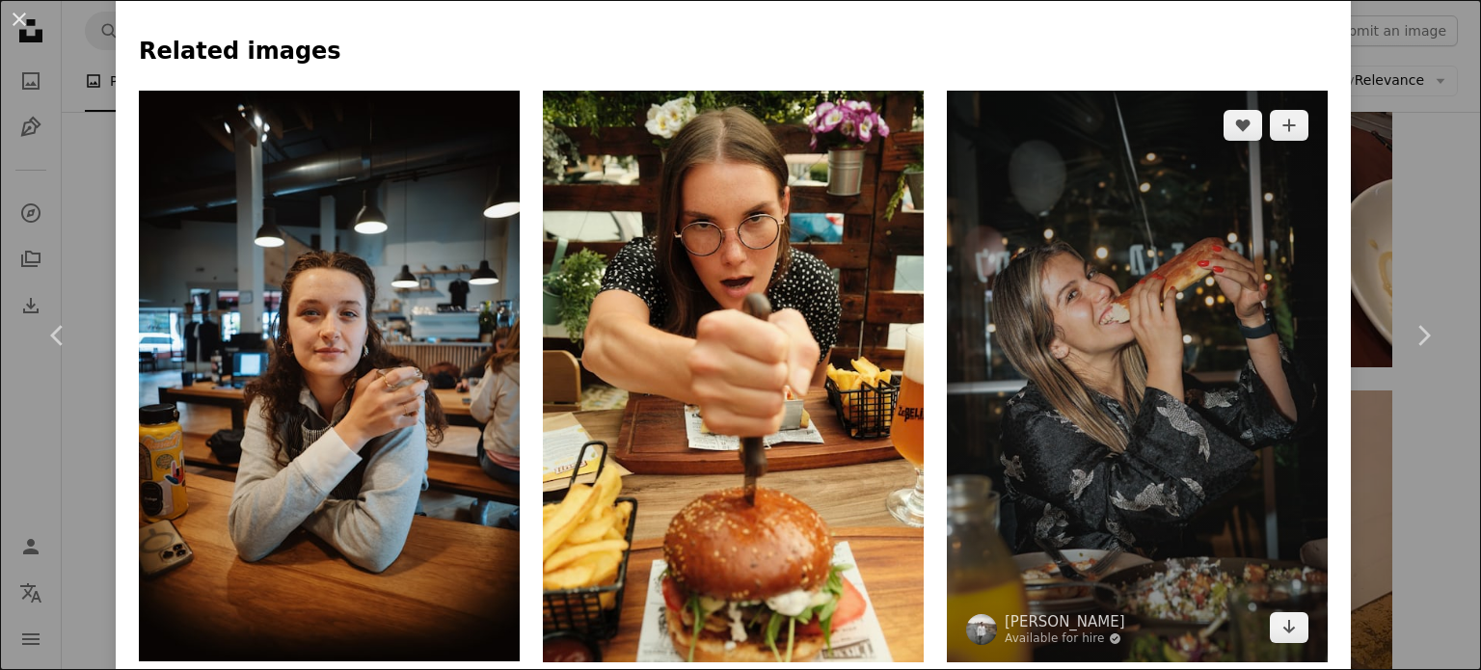
scroll to position [1254, 0]
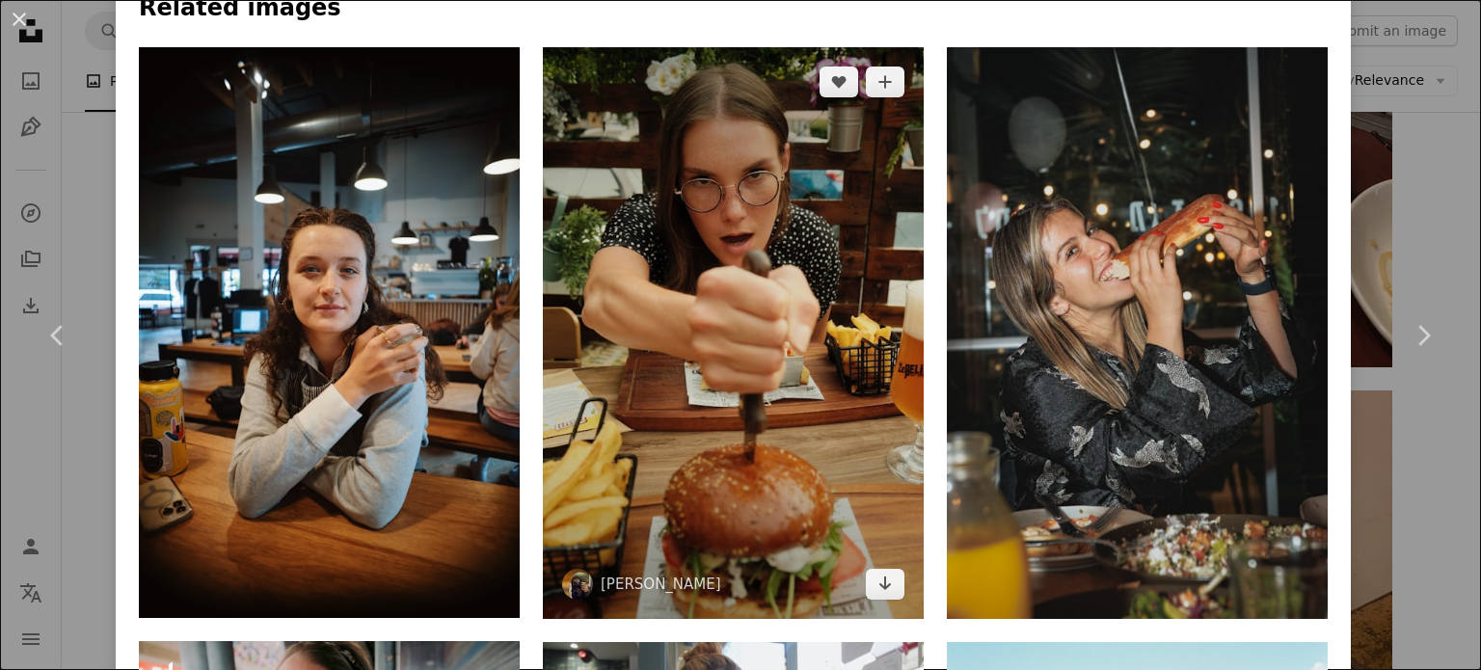
click at [767, 277] on img at bounding box center [733, 333] width 381 height 572
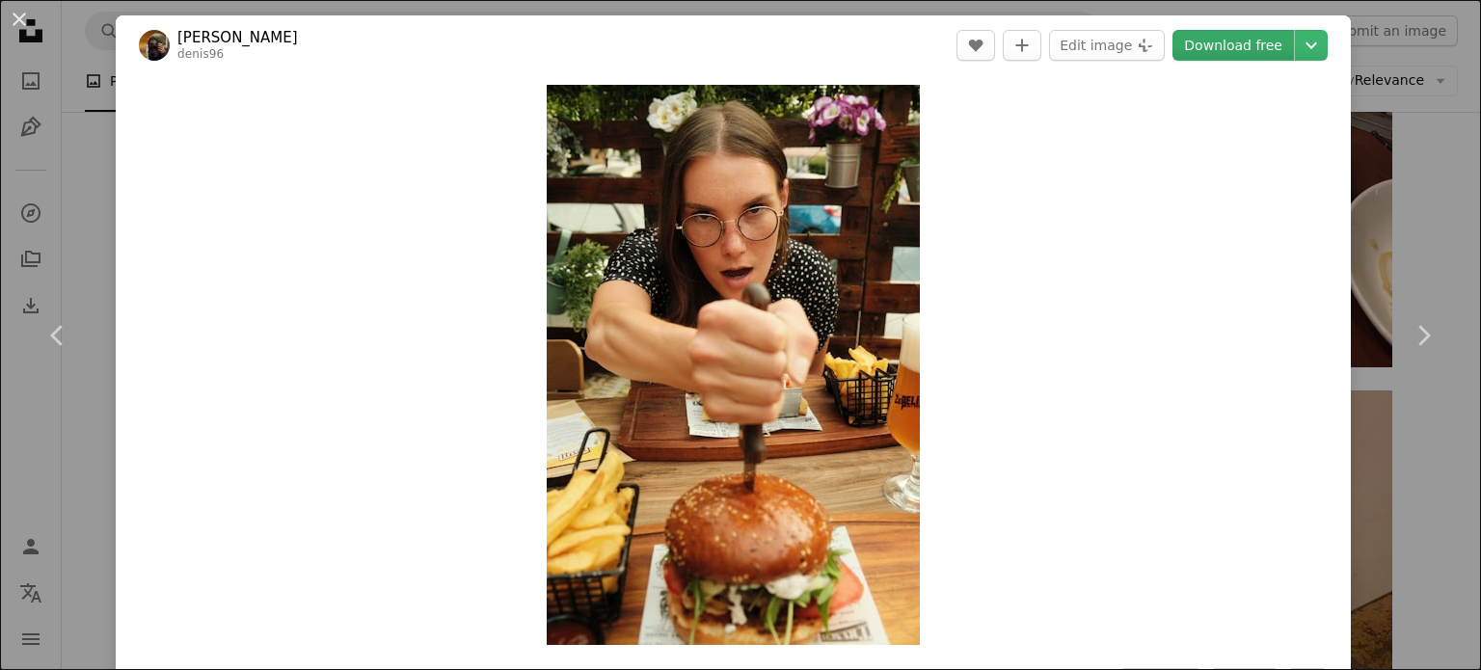
click at [1214, 57] on link "Download free" at bounding box center [1234, 45] width 122 height 31
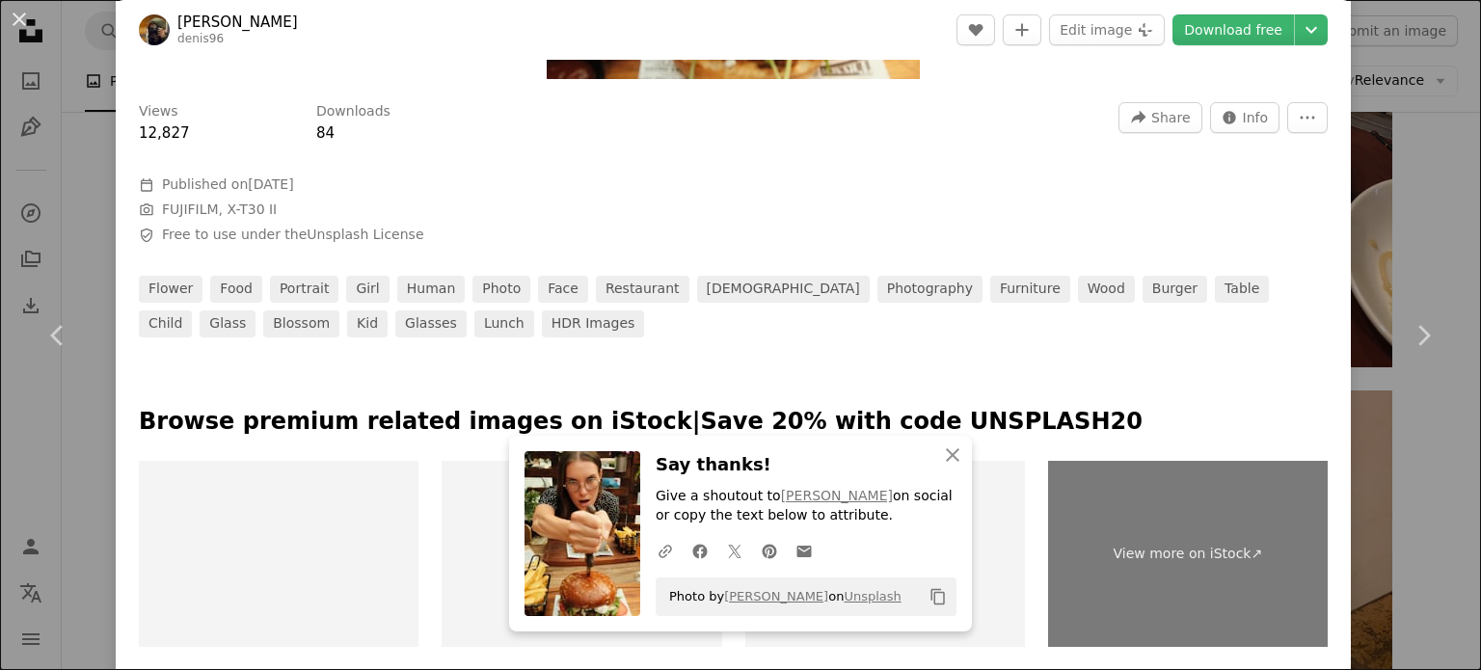
scroll to position [772, 0]
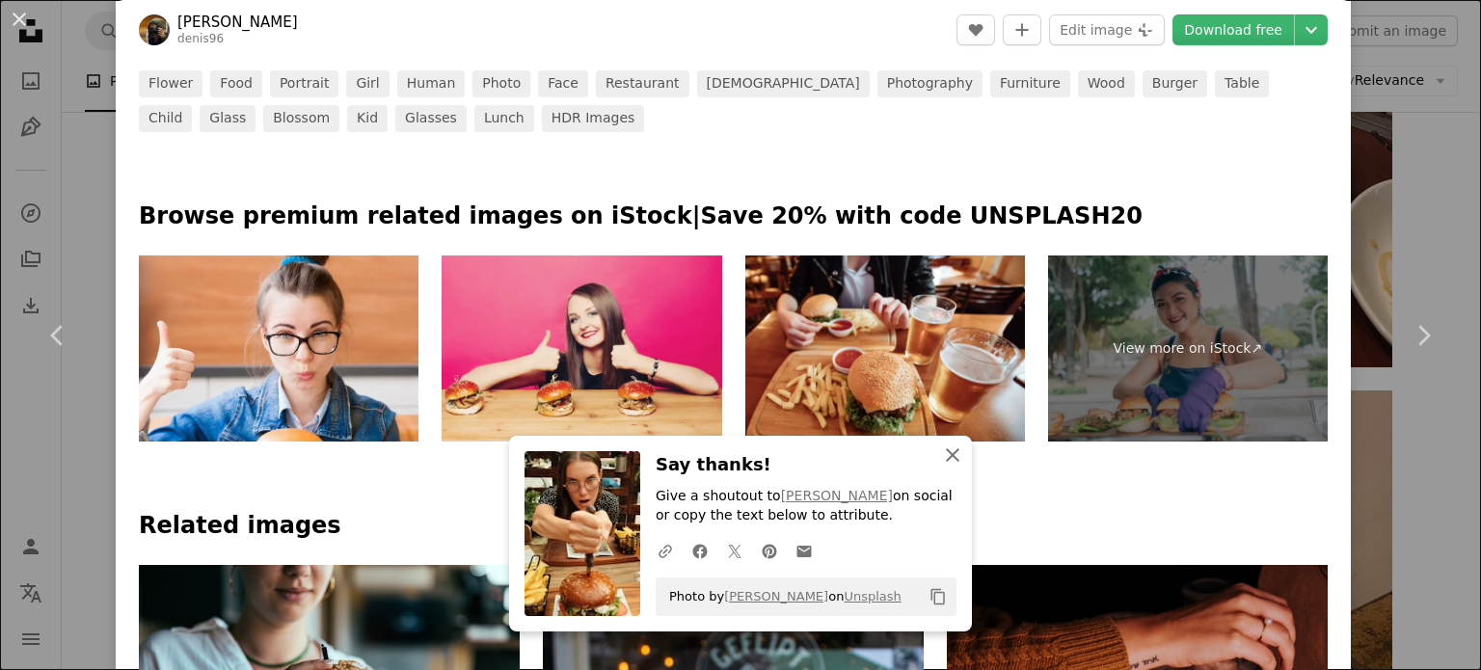
click at [952, 459] on icon "An X shape" at bounding box center [952, 455] width 23 height 23
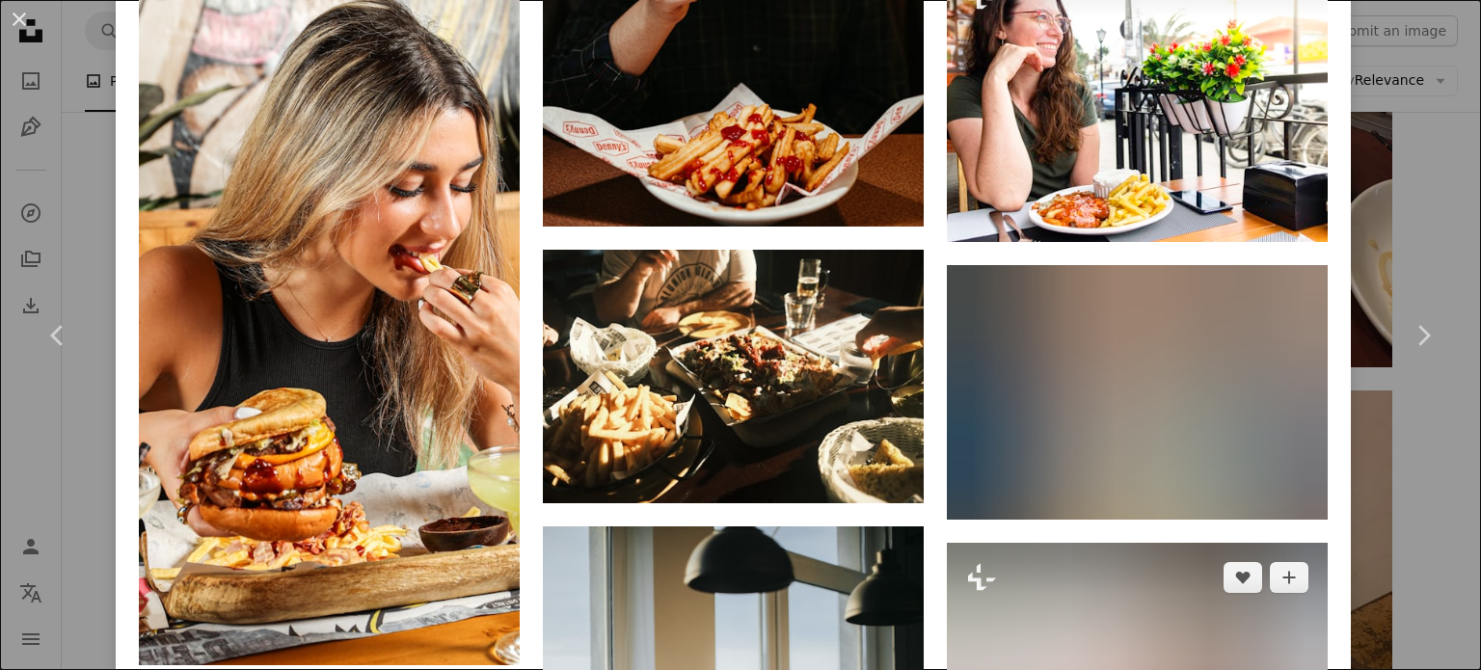
scroll to position [8145, 0]
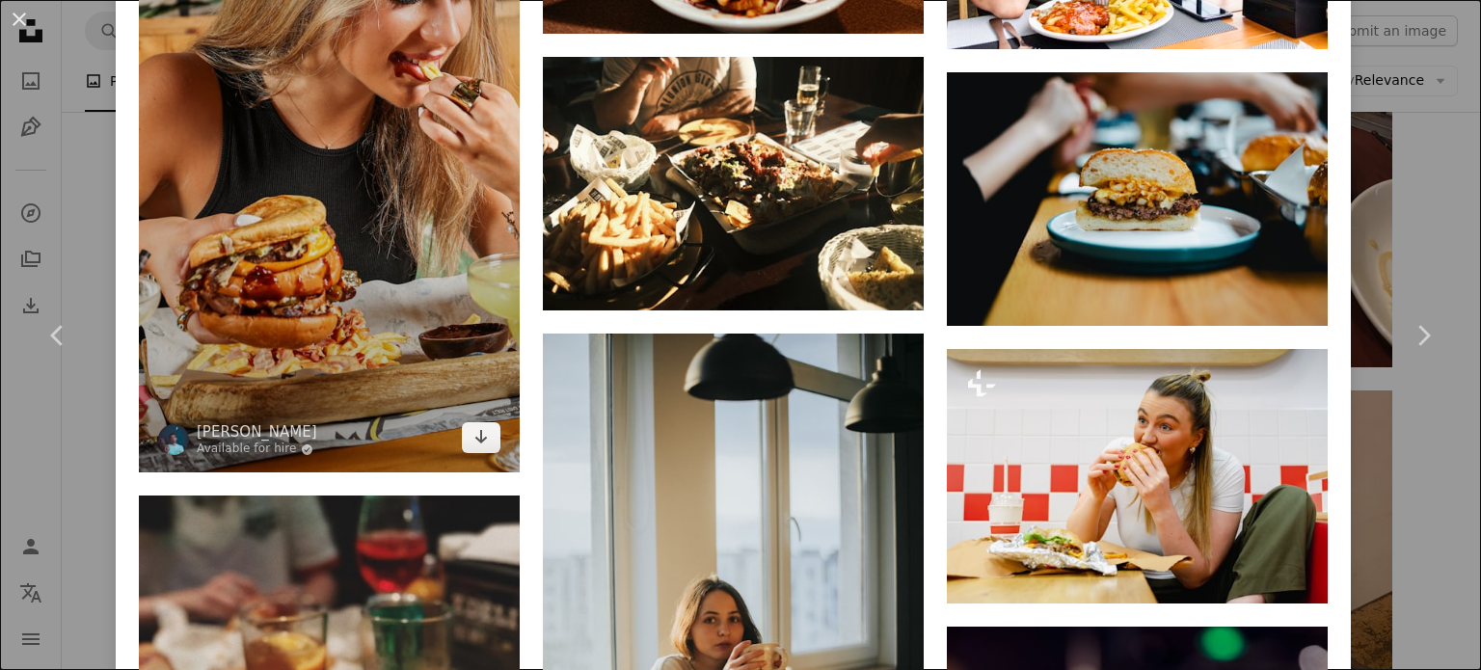
click at [344, 109] on img at bounding box center [329, 134] width 381 height 677
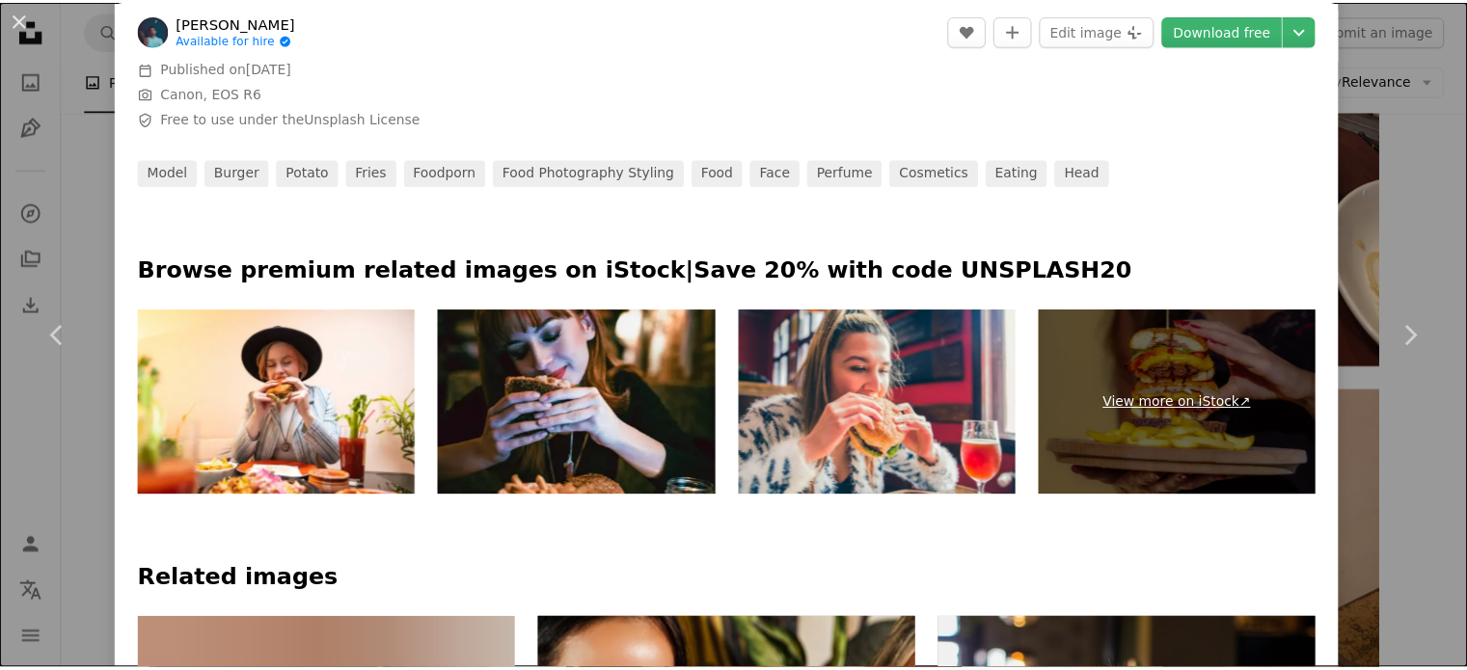
scroll to position [675, 0]
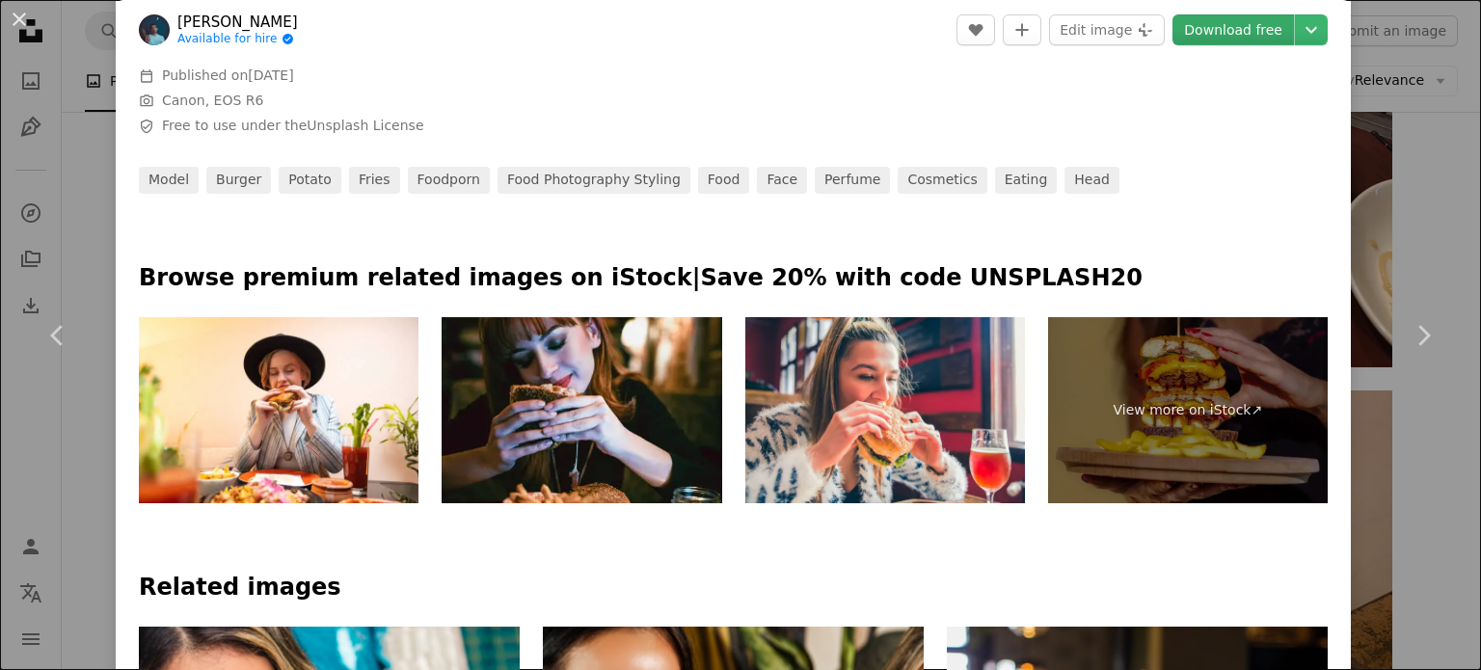
click at [1185, 22] on link "Download free" at bounding box center [1234, 29] width 122 height 31
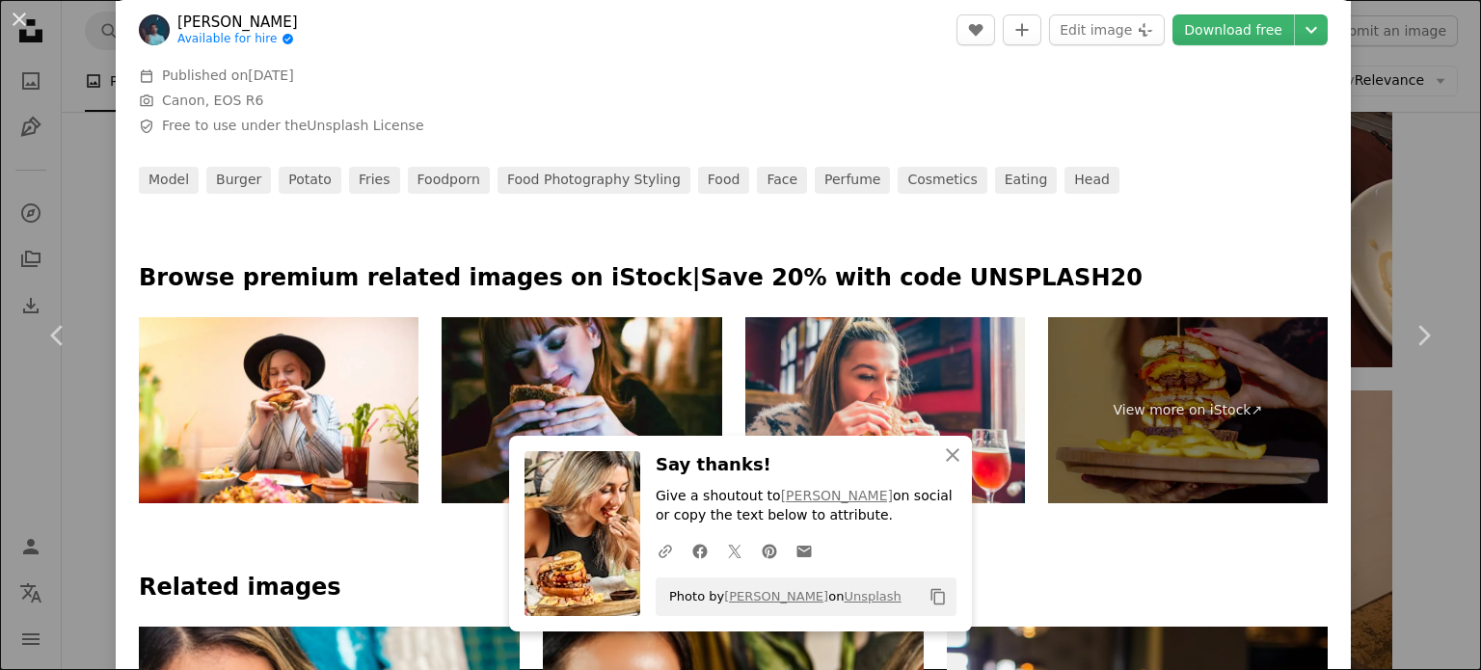
click at [1426, 445] on div "An X shape Chevron left Chevron right An X shape Close Say thanks! Give a shout…" at bounding box center [740, 335] width 1481 height 670
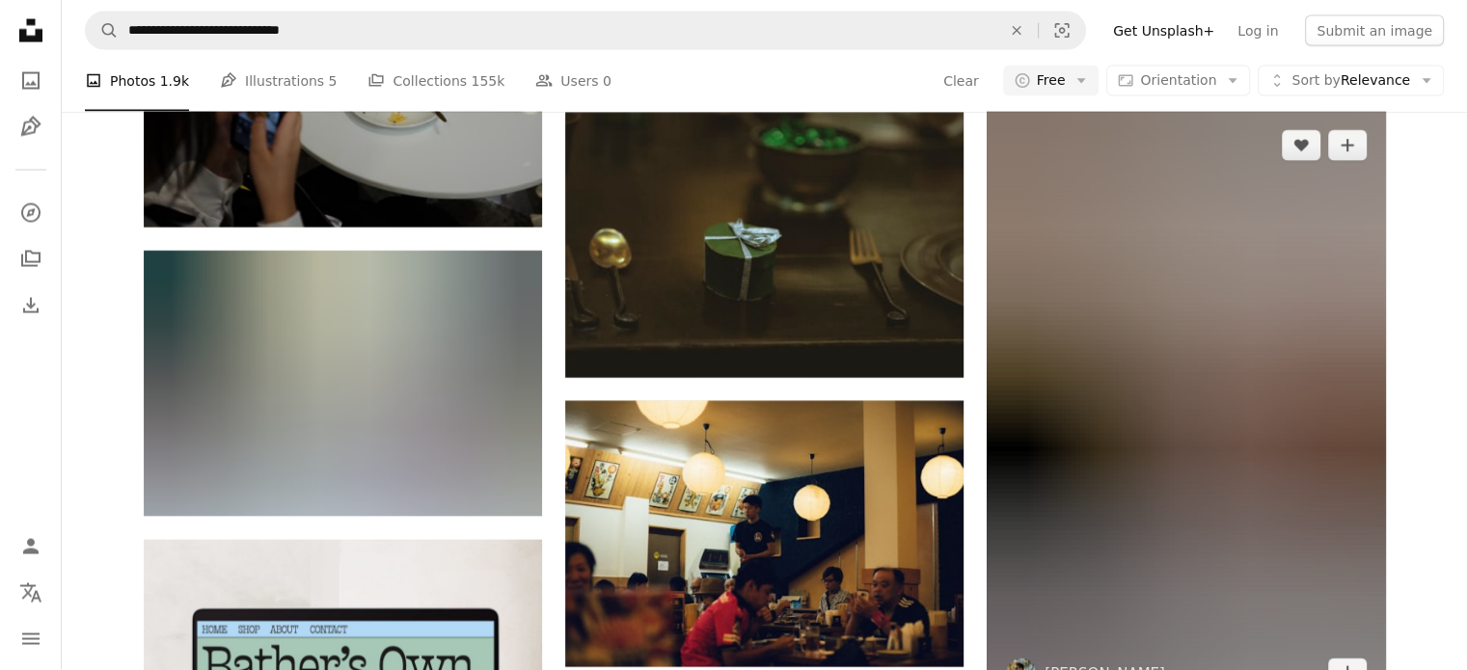
scroll to position [4147, 0]
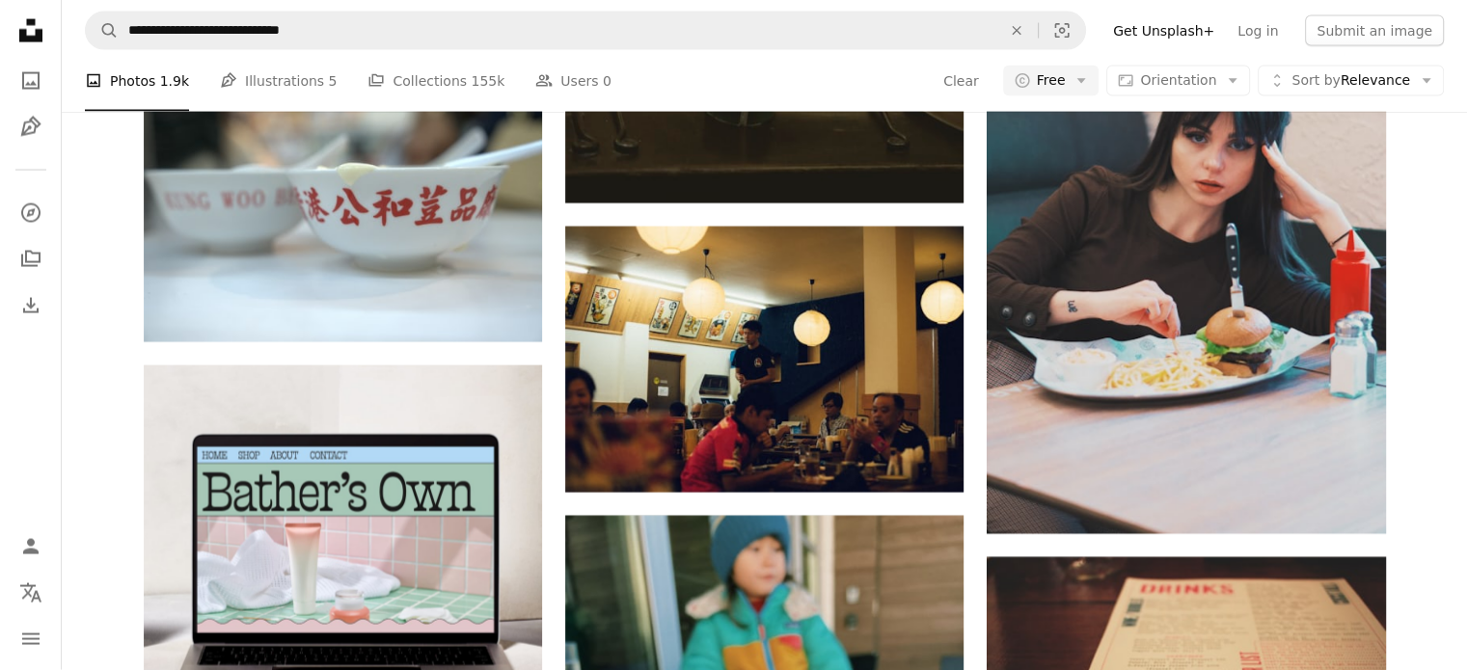
drag, startPoint x: 1423, startPoint y: 610, endPoint x: 1414, endPoint y: 615, distance: 9.9
